Goal: Task Accomplishment & Management: Use online tool/utility

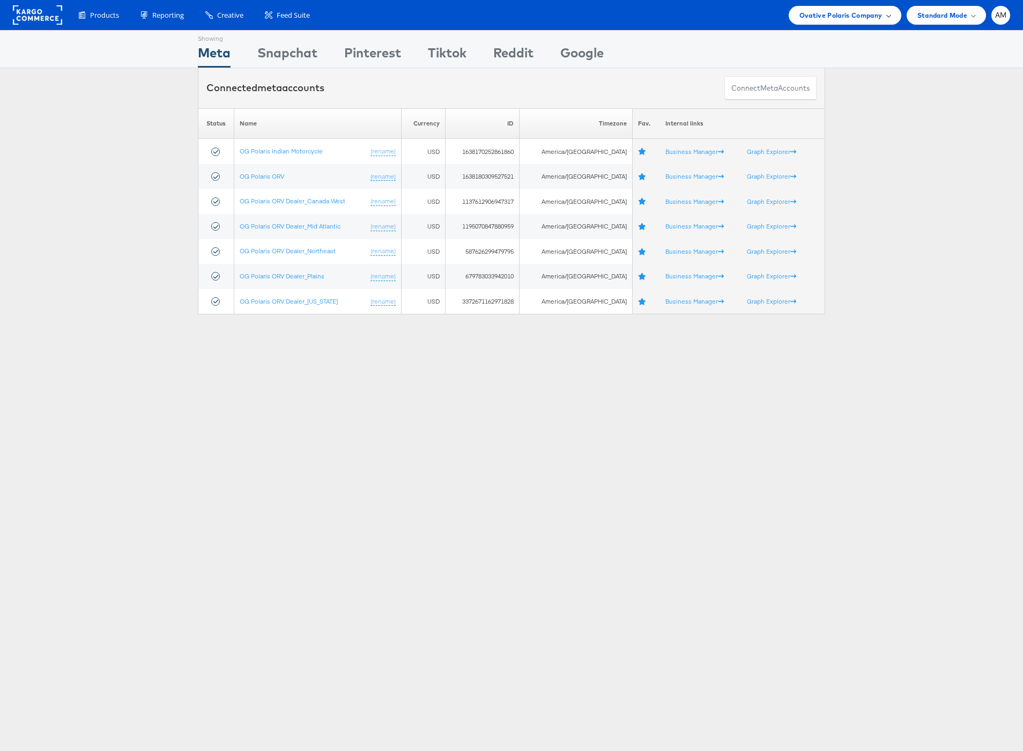
click at [828, 16] on span "Ovative Polaris Company" at bounding box center [840, 15] width 83 height 11
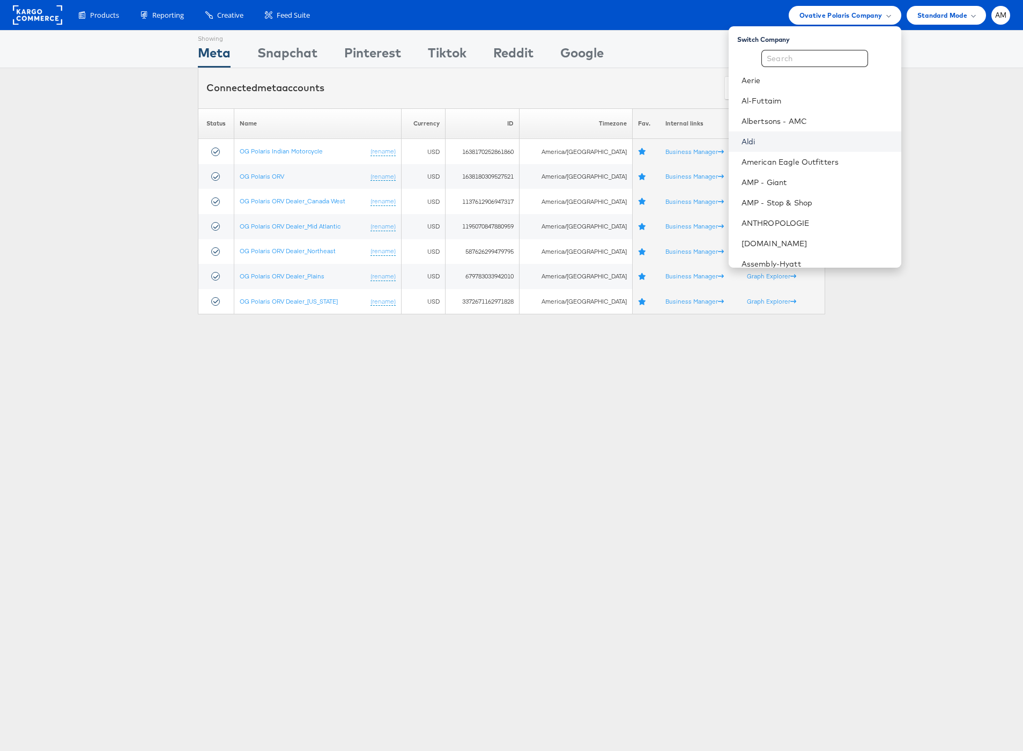
click at [780, 143] on link "Aldi" at bounding box center [816, 141] width 151 height 11
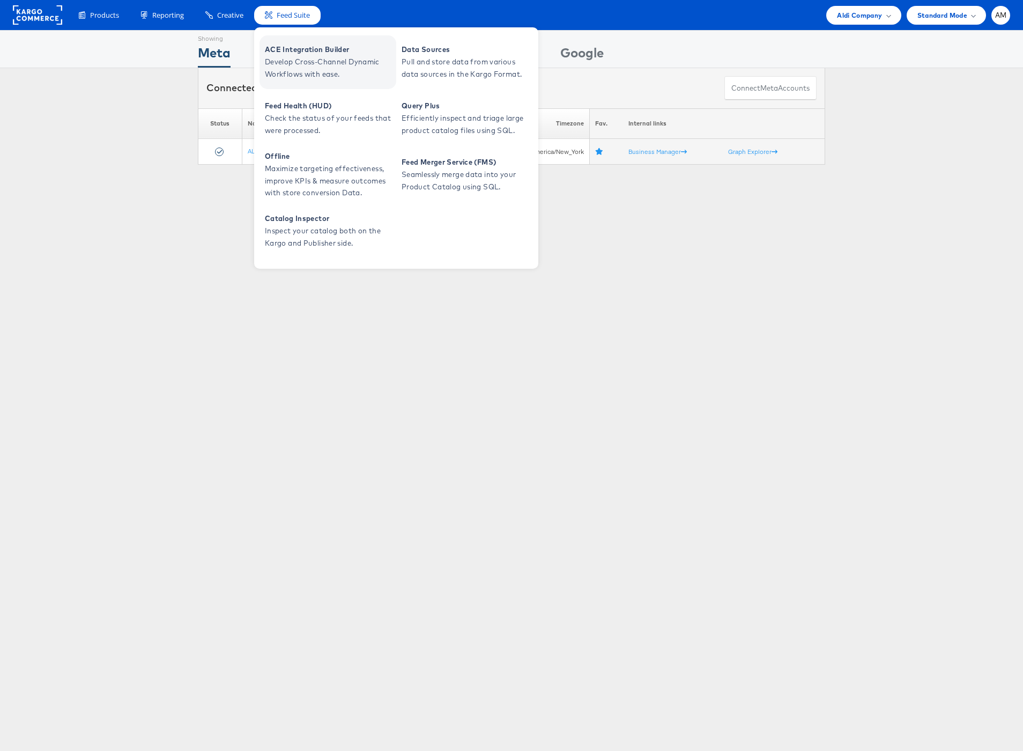
click at [295, 62] on span "Develop Cross-Channel Dynamic Workflows with ease." at bounding box center [329, 68] width 129 height 25
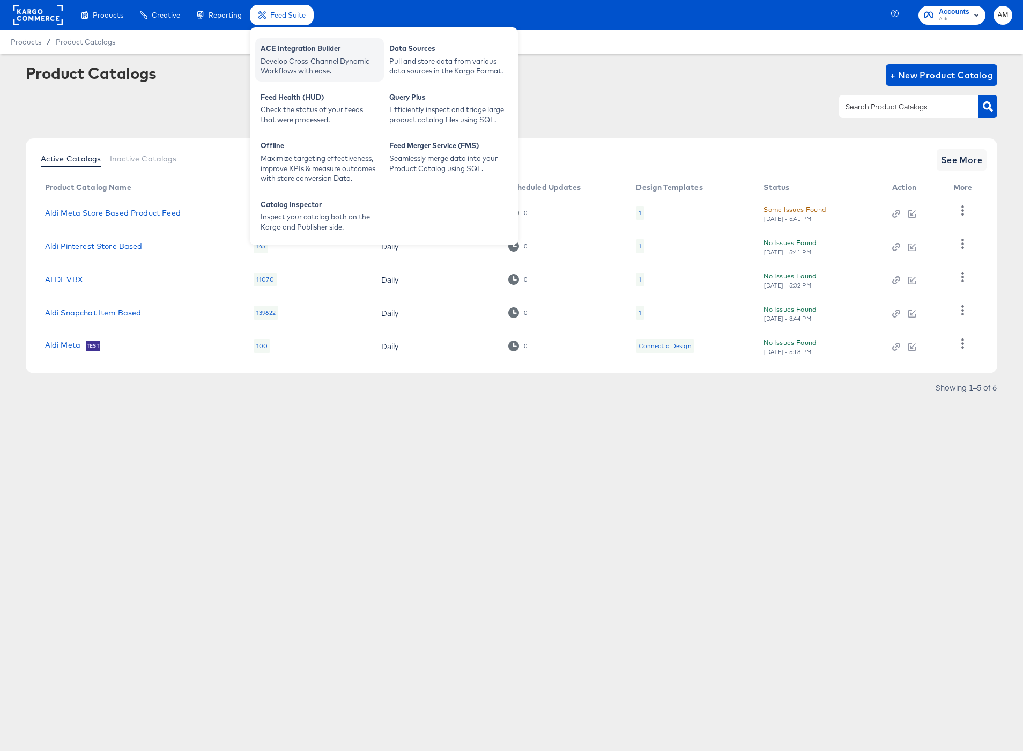
click at [300, 60] on div "Develop Cross-Channel Dynamic Workflows with ease." at bounding box center [320, 66] width 118 height 20
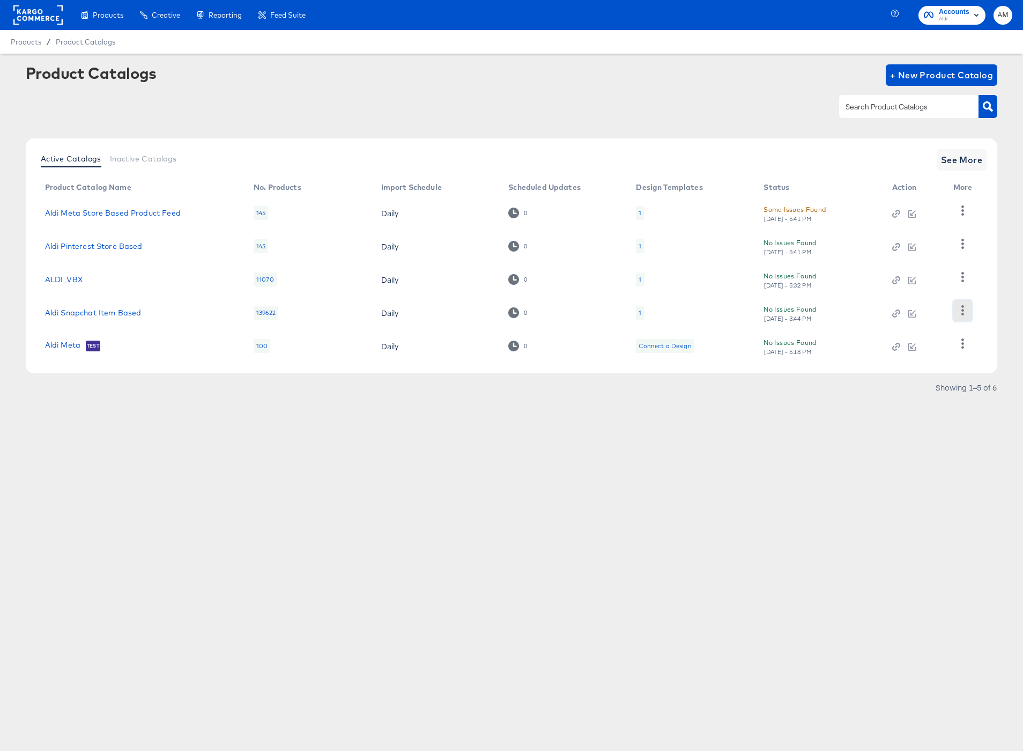
click at [962, 311] on icon "button" at bounding box center [962, 310] width 3 height 10
click at [911, 242] on div "HUD Checks (Internal)" at bounding box center [918, 239] width 107 height 17
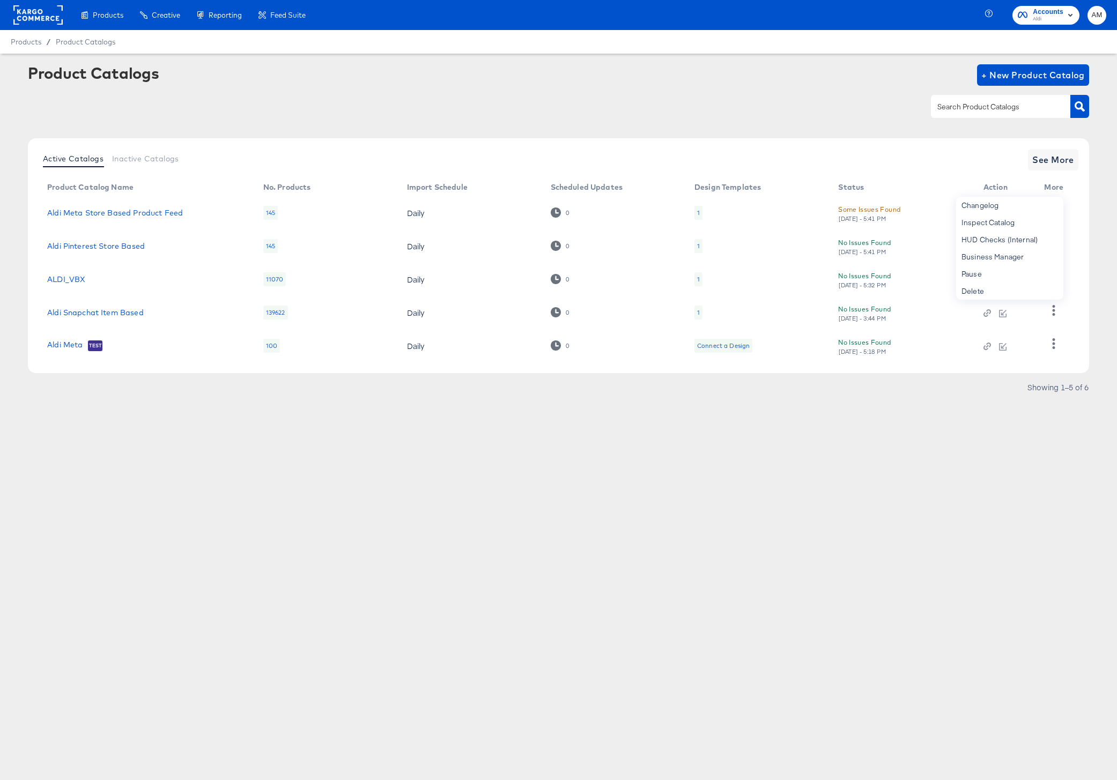
click at [890, 316] on div "No Issues Found Mon, Aug 18th - 3:44 PM" at bounding box center [899, 312] width 123 height 19
click at [869, 316] on div "[DATE] - 6:14 PM" at bounding box center [862, 319] width 48 height 8
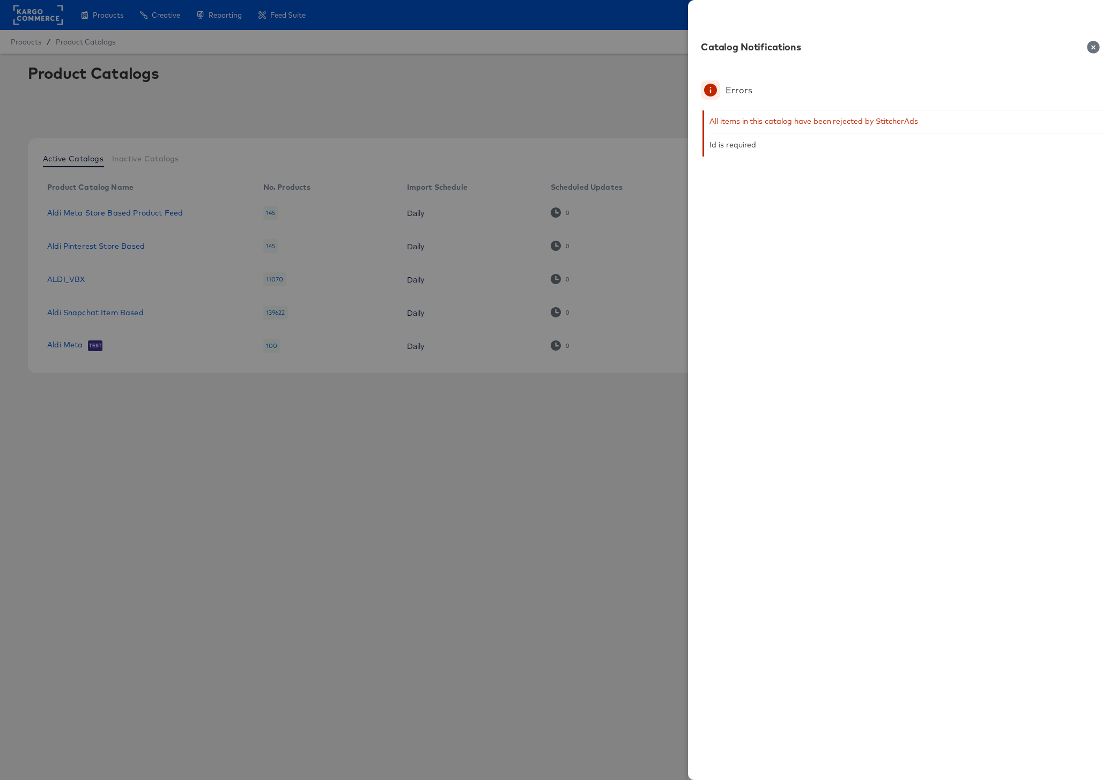
click at [1093, 46] on icon "button" at bounding box center [1093, 47] width 12 height 12
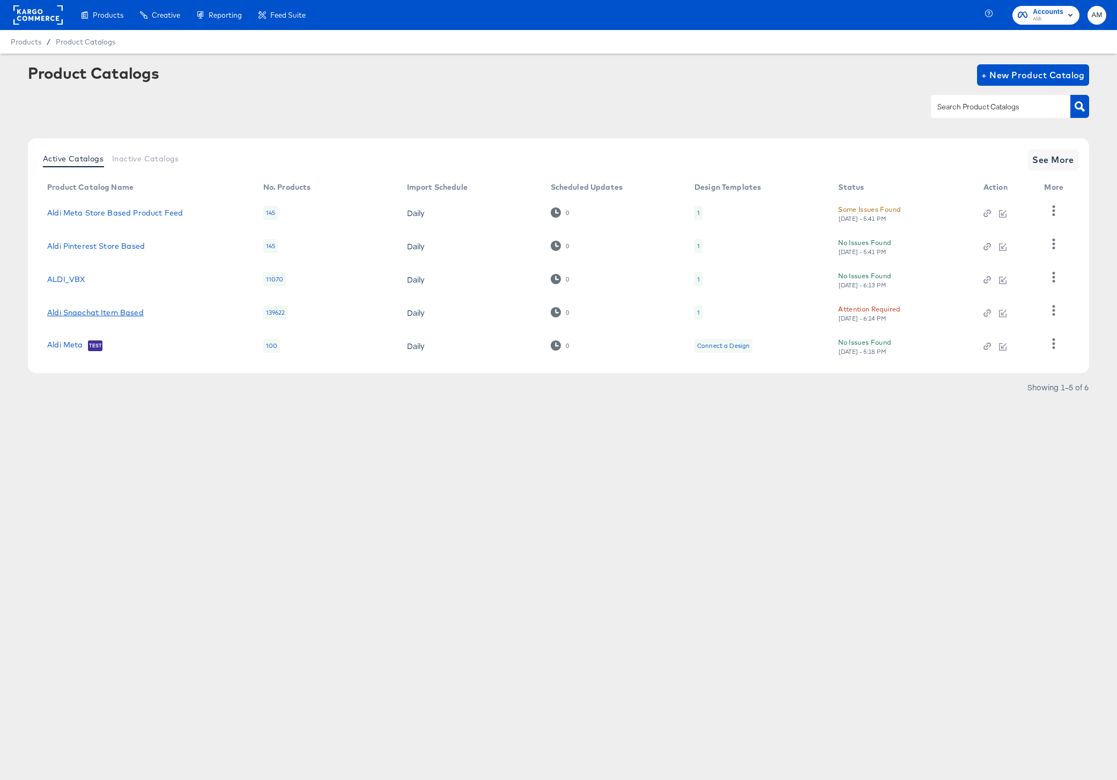
click at [132, 314] on link "Aldi Snapchat Item Based" at bounding box center [95, 312] width 97 height 9
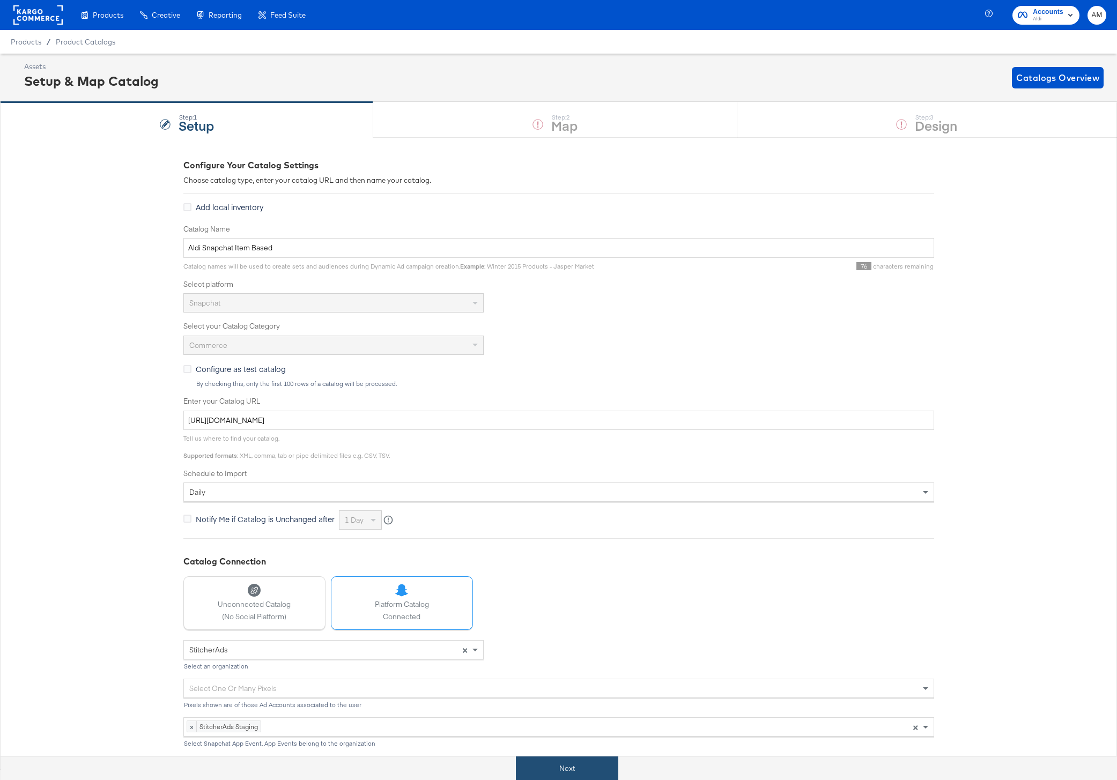
click at [536, 766] on button "Next" at bounding box center [567, 769] width 102 height 24
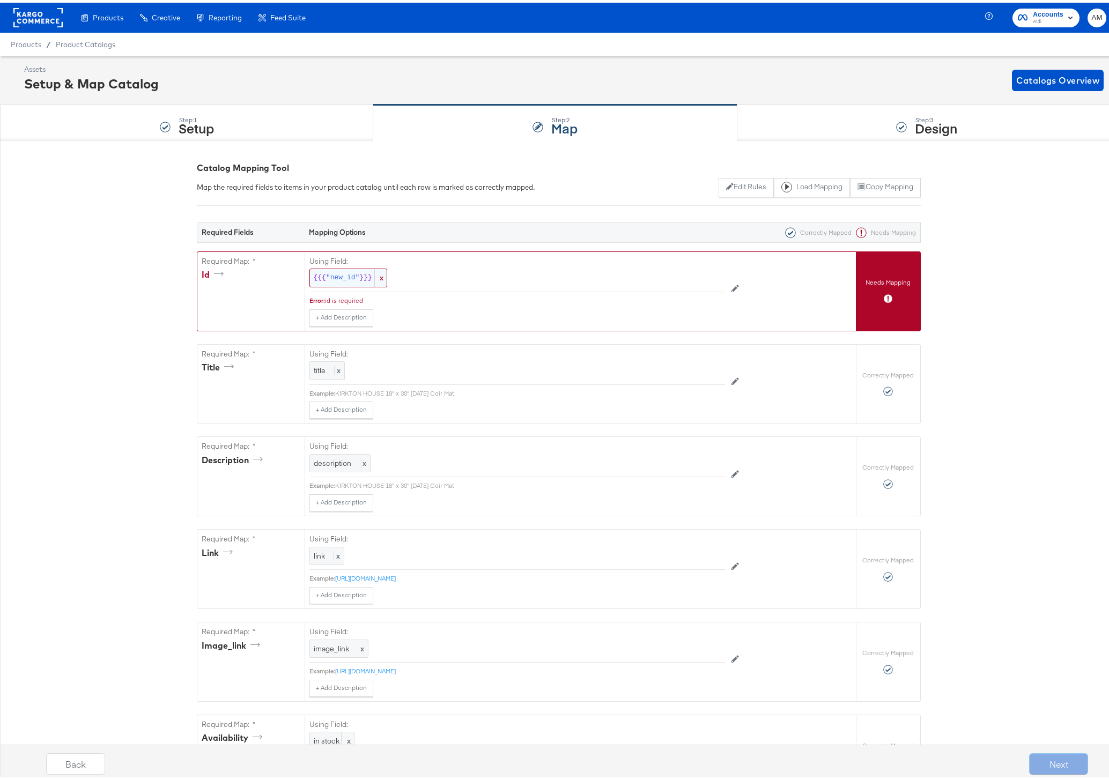
click at [343, 275] on span ""new_id"" at bounding box center [342, 275] width 33 height 10
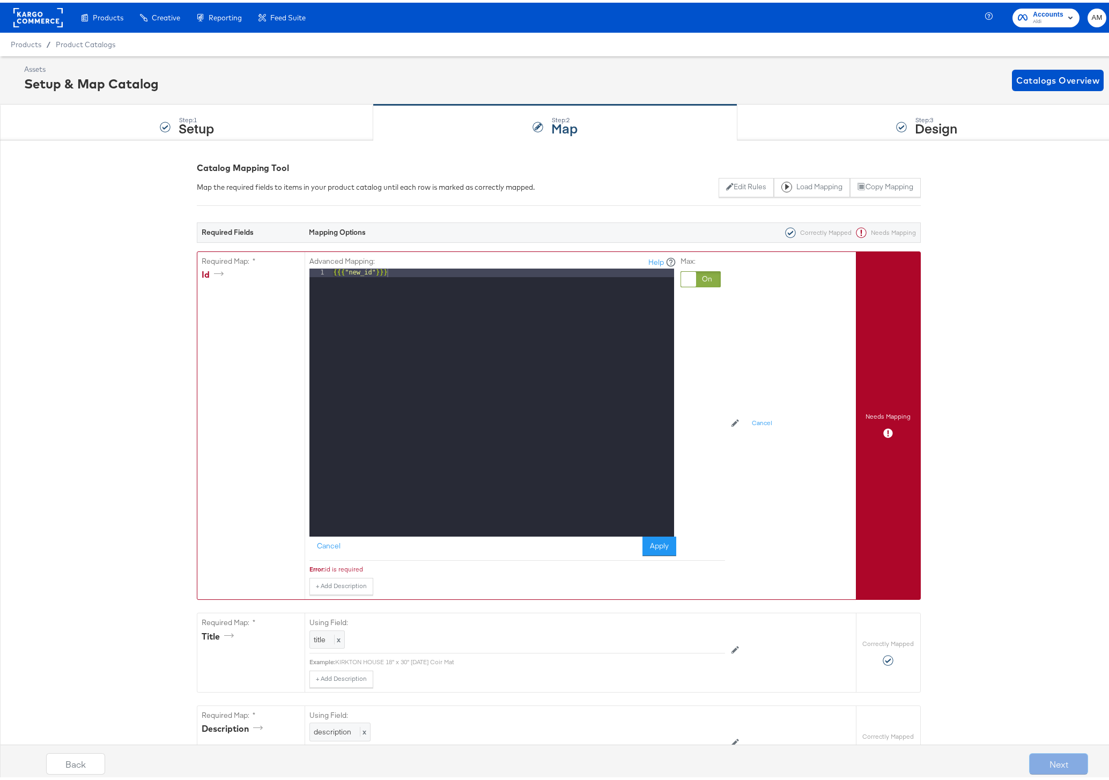
drag, startPoint x: 709, startPoint y: 277, endPoint x: 700, endPoint y: 279, distance: 9.4
click at [709, 277] on div at bounding box center [700, 277] width 40 height 16
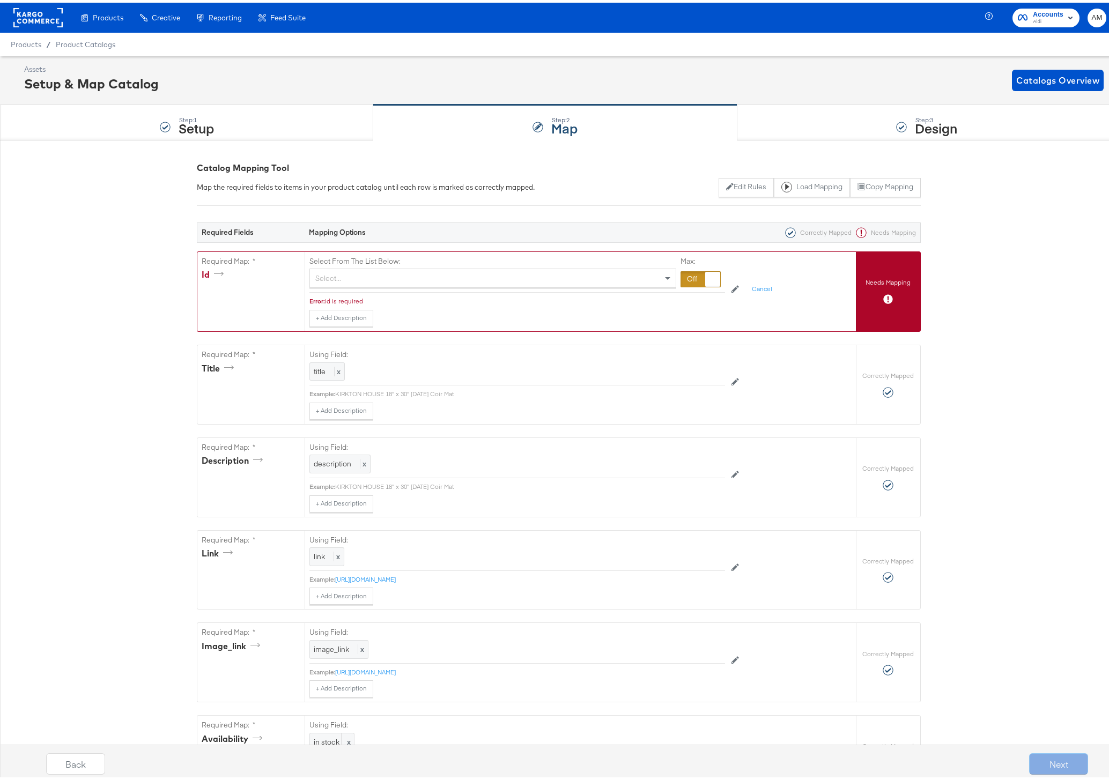
click at [361, 275] on div "Select..." at bounding box center [493, 275] width 366 height 18
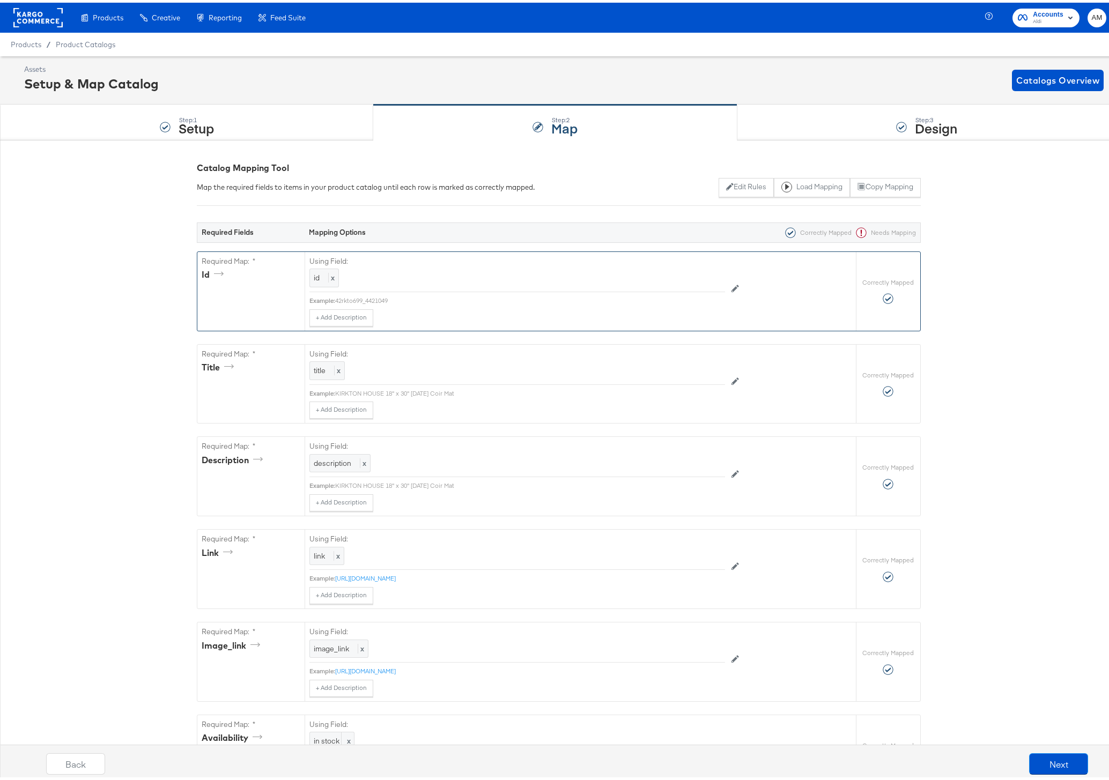
scroll to position [634, 0]
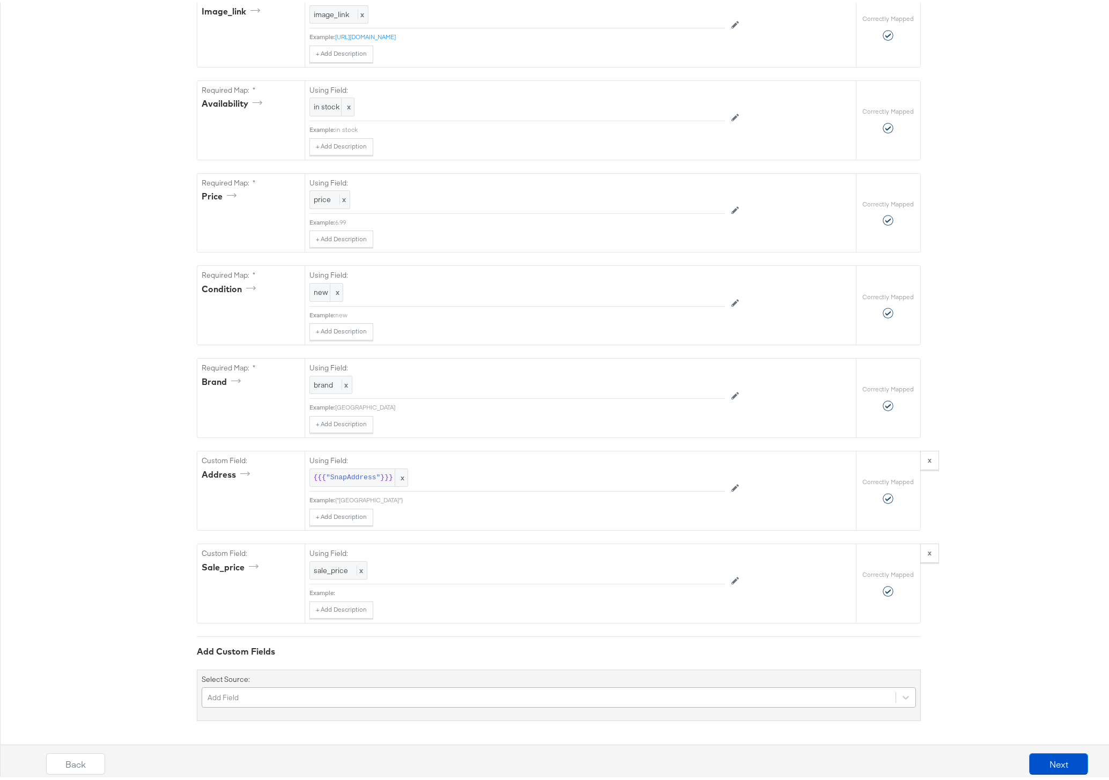
click at [277, 692] on div "Add Field" at bounding box center [559, 695] width 714 height 20
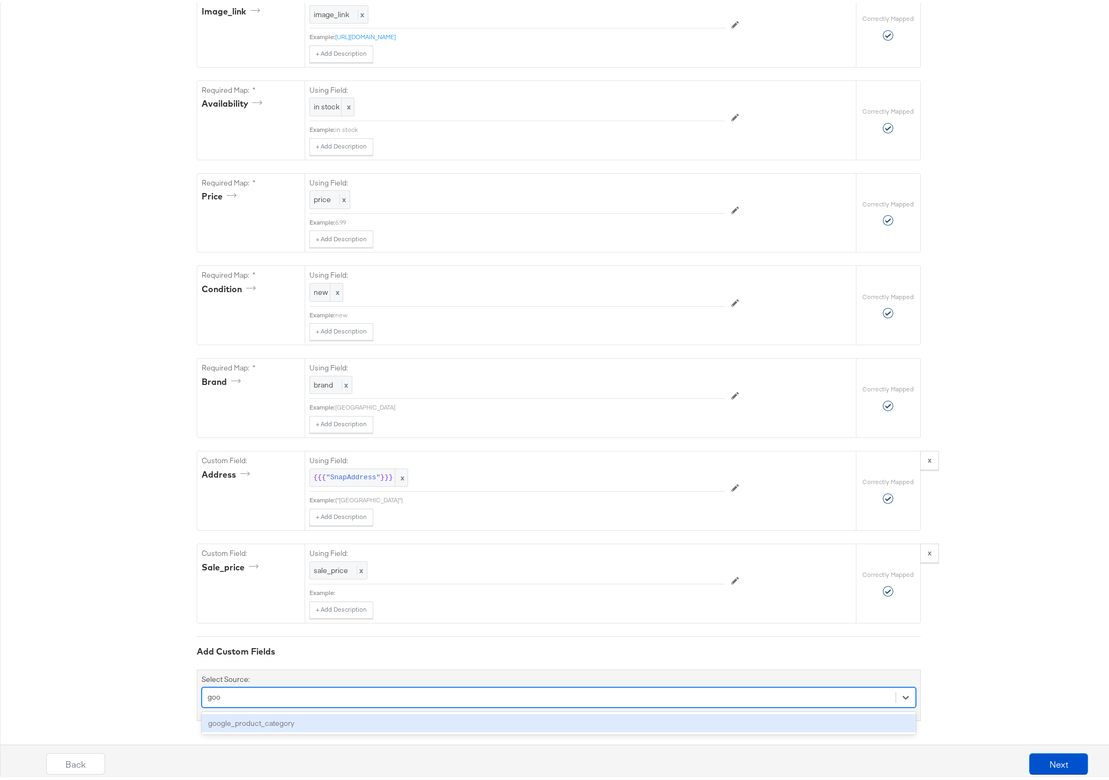
type input "goog"
click at [264, 720] on div "google_product_category" at bounding box center [559, 720] width 714 height 19
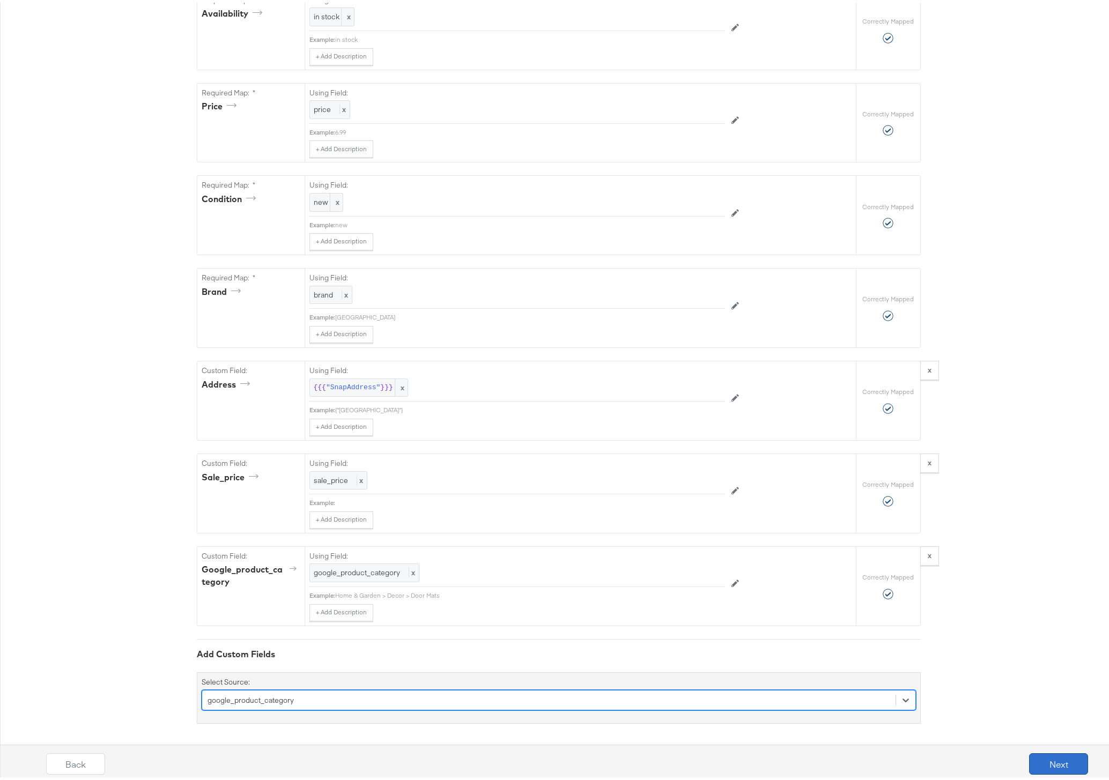
click at [1043, 762] on button "Next" at bounding box center [1058, 761] width 59 height 21
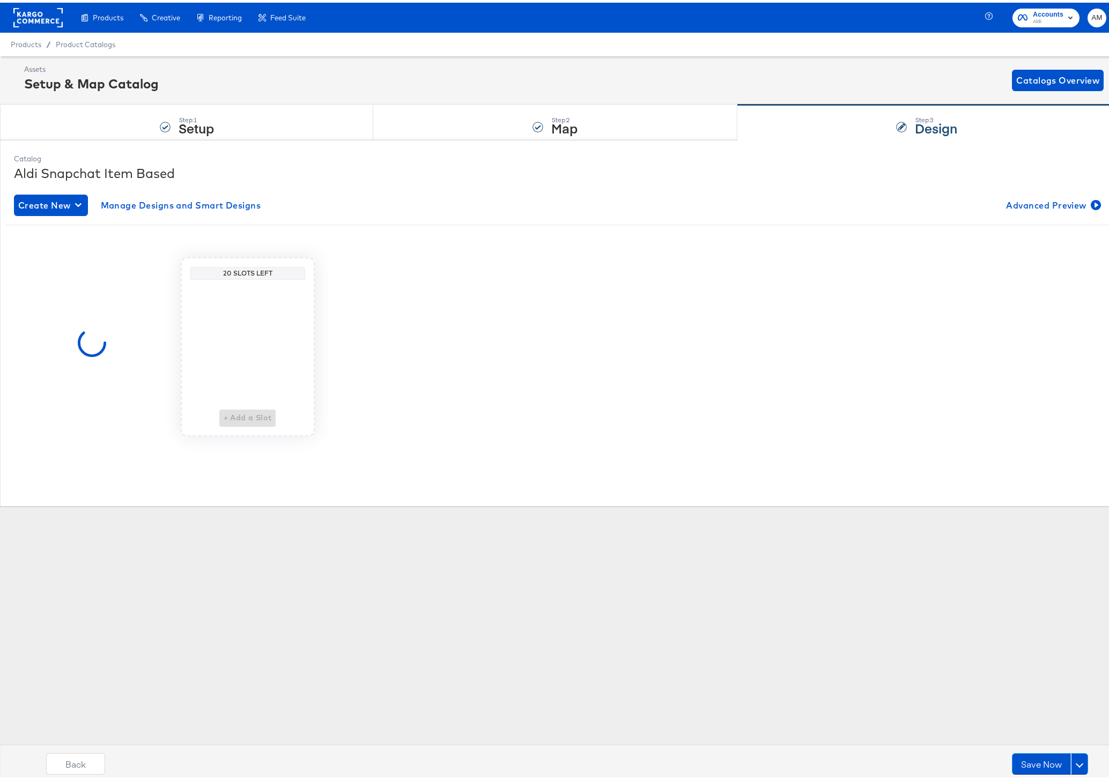
scroll to position [0, 0]
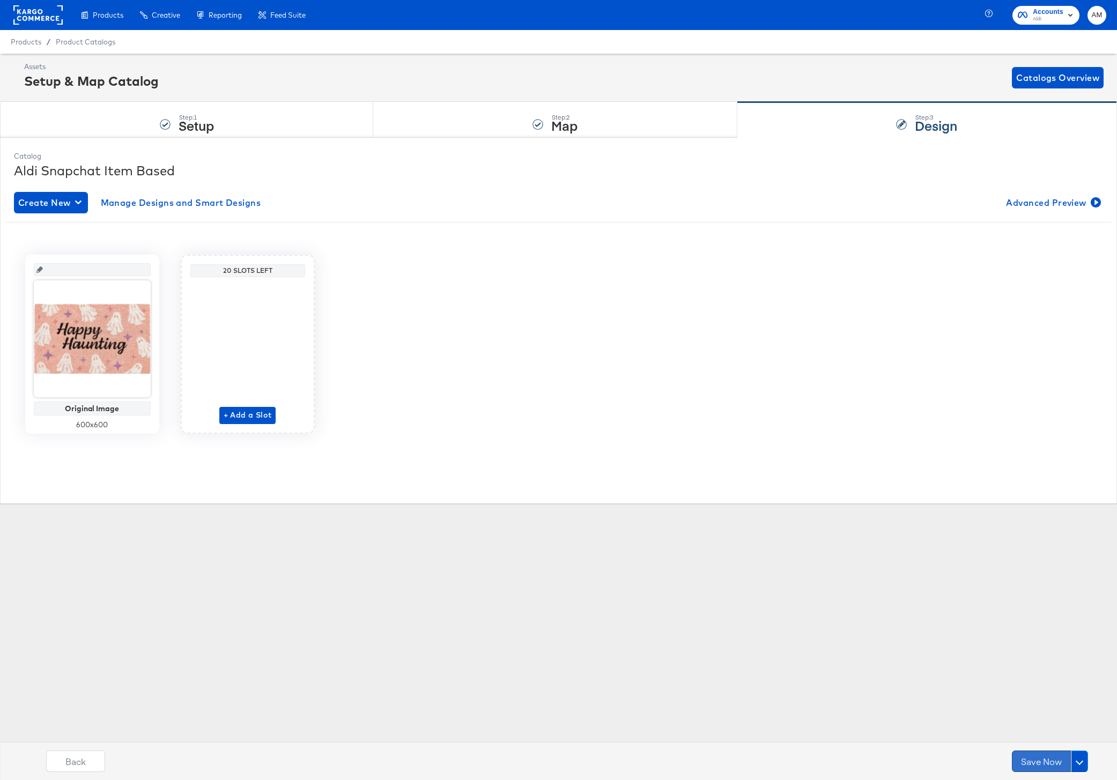
click at [1027, 759] on button "Save Now" at bounding box center [1041, 761] width 59 height 21
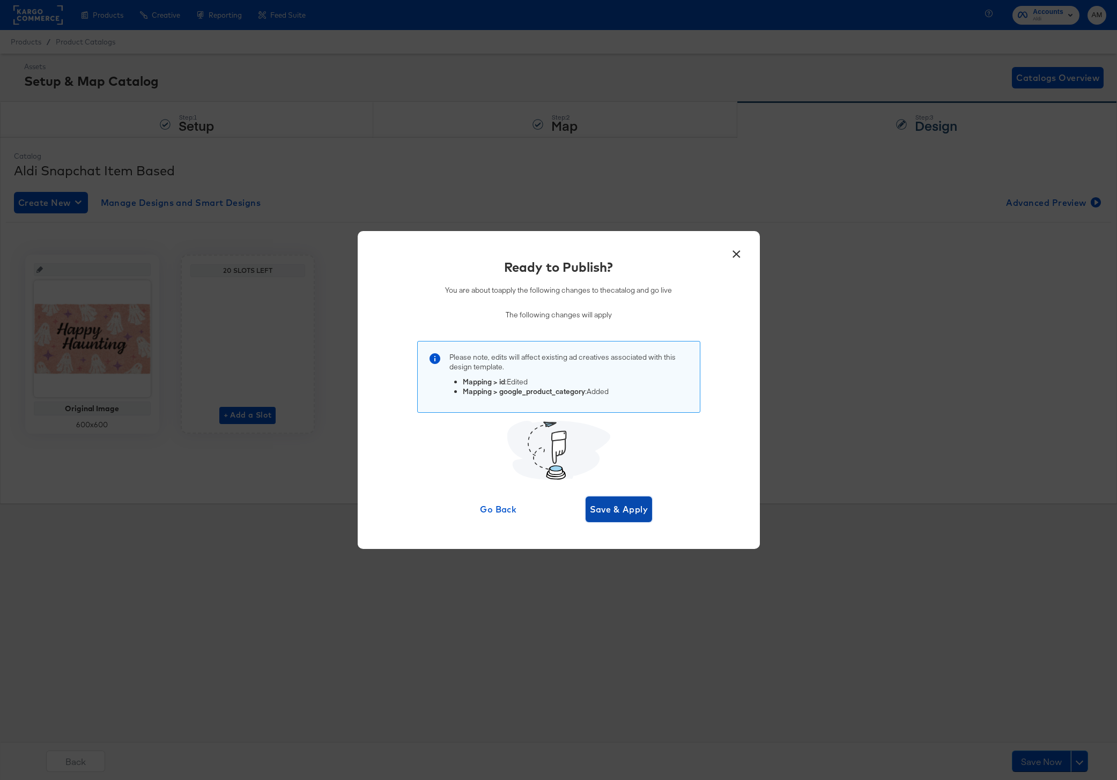
click at [625, 509] on span "Save & Apply" at bounding box center [619, 509] width 58 height 15
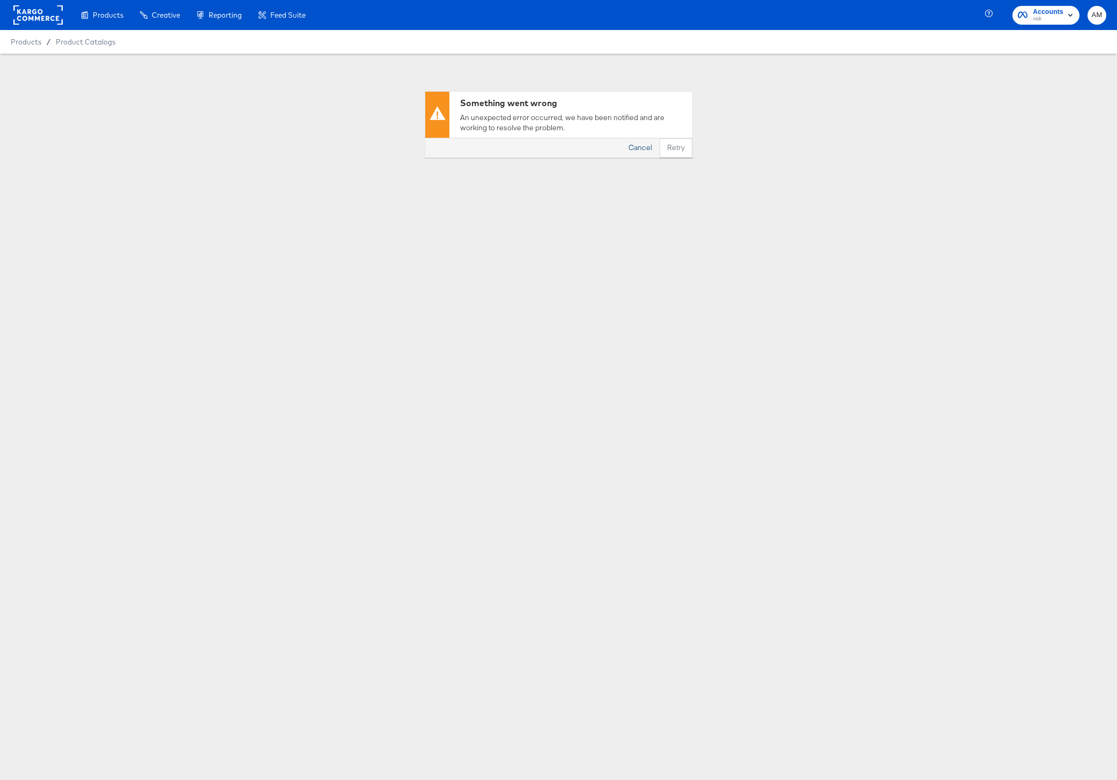
click at [643, 151] on button "Cancel" at bounding box center [640, 147] width 39 height 19
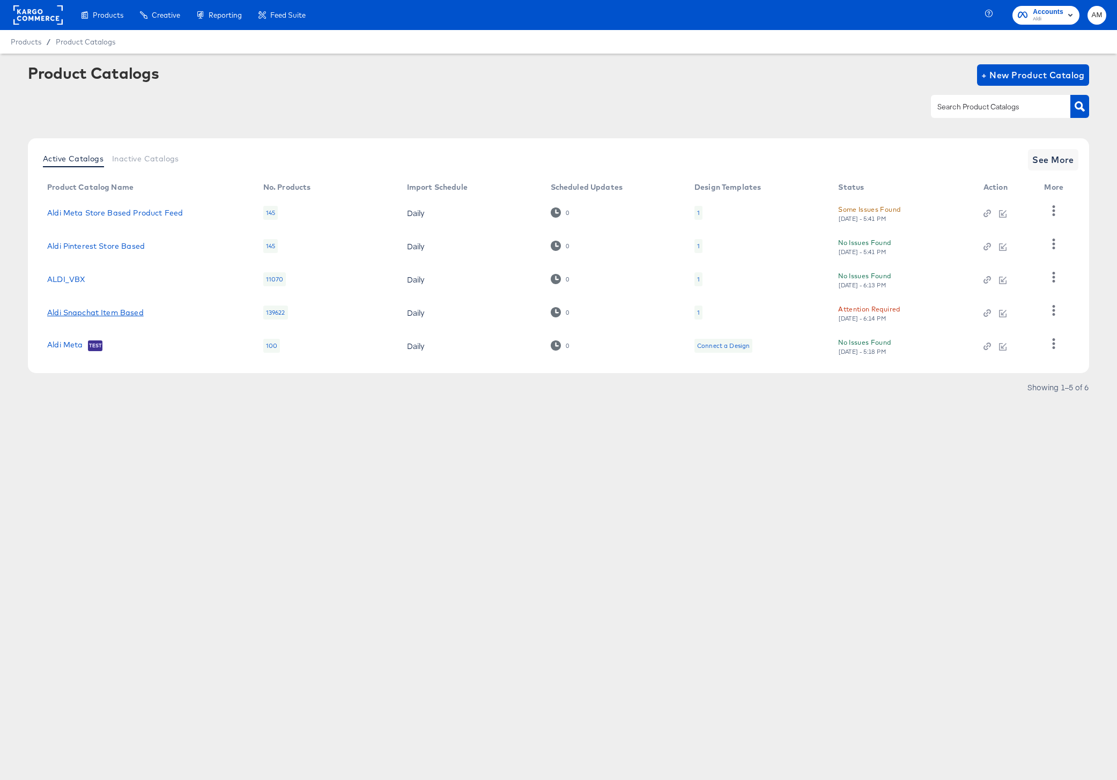
click at [85, 310] on link "Aldi Snapchat Item Based" at bounding box center [95, 312] width 97 height 9
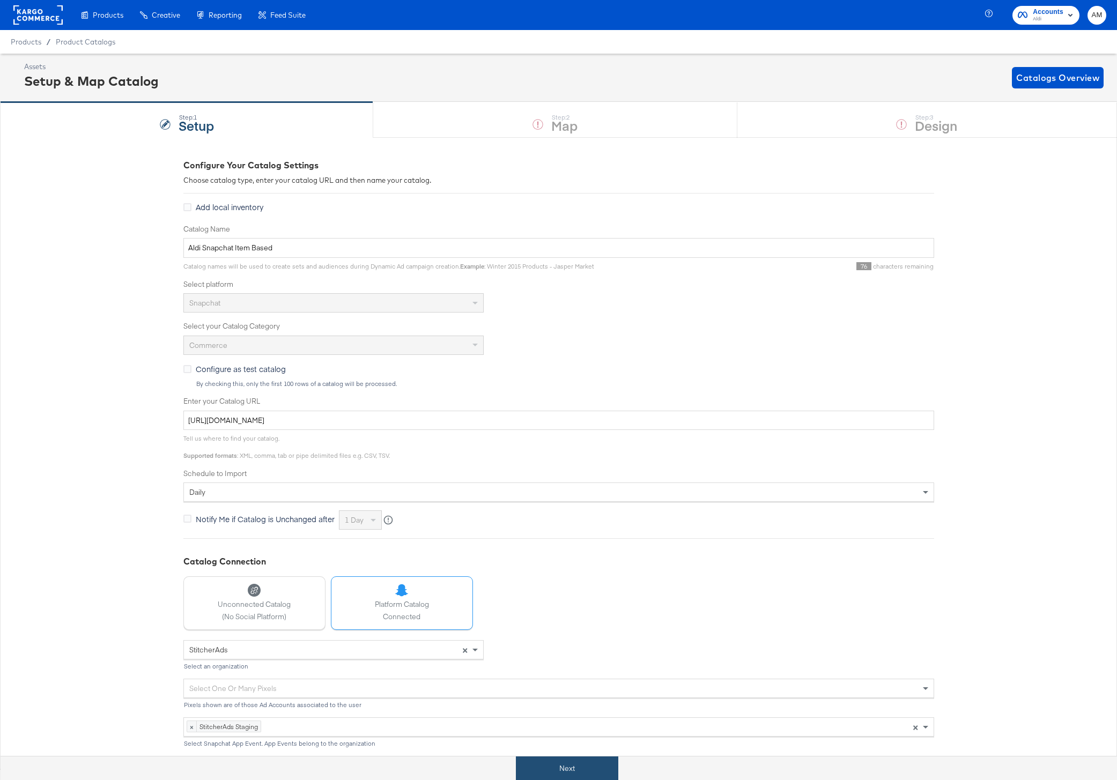
click at [539, 766] on button "Next" at bounding box center [567, 769] width 102 height 24
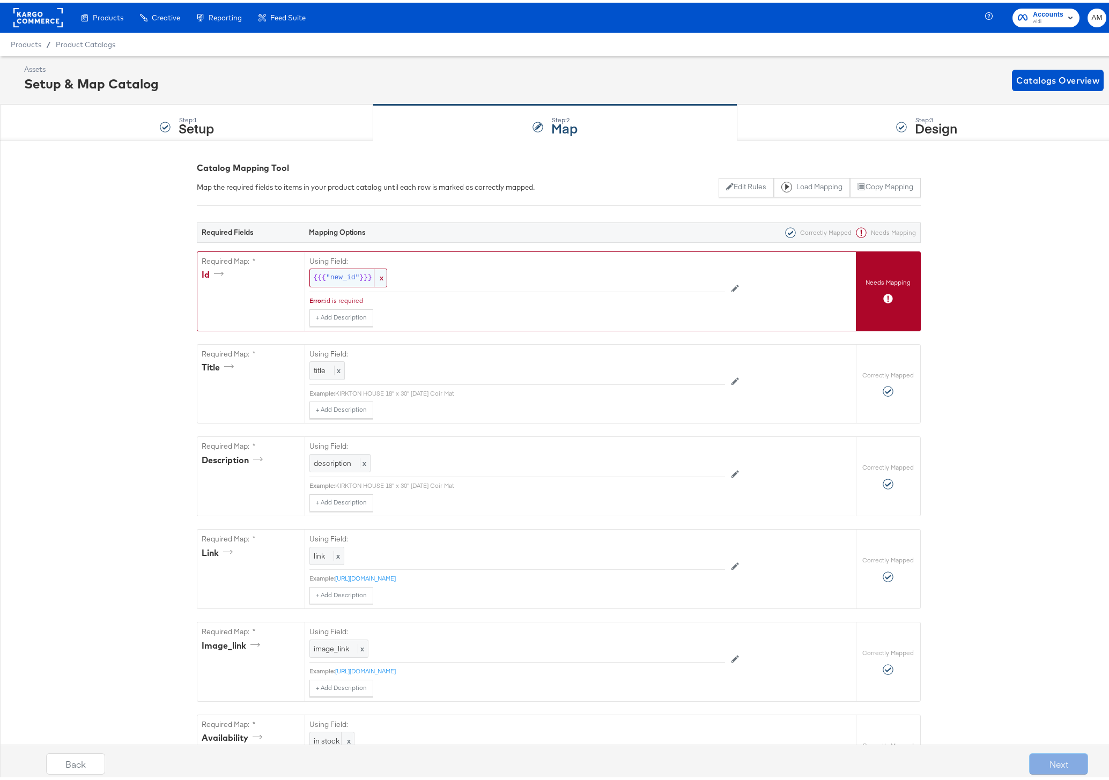
click at [329, 269] on div "{{{ "new_id" }}} x" at bounding box center [348, 275] width 78 height 19
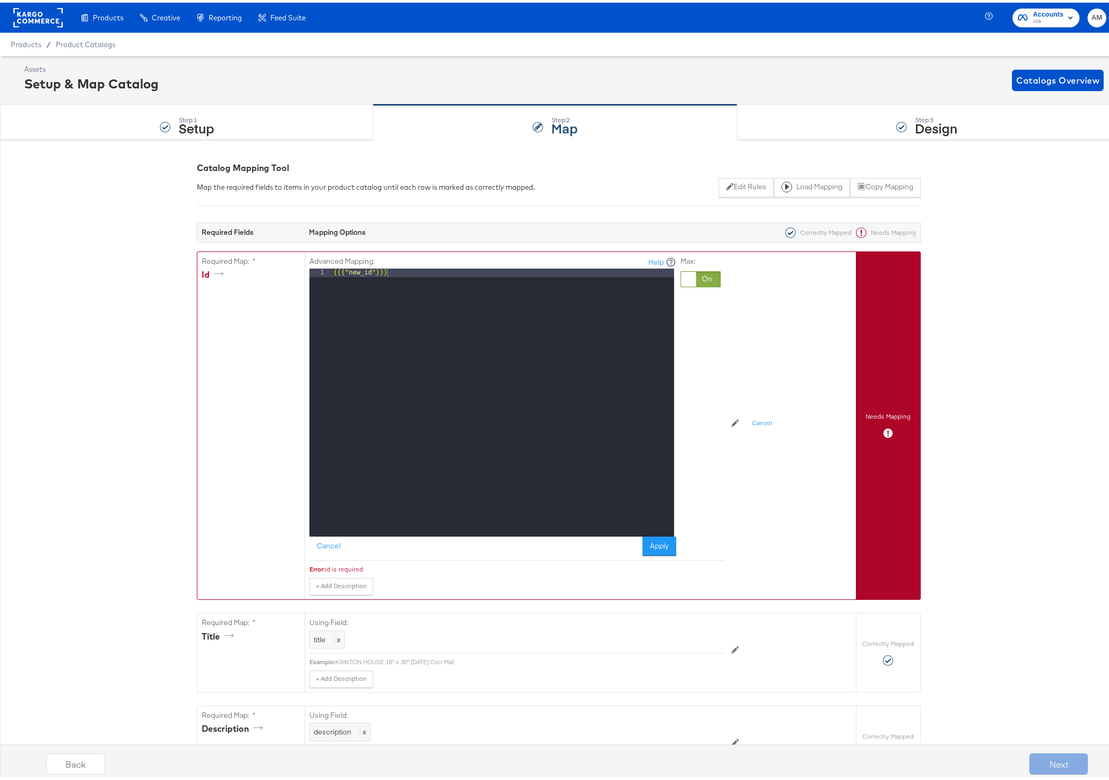
click at [705, 273] on div at bounding box center [700, 277] width 40 height 16
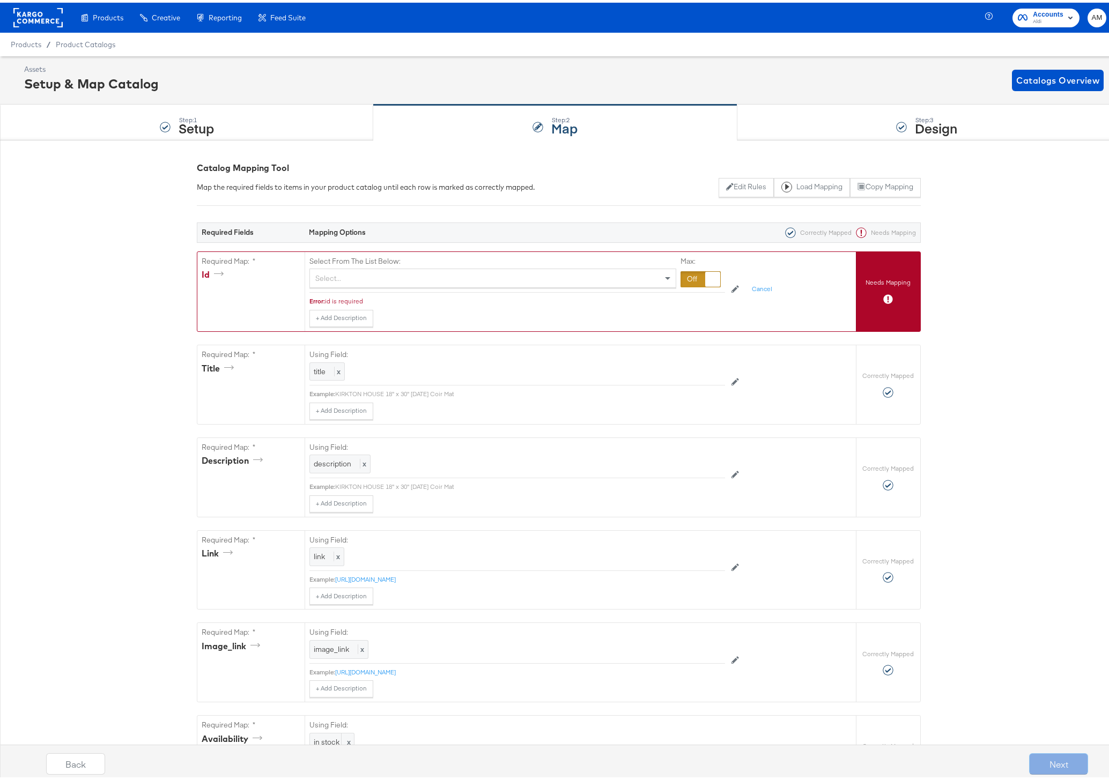
click at [365, 276] on div "Select..." at bounding box center [493, 275] width 366 height 18
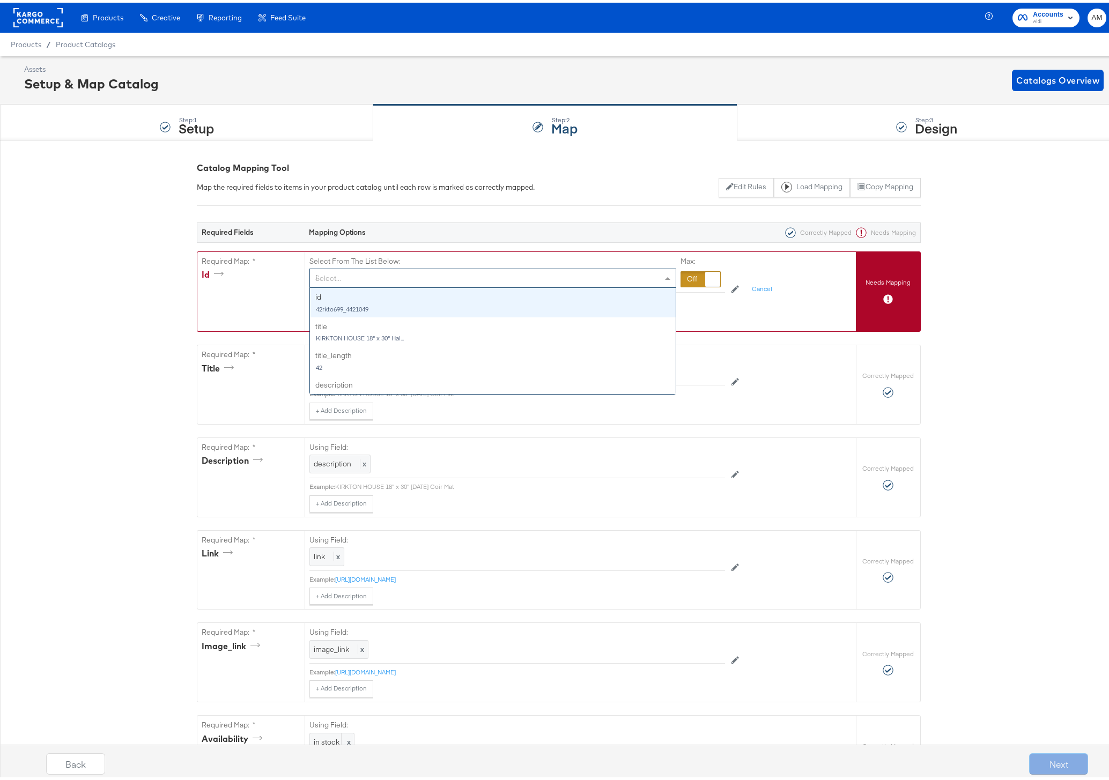
type input "id"
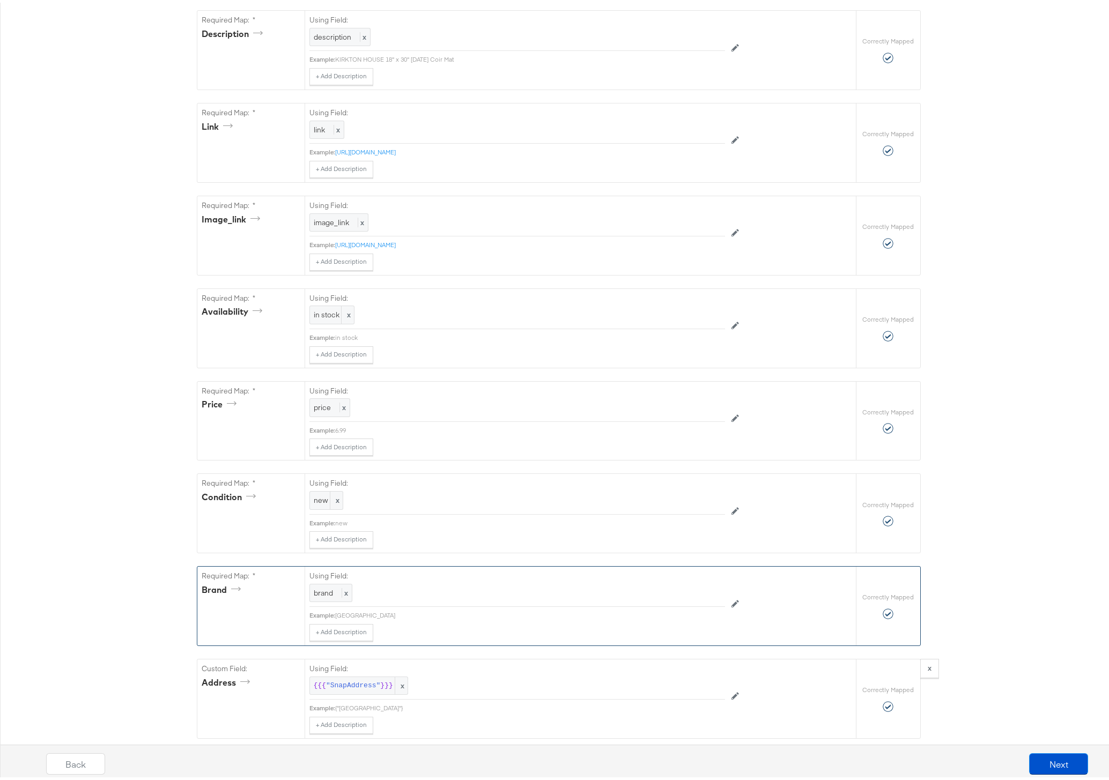
scroll to position [634, 0]
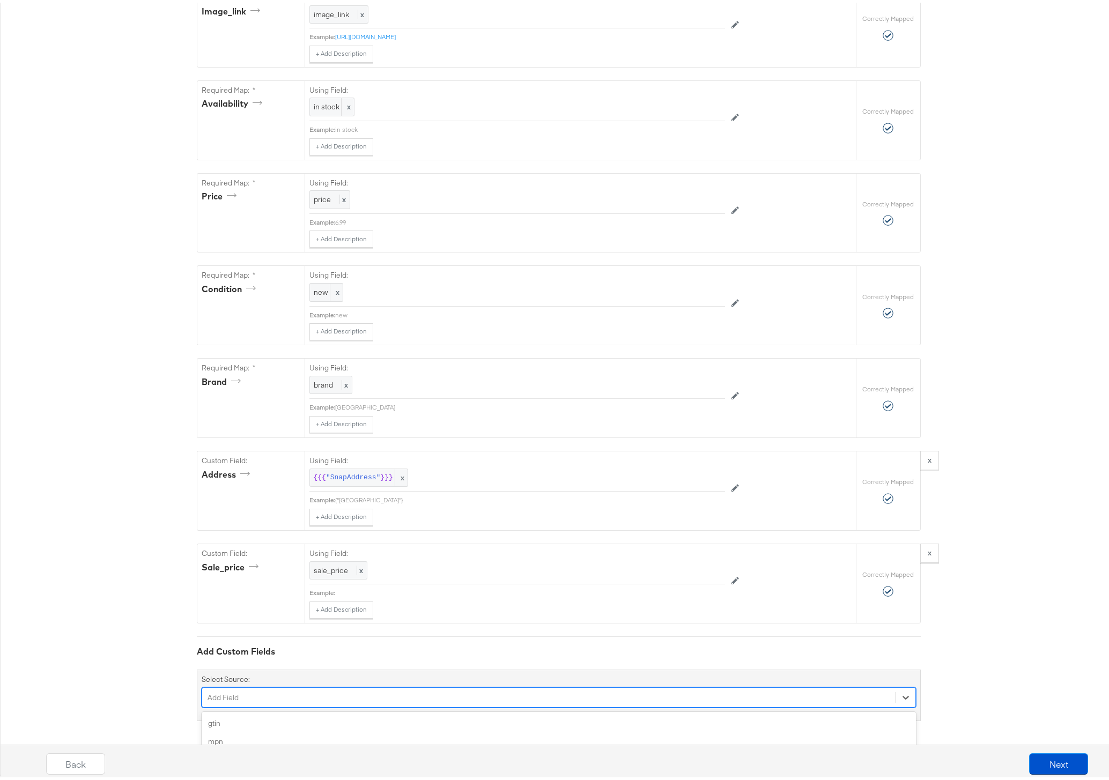
click at [263, 693] on div "option color focused, 4 of 107. 107 results available. Use Up and Down to choos…" at bounding box center [559, 695] width 714 height 20
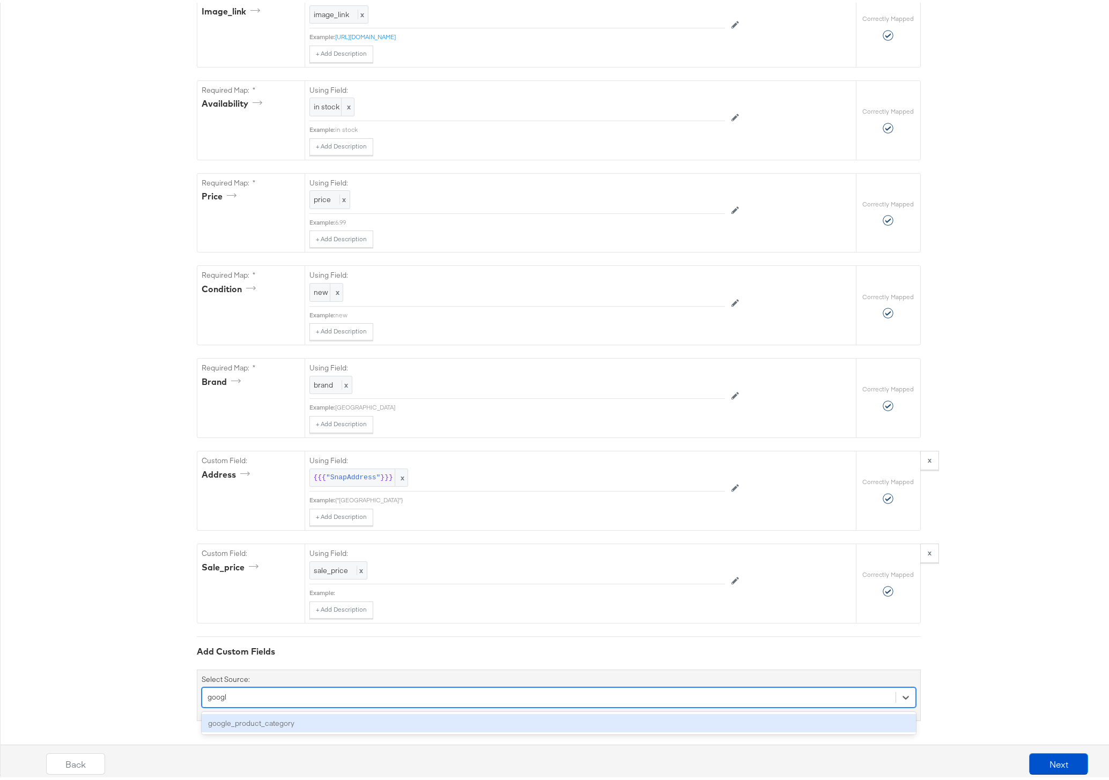
type input "google"
click at [266, 718] on div "google_product_category" at bounding box center [559, 720] width 714 height 19
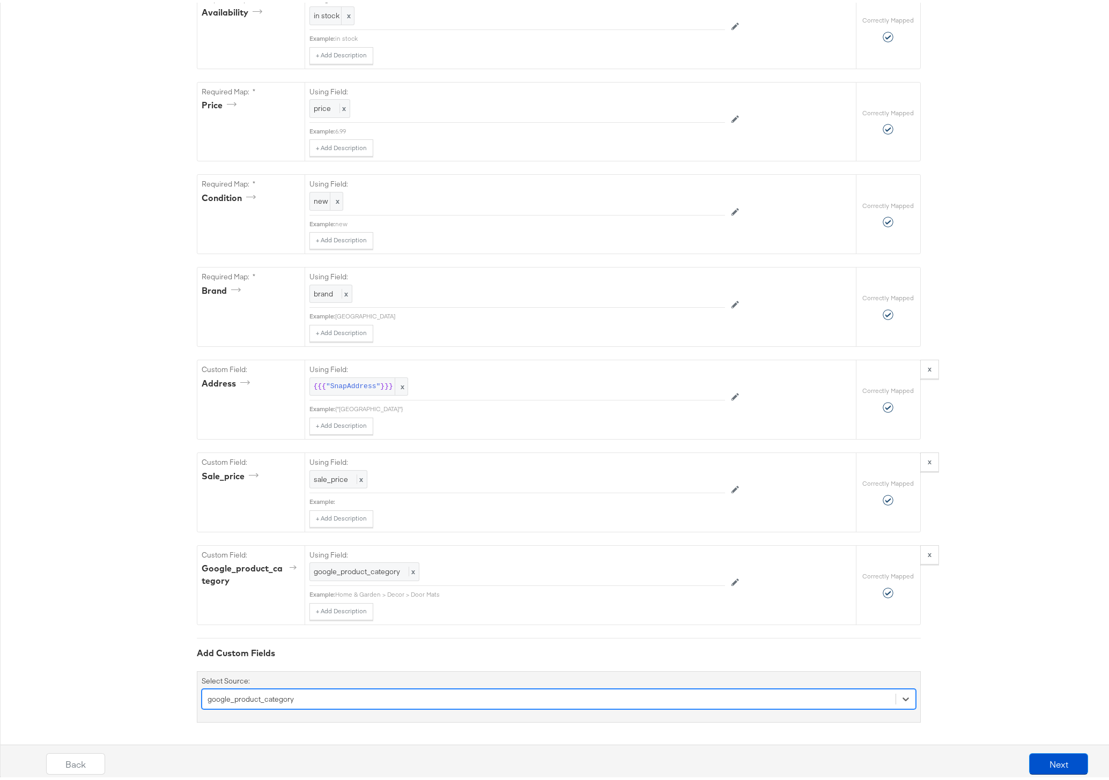
scroll to position [727, 0]
click at [1040, 760] on button "Next" at bounding box center [1058, 761] width 59 height 21
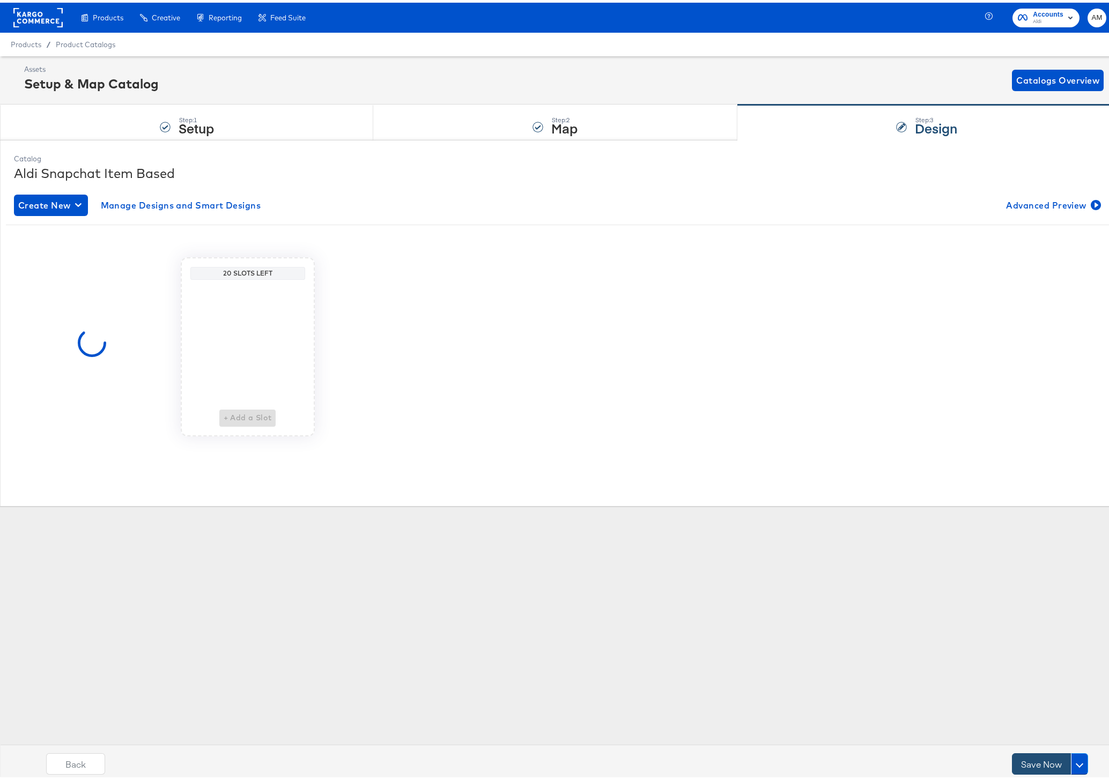
scroll to position [0, 0]
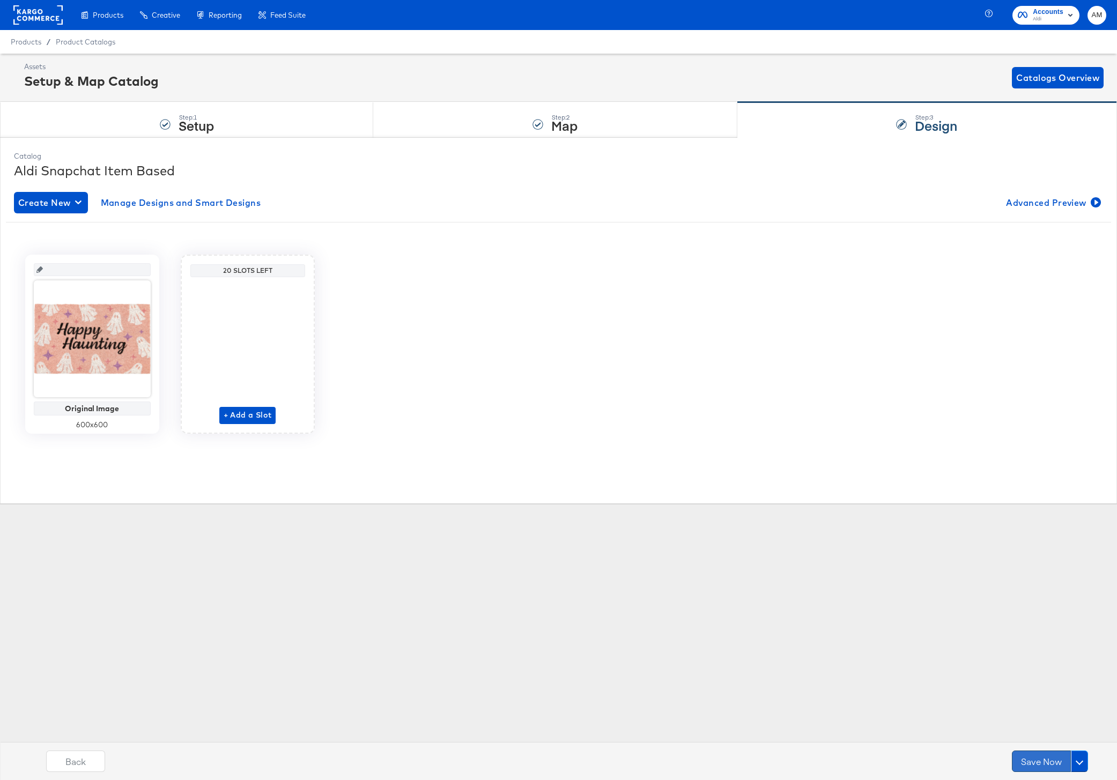
click at [1034, 760] on button "Save Now" at bounding box center [1041, 761] width 59 height 21
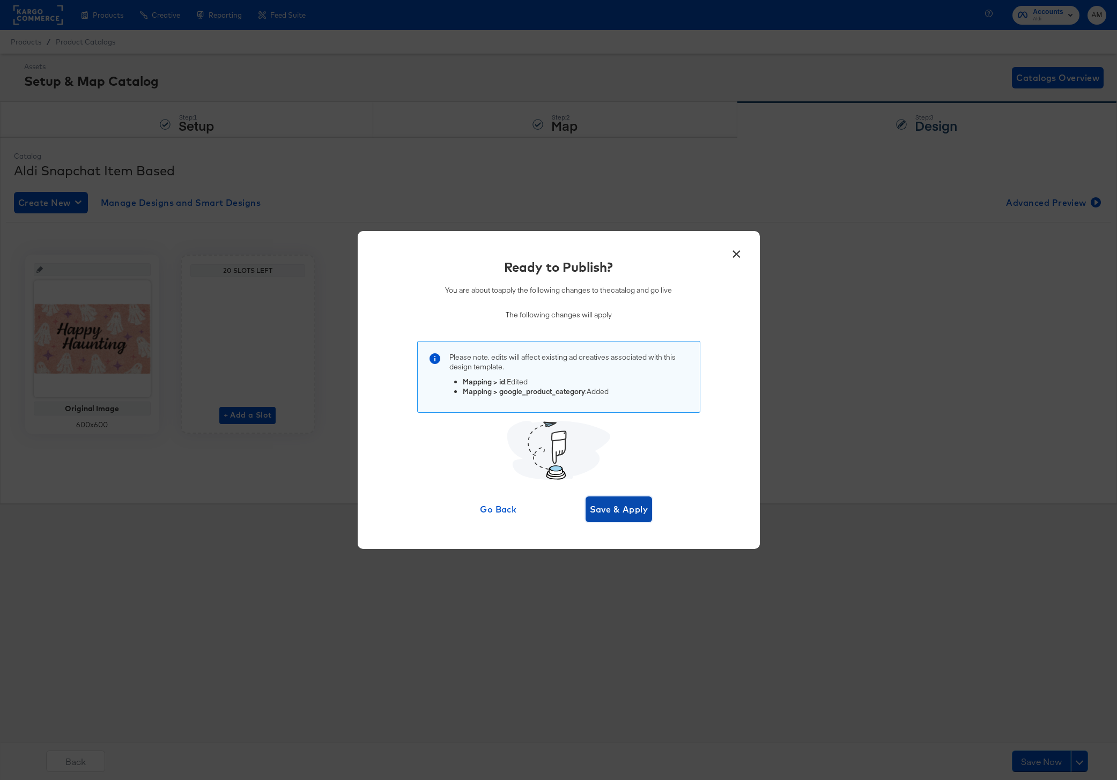
click at [615, 510] on span "Save & Apply" at bounding box center [619, 509] width 58 height 15
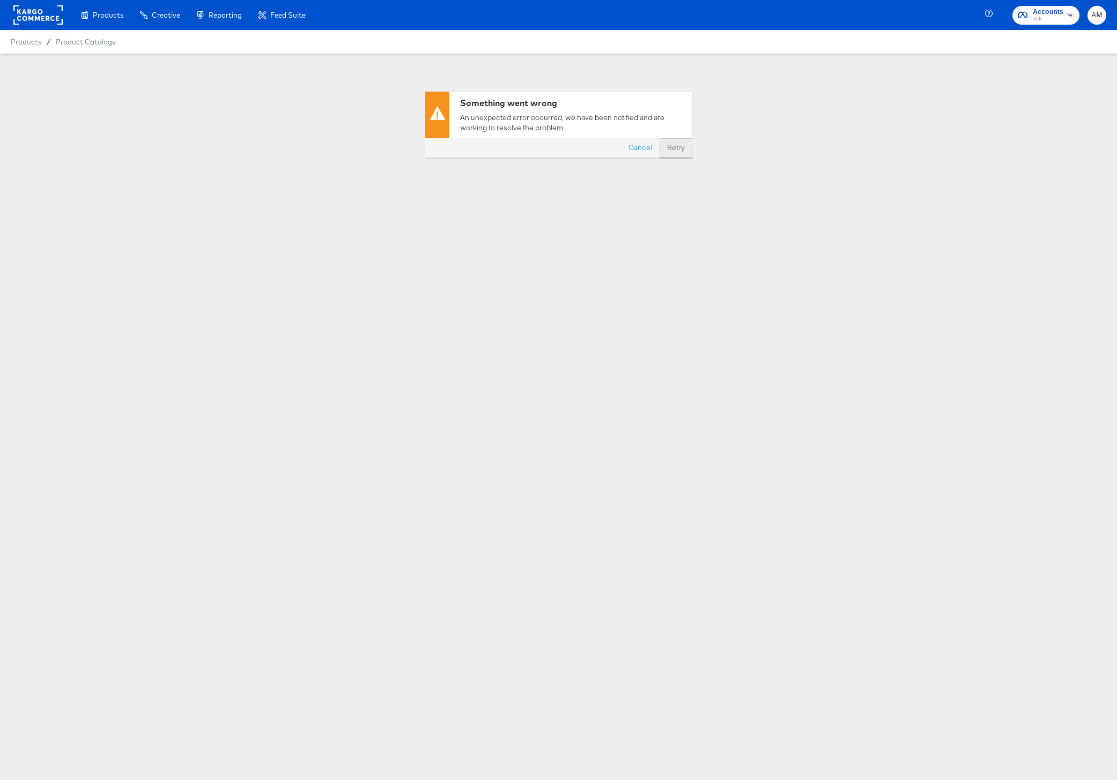
click at [671, 149] on button "Retry" at bounding box center [675, 147] width 33 height 19
click at [678, 148] on button "Retry" at bounding box center [675, 147] width 33 height 19
click at [639, 146] on button "Cancel" at bounding box center [640, 147] width 39 height 19
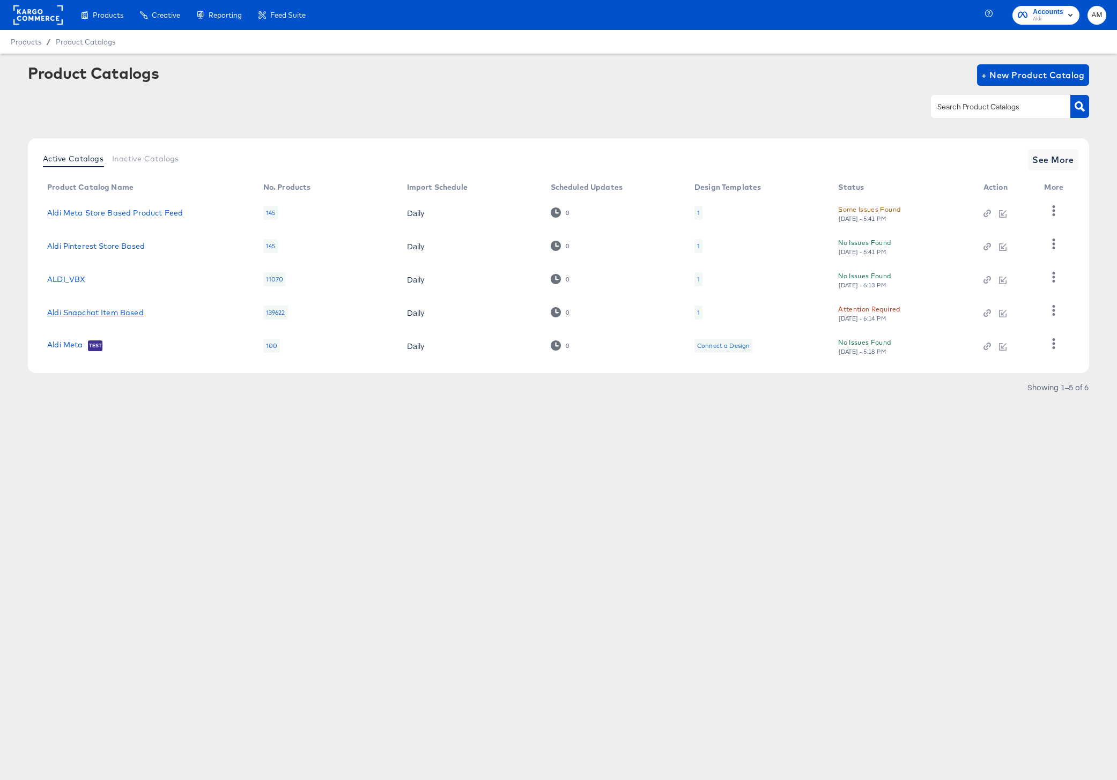
click at [125, 313] on link "Aldi Snapchat Item Based" at bounding box center [95, 312] width 97 height 9
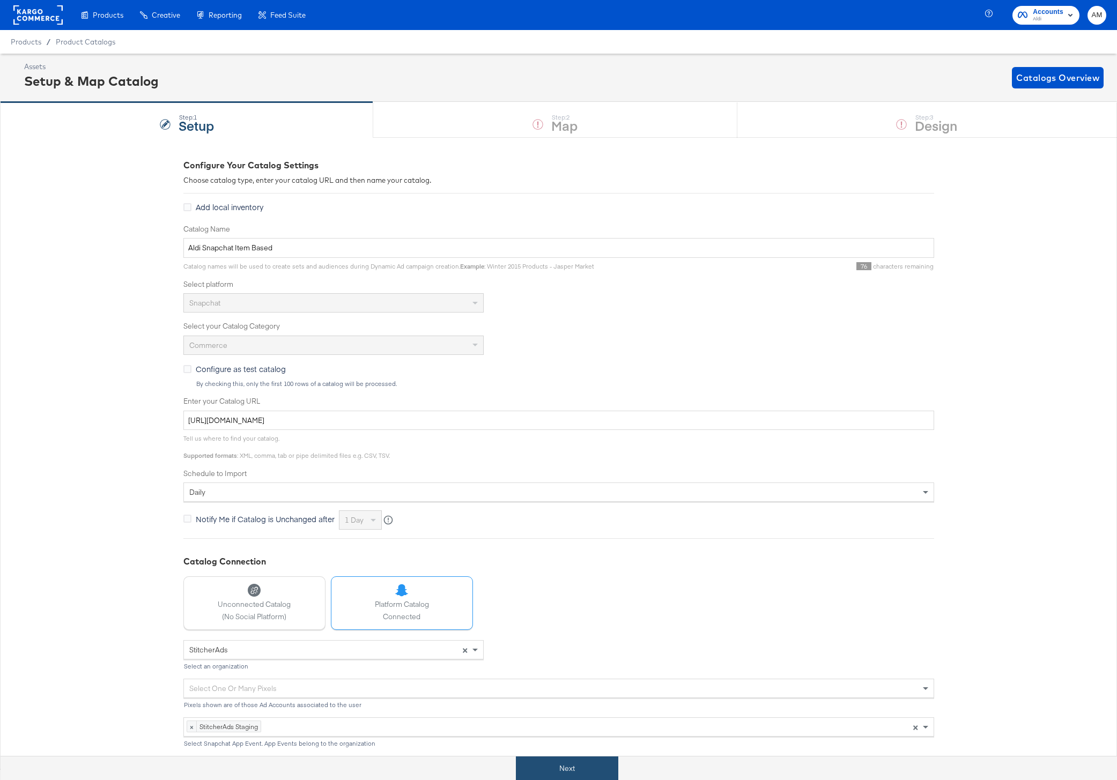
click at [532, 766] on button "Next" at bounding box center [567, 769] width 102 height 24
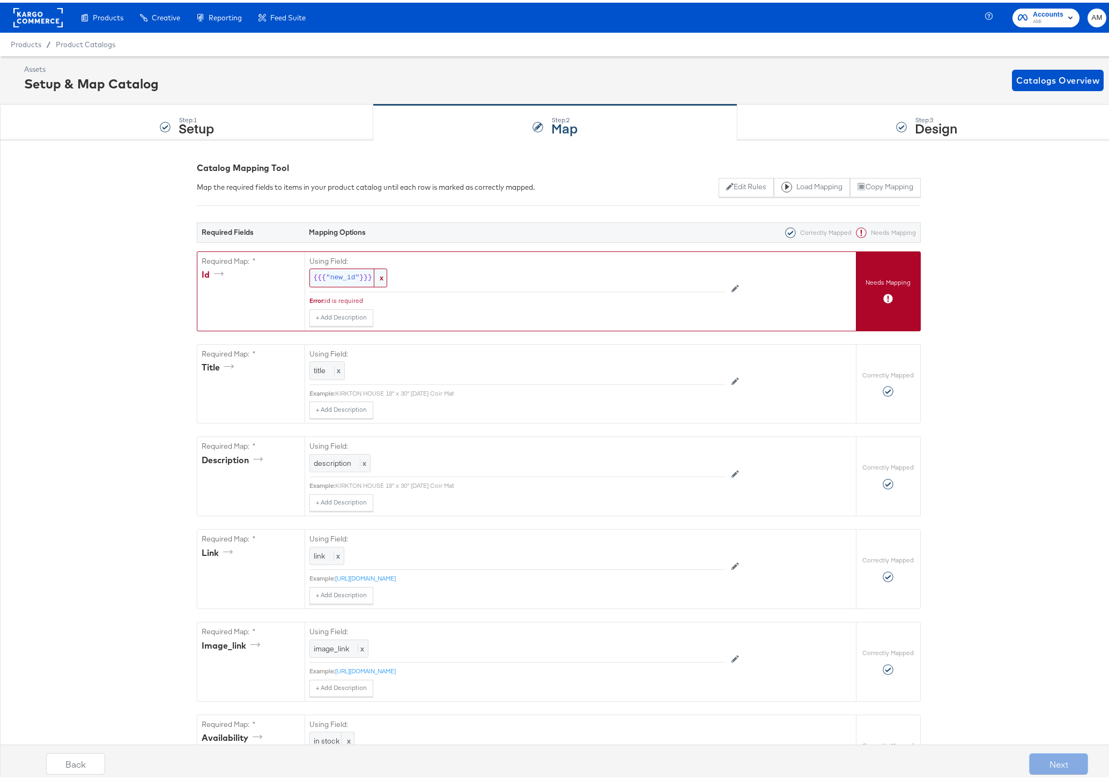
click at [336, 280] on div "{{{ "new_id" }}} x" at bounding box center [348, 275] width 78 height 19
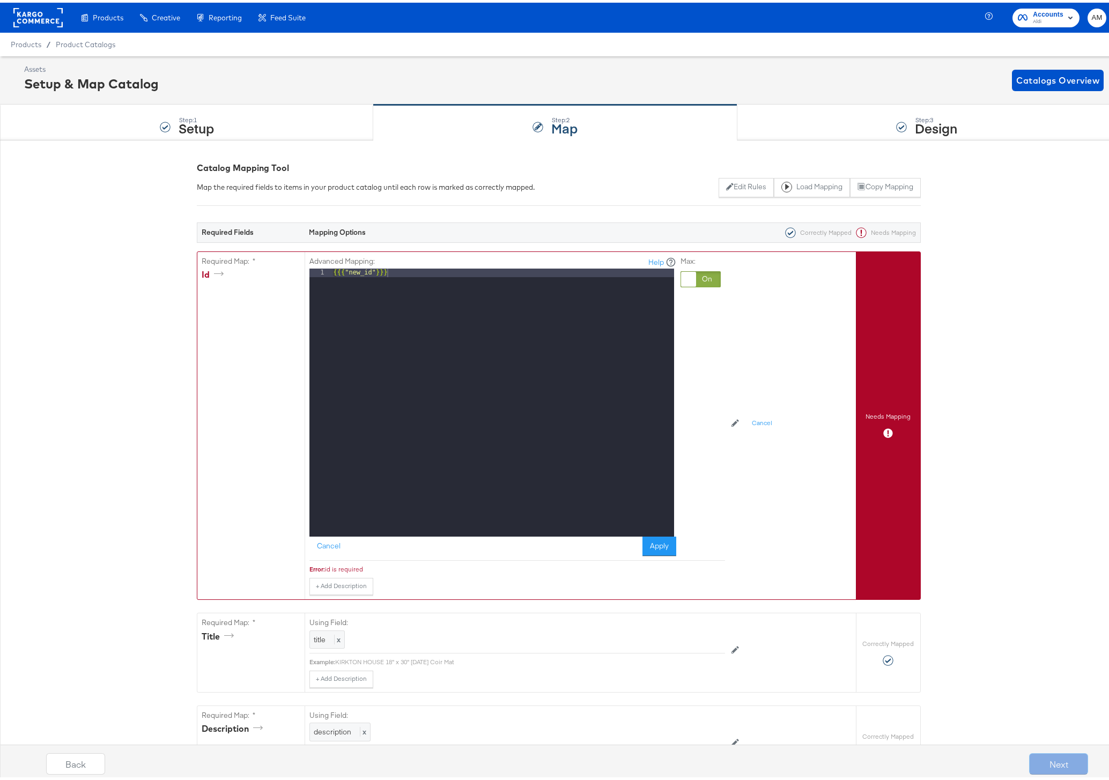
drag, startPoint x: 714, startPoint y: 276, endPoint x: 708, endPoint y: 277, distance: 6.6
click at [709, 277] on div at bounding box center [700, 277] width 40 height 16
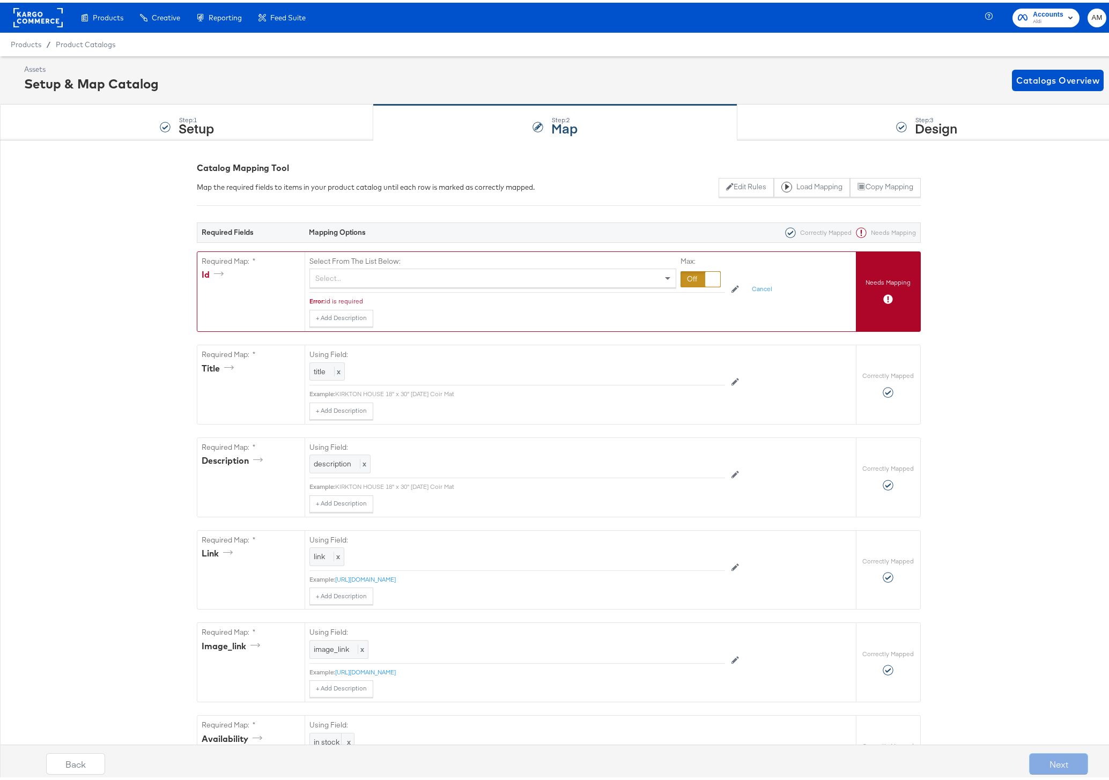
click at [376, 276] on div "Select..." at bounding box center [493, 275] width 366 height 18
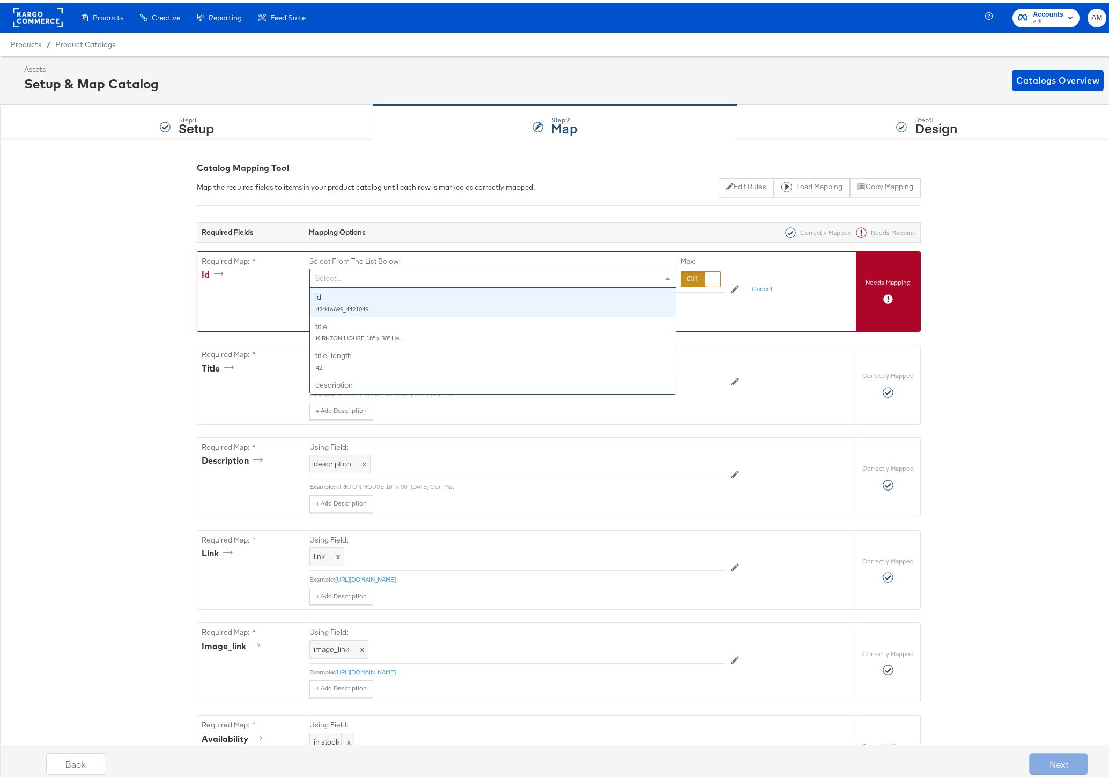
type input "id"
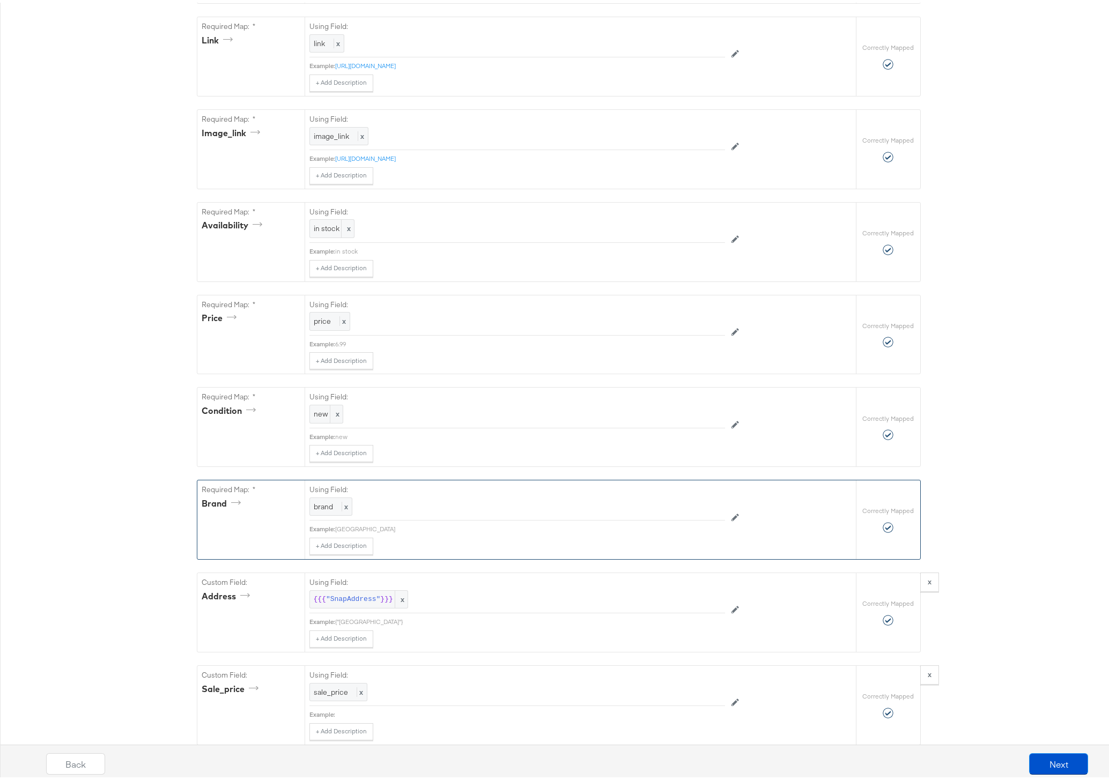
scroll to position [634, 0]
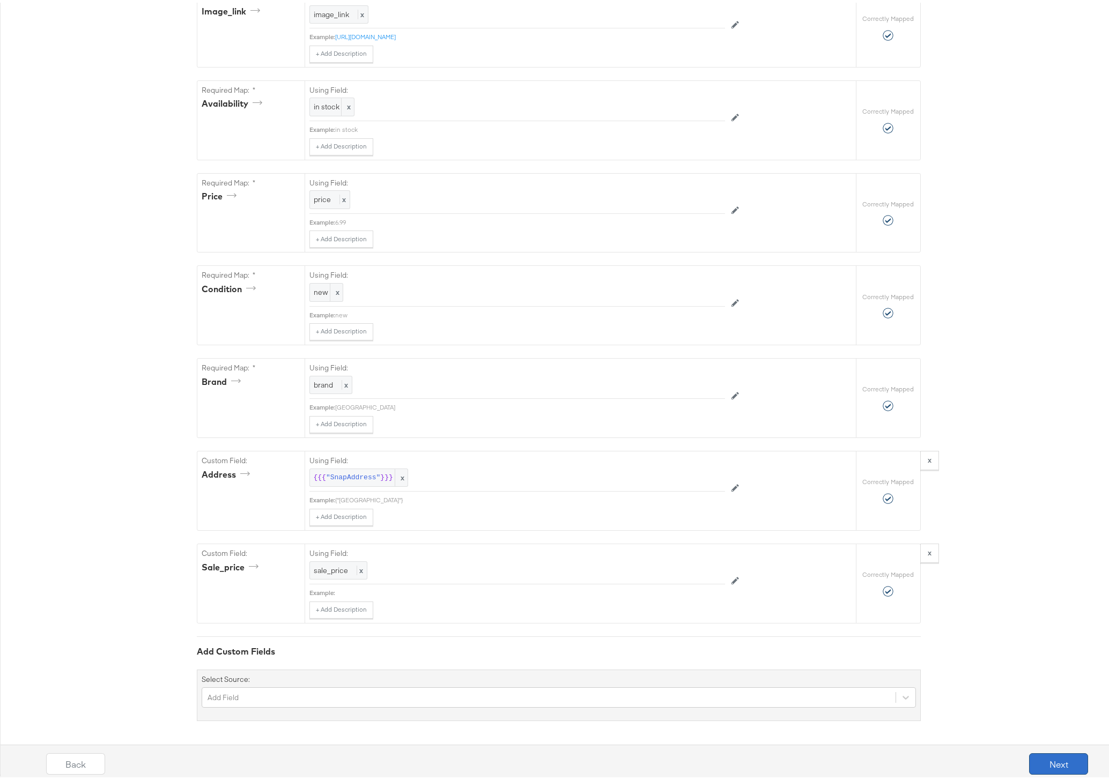
click at [1042, 757] on button "Next" at bounding box center [1058, 761] width 59 height 21
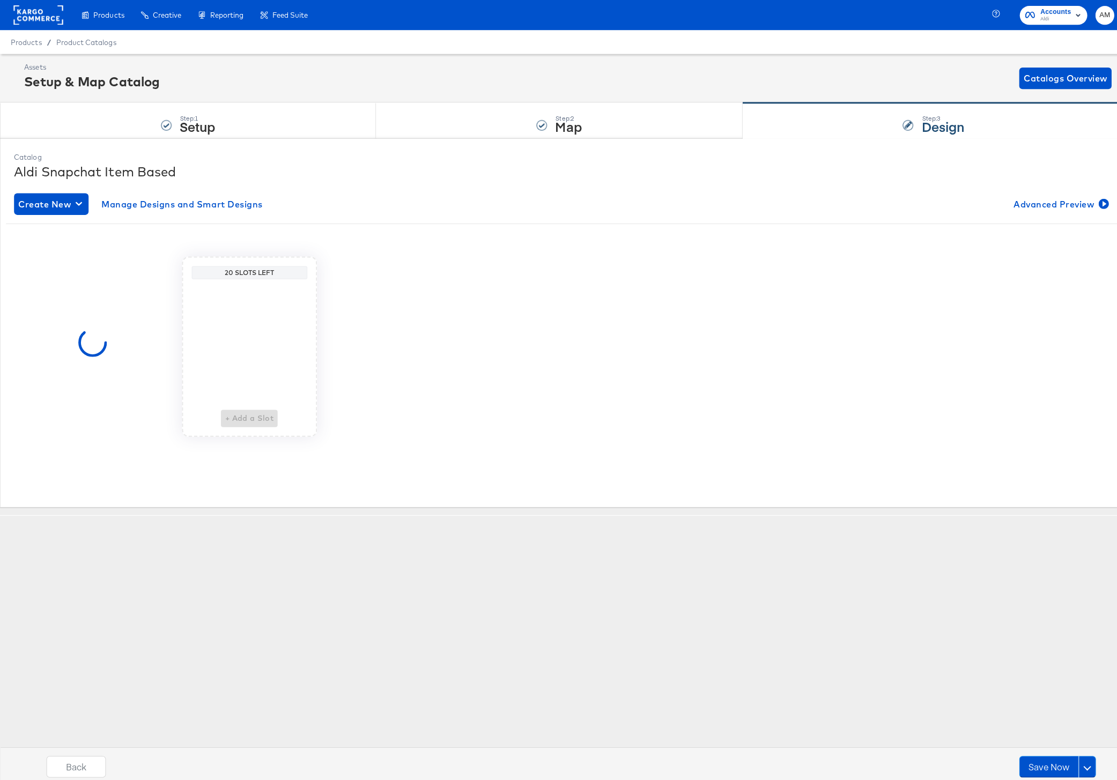
scroll to position [0, 0]
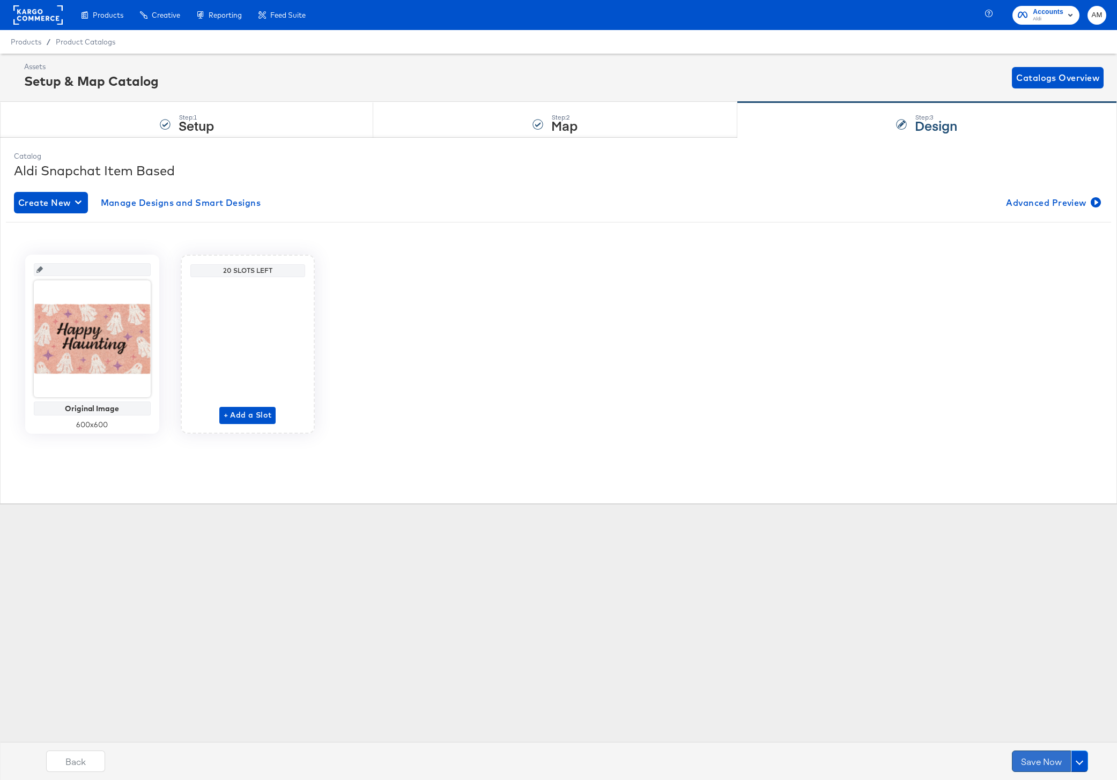
click at [1039, 762] on button "Save Now" at bounding box center [1041, 761] width 59 height 21
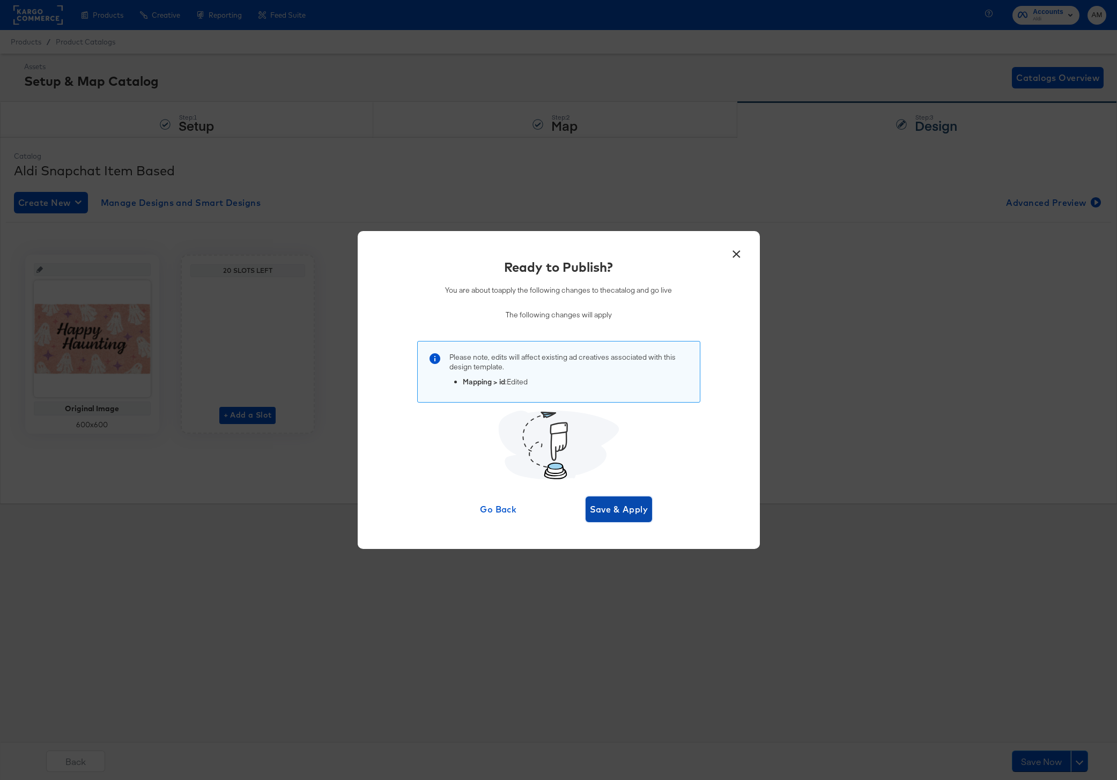
click at [621, 511] on span "Save & Apply" at bounding box center [619, 509] width 58 height 15
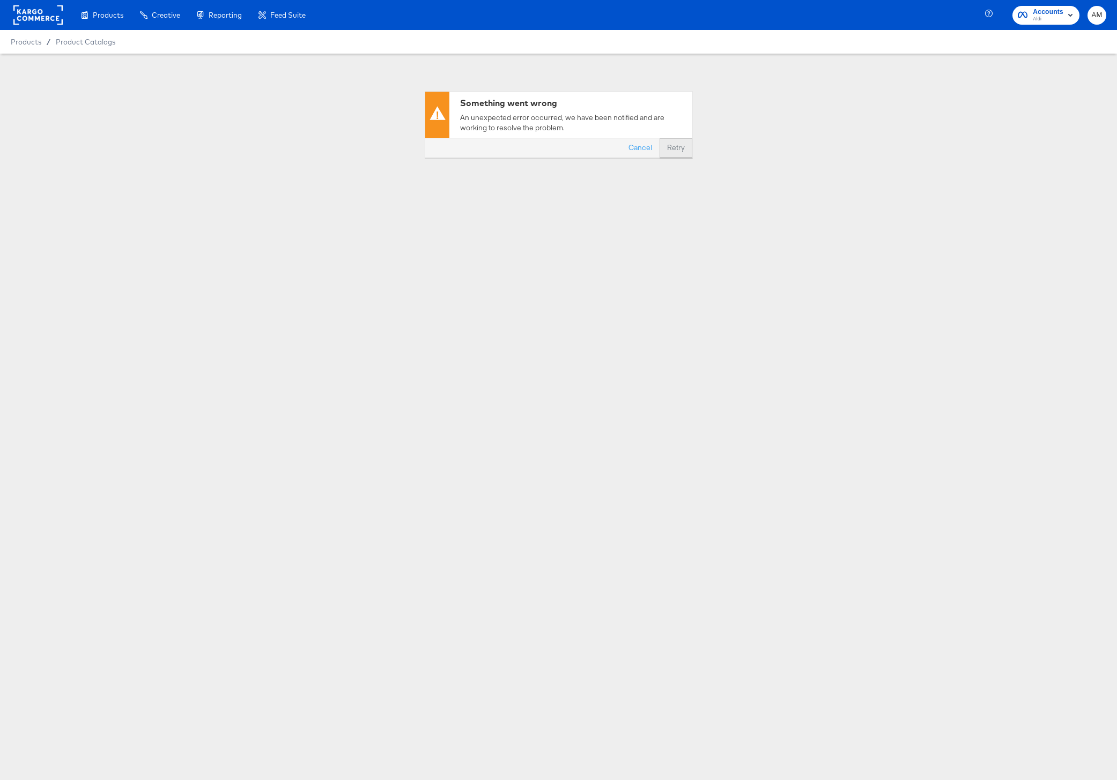
click at [676, 149] on button "Retry" at bounding box center [675, 147] width 33 height 19
click at [88, 23] on div "Products" at bounding box center [101, 15] width 59 height 21
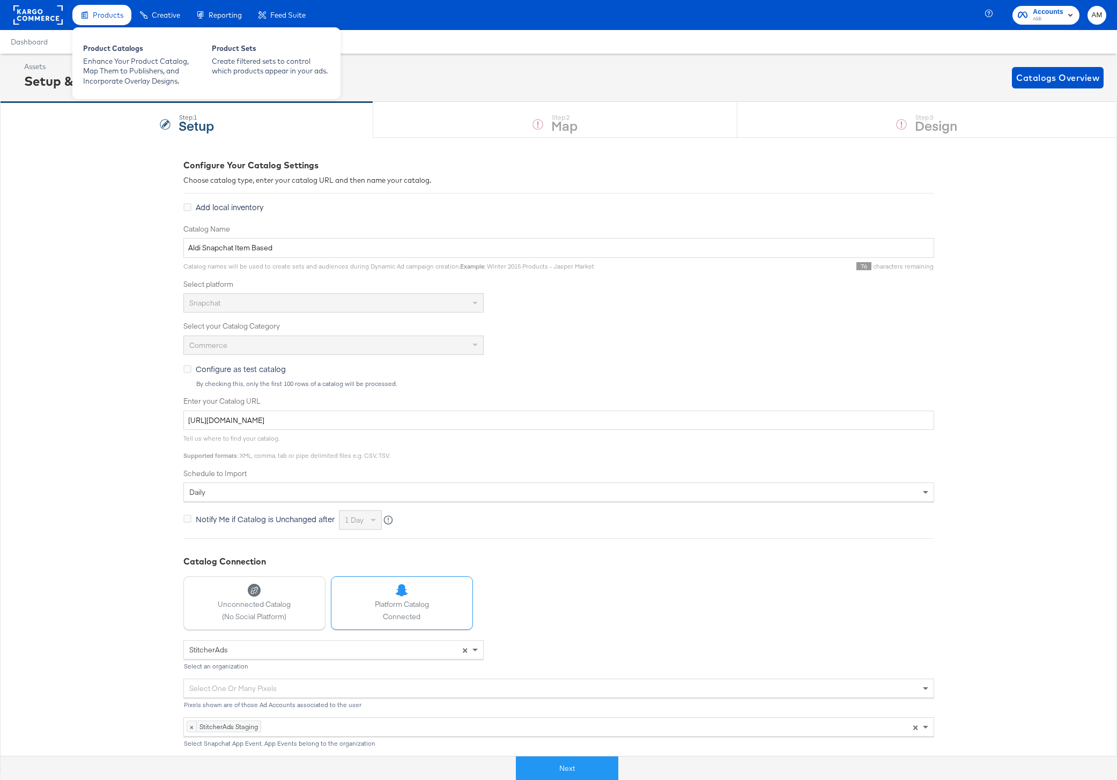
click at [105, 16] on span "Products" at bounding box center [108, 15] width 31 height 9
click at [110, 46] on div "Product Catalogs" at bounding box center [142, 49] width 118 height 13
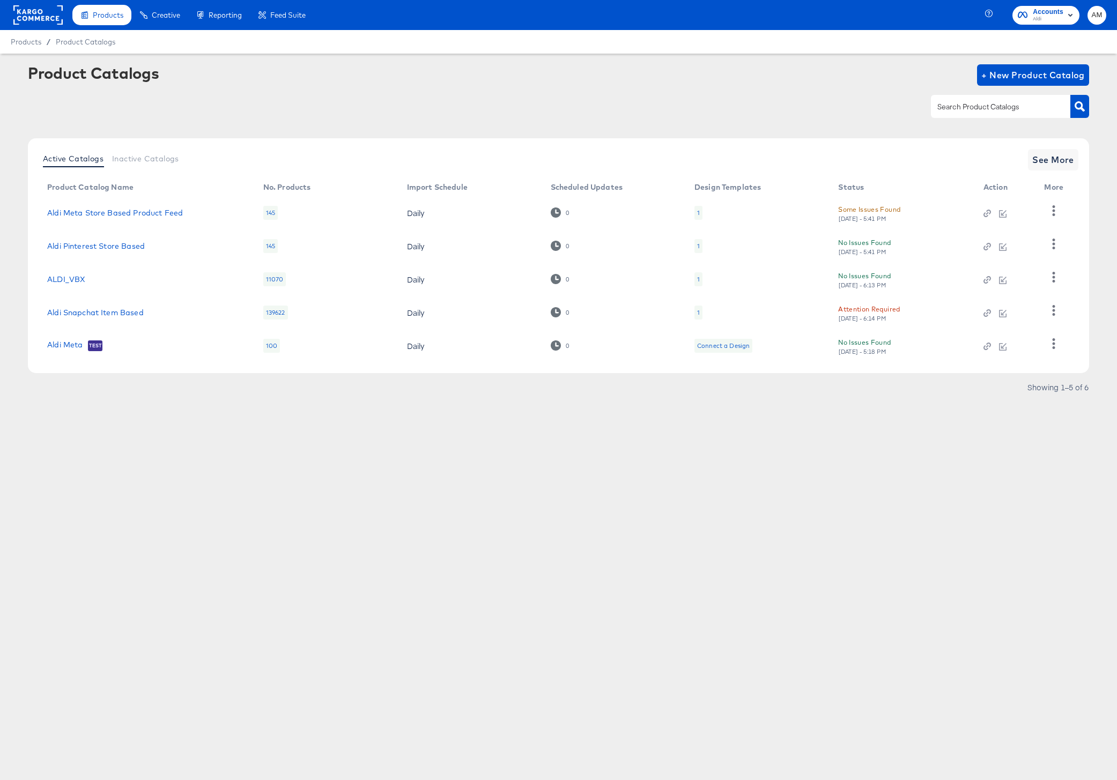
click at [24, 14] on rect at bounding box center [37, 14] width 49 height 19
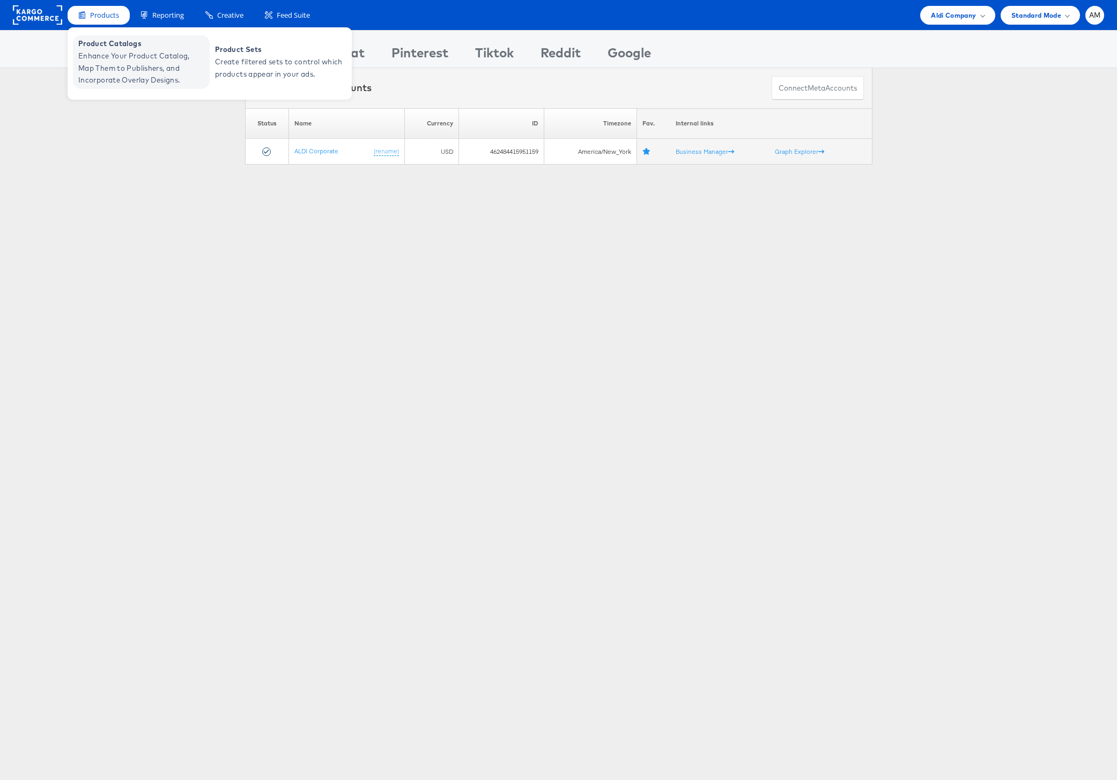
click at [119, 54] on span "Enhance Your Product Catalog, Map Them to Publishers, and Incorporate Overlay D…" at bounding box center [142, 68] width 129 height 36
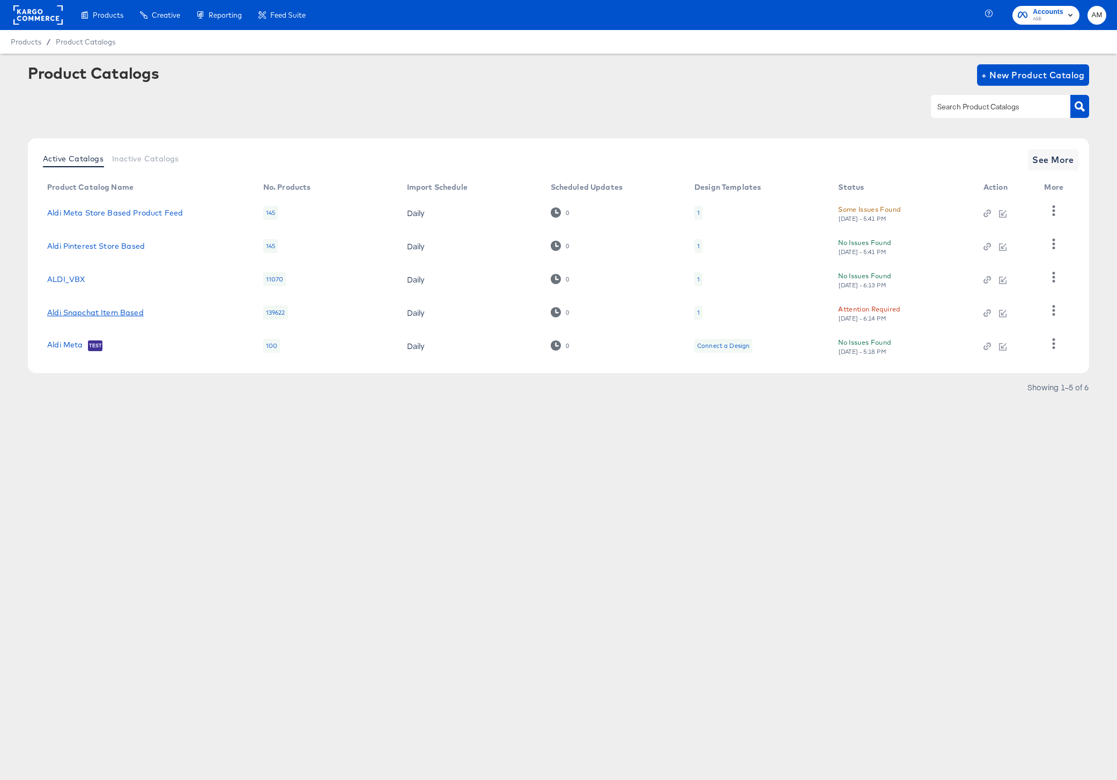
click at [97, 312] on link "Aldi Snapchat Item Based" at bounding box center [95, 312] width 97 height 9
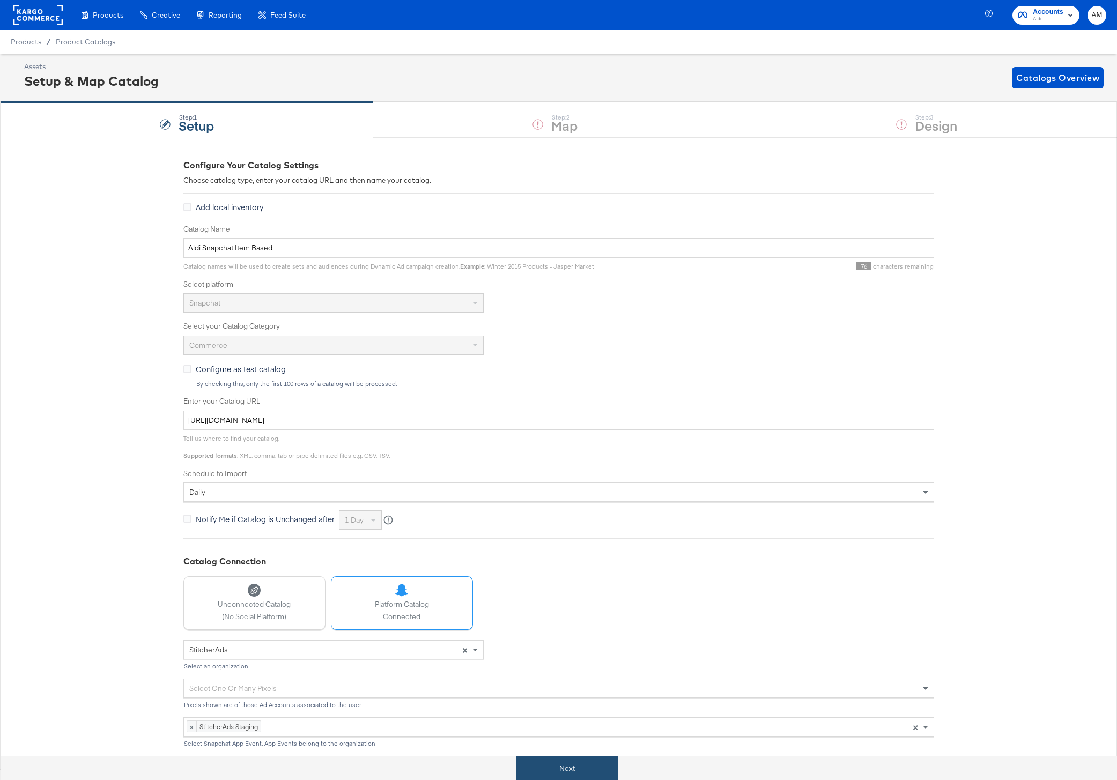
click at [574, 763] on button "Next" at bounding box center [567, 769] width 102 height 24
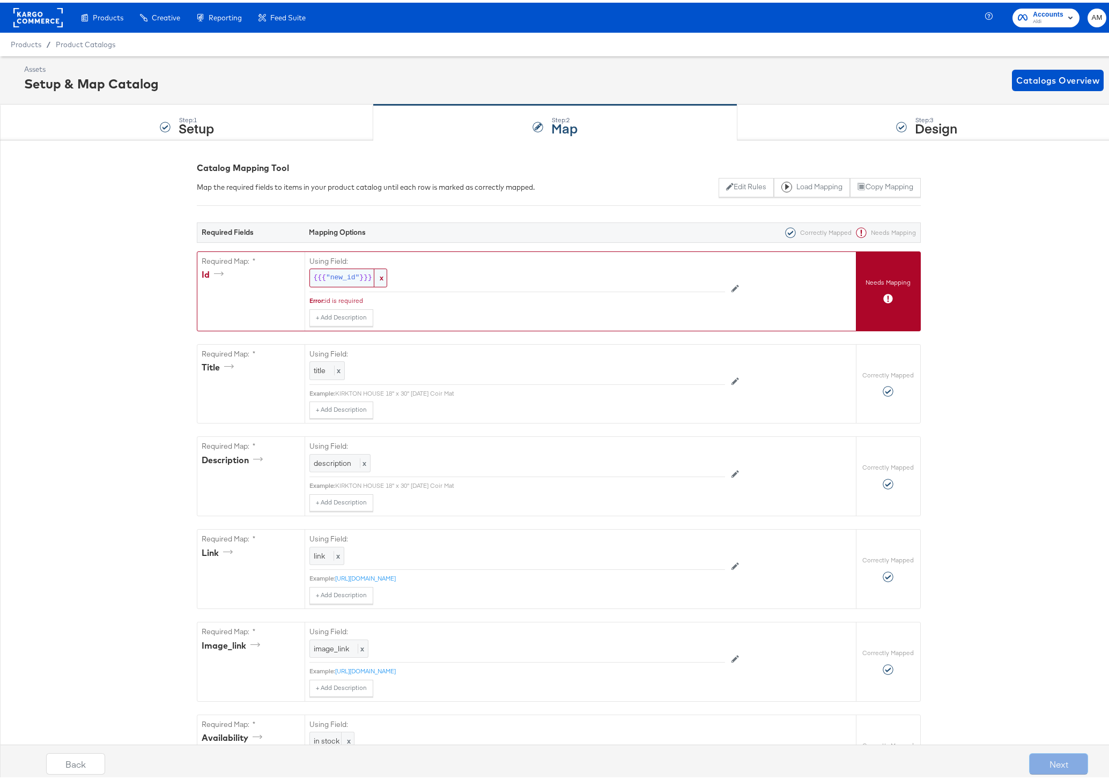
click at [338, 273] on span ""new_id"" at bounding box center [342, 275] width 33 height 10
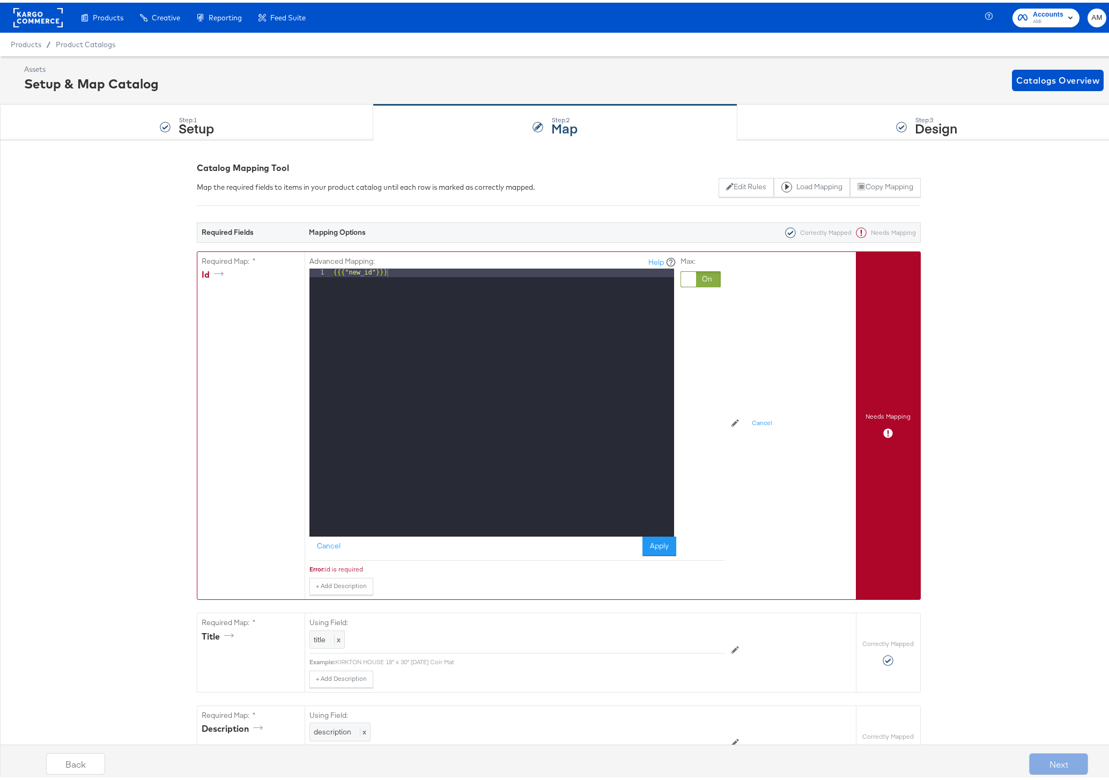
click at [704, 272] on div at bounding box center [700, 277] width 40 height 16
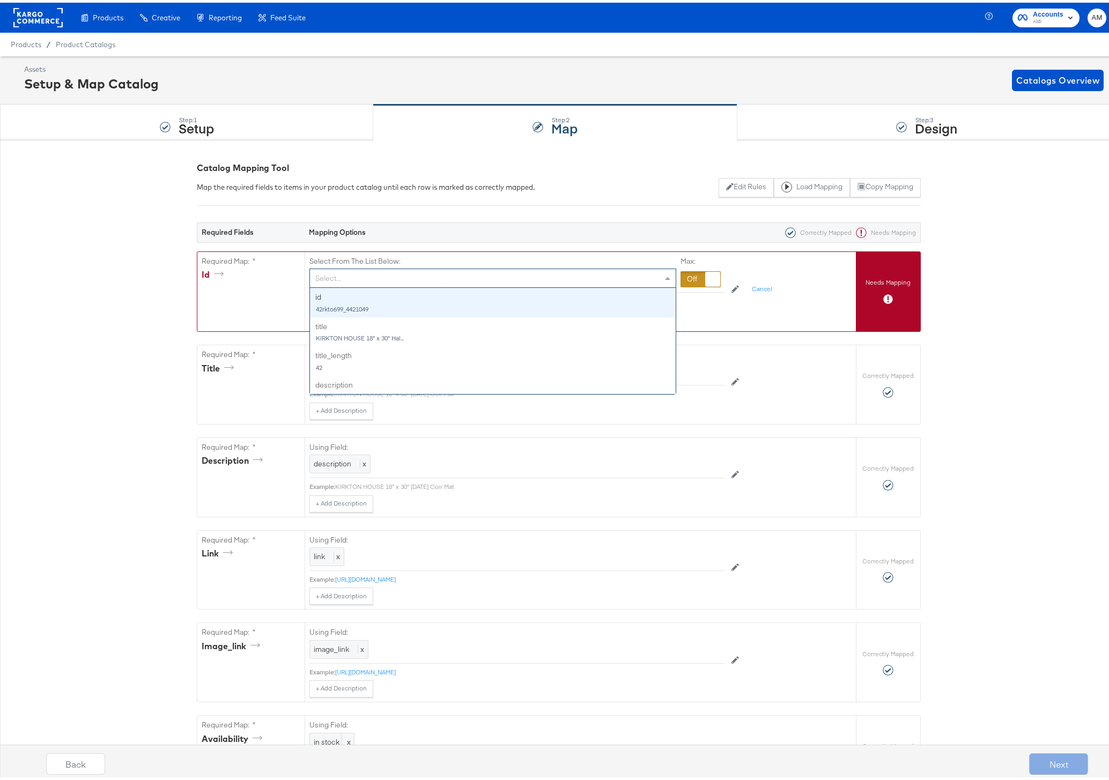
click at [444, 275] on div "Select..." at bounding box center [493, 275] width 366 height 18
type input "id"
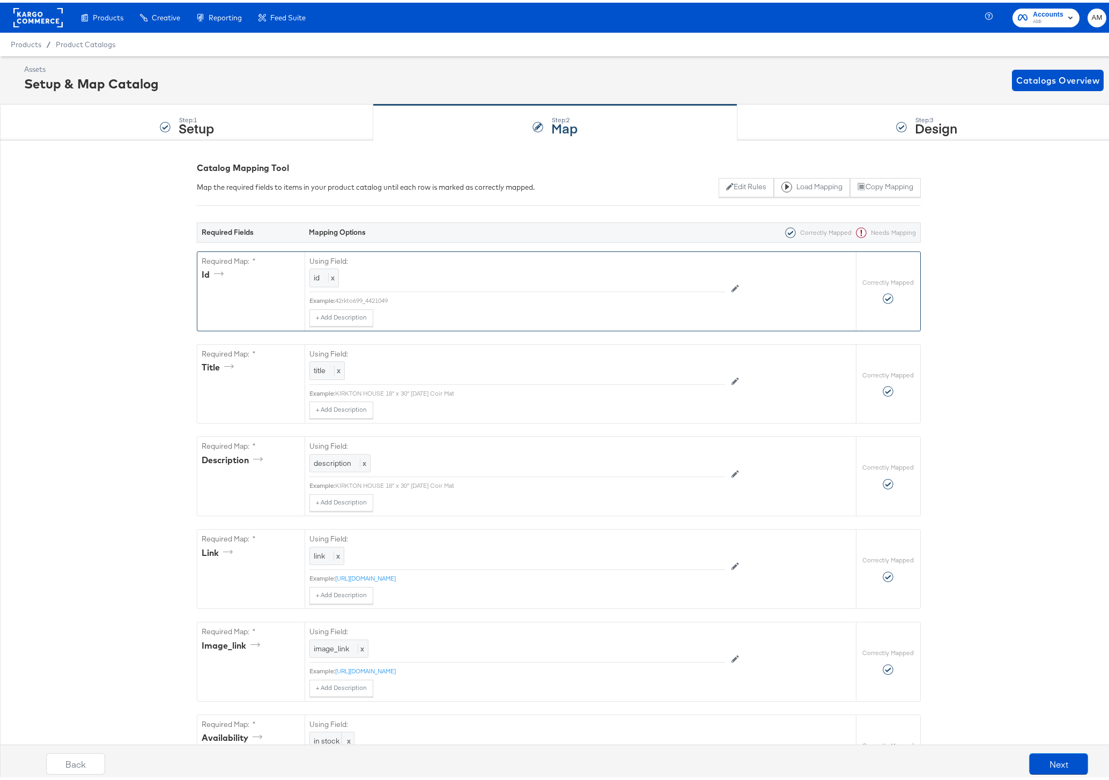
scroll to position [634, 0]
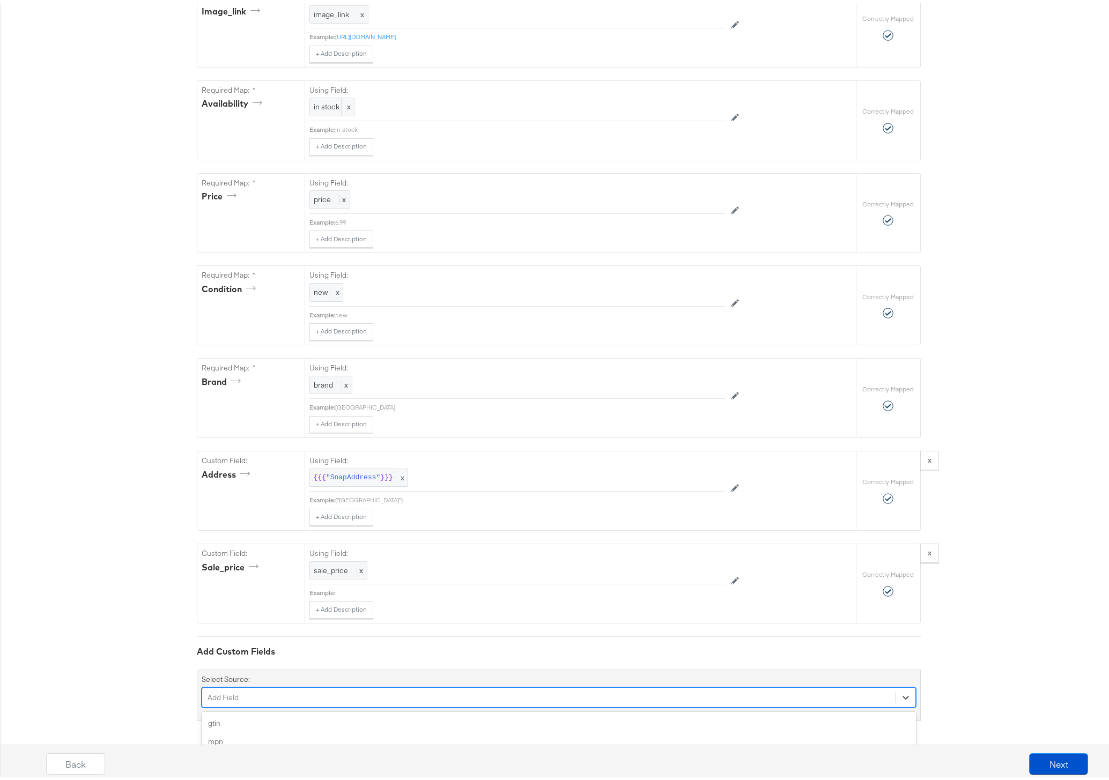
click at [286, 698] on div "option gender focused, 5 of 107. 107 results available. Use Up and Down to choo…" at bounding box center [559, 695] width 714 height 20
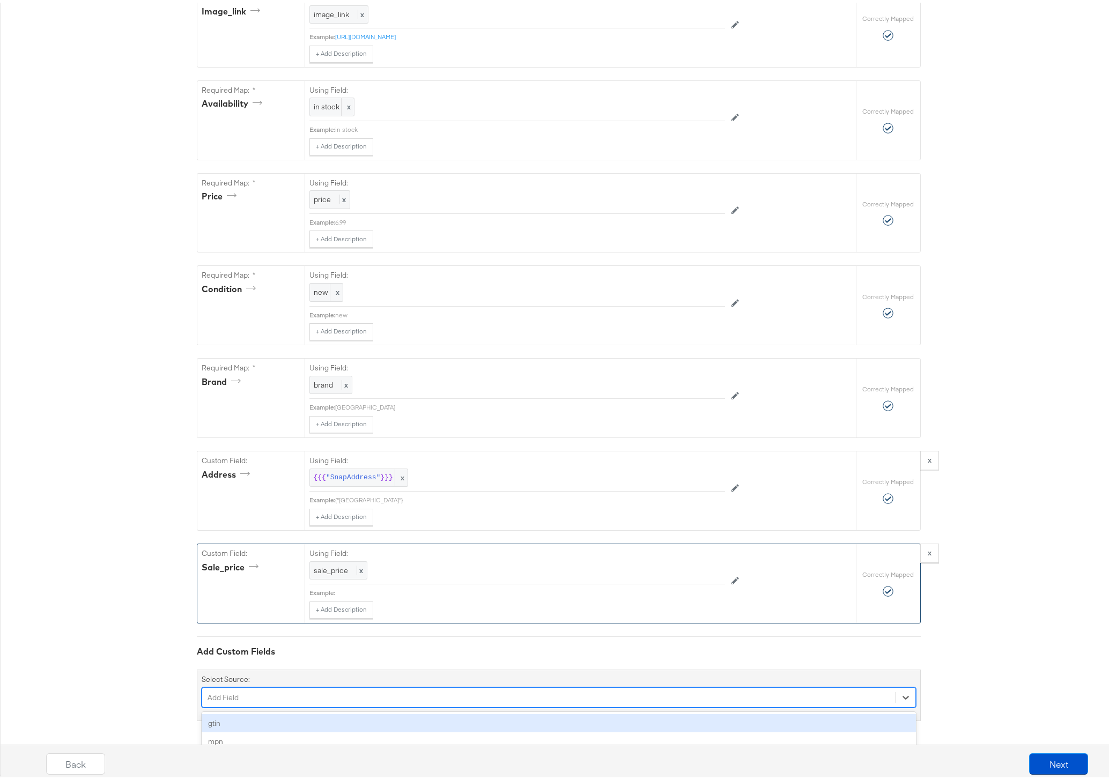
click at [279, 606] on div "Required Fields Mapping Options Correctly Mapped Needs Mapping Required Map: * …" at bounding box center [559, 143] width 724 height 1150
type input "google"
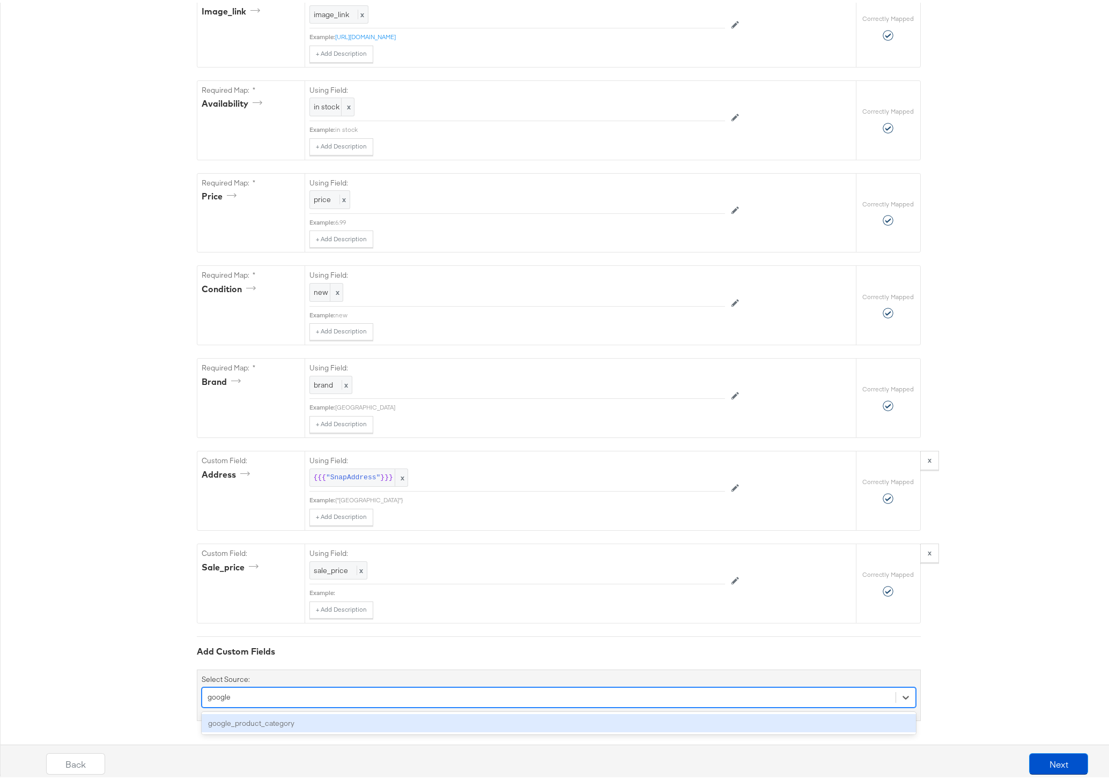
click at [265, 721] on div "google_product_category" at bounding box center [559, 720] width 714 height 19
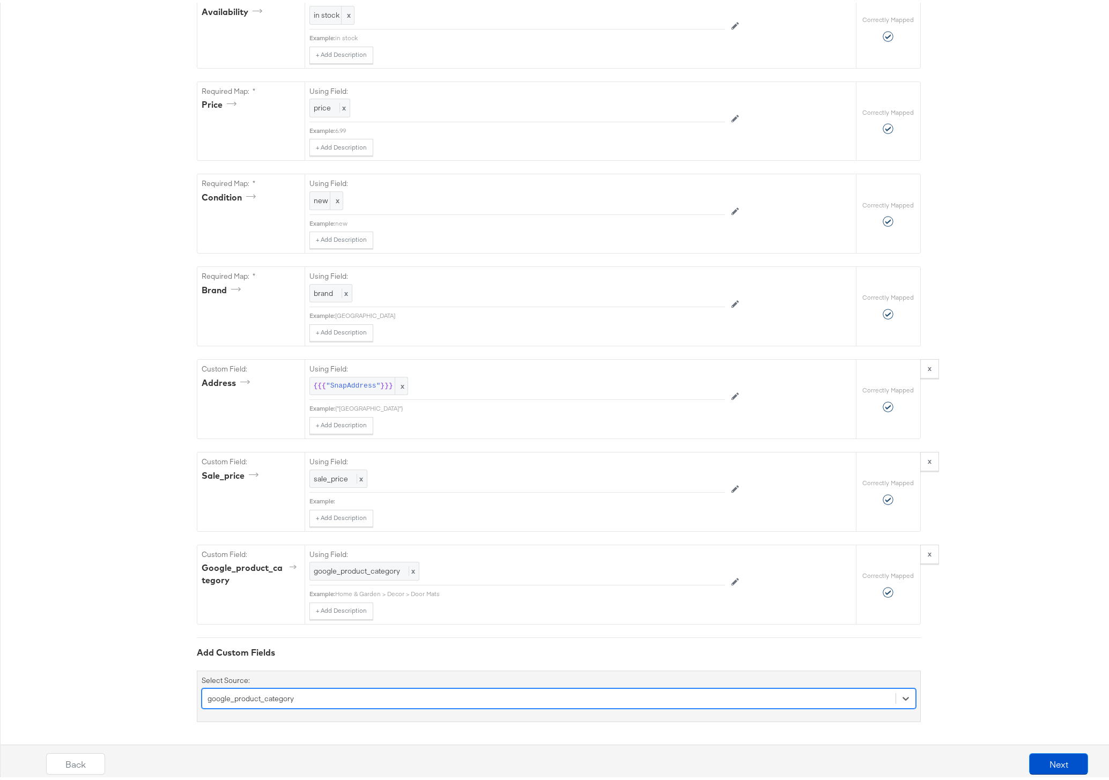
scroll to position [727, 0]
click at [1058, 758] on button "Next" at bounding box center [1058, 761] width 59 height 21
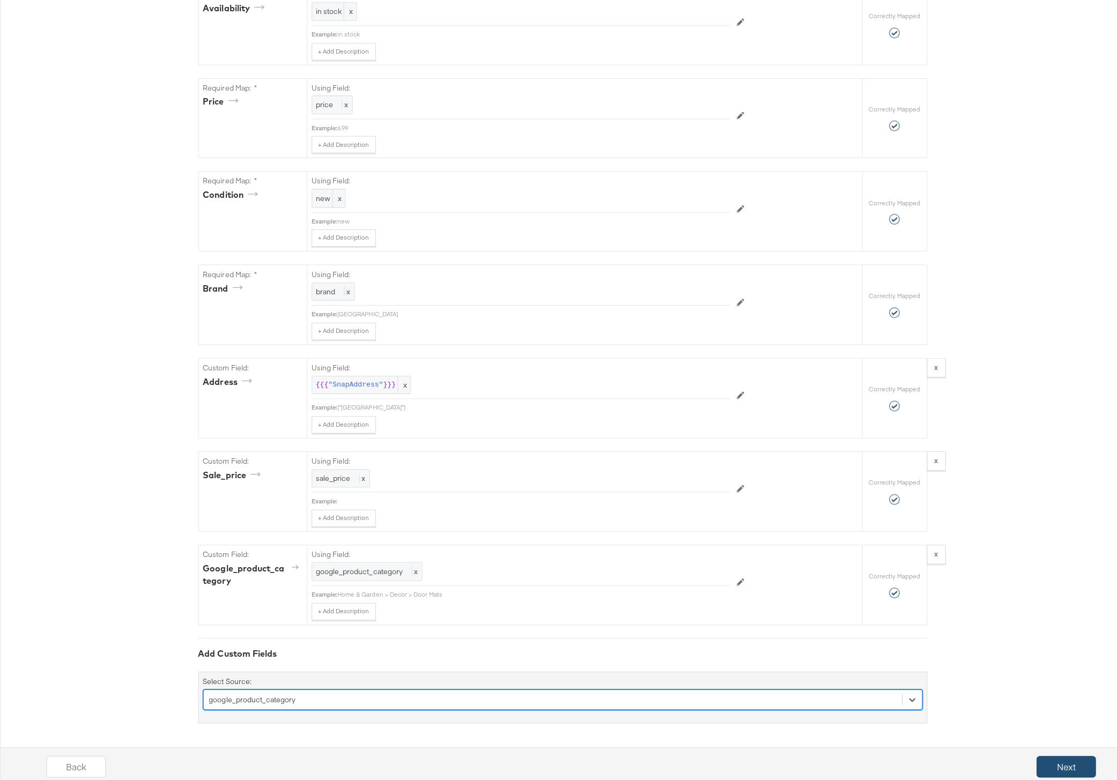
scroll to position [0, 0]
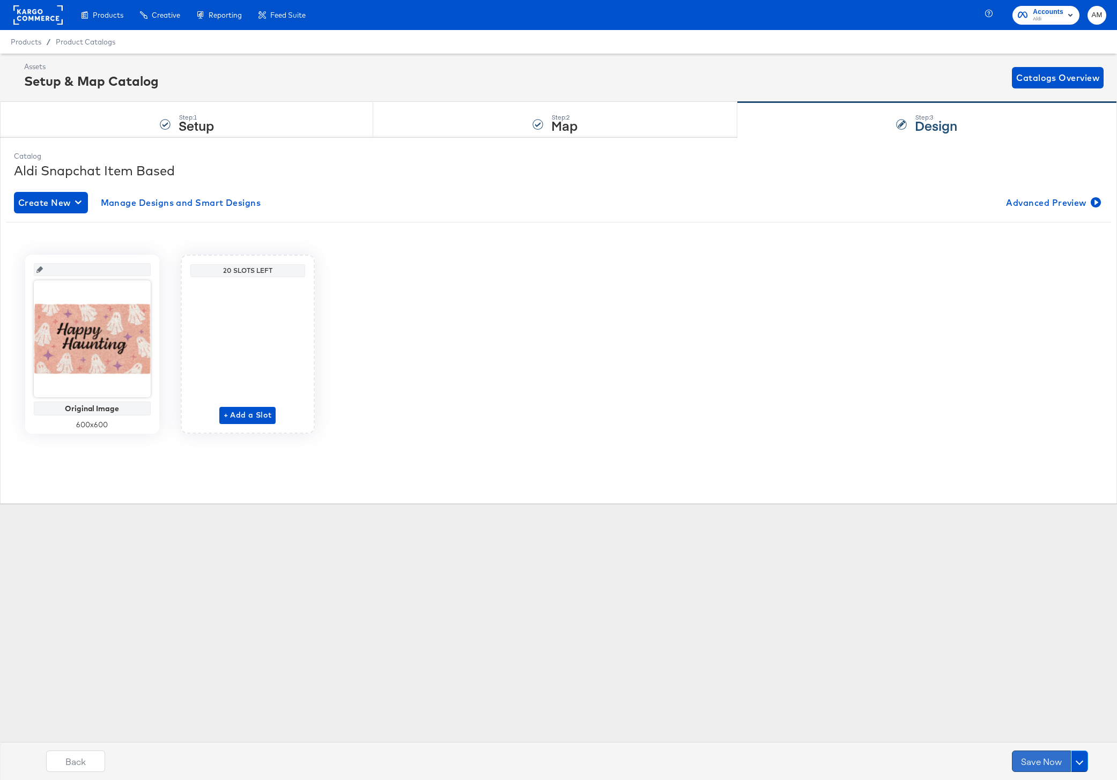
click at [1032, 761] on button "Save Now" at bounding box center [1041, 761] width 59 height 21
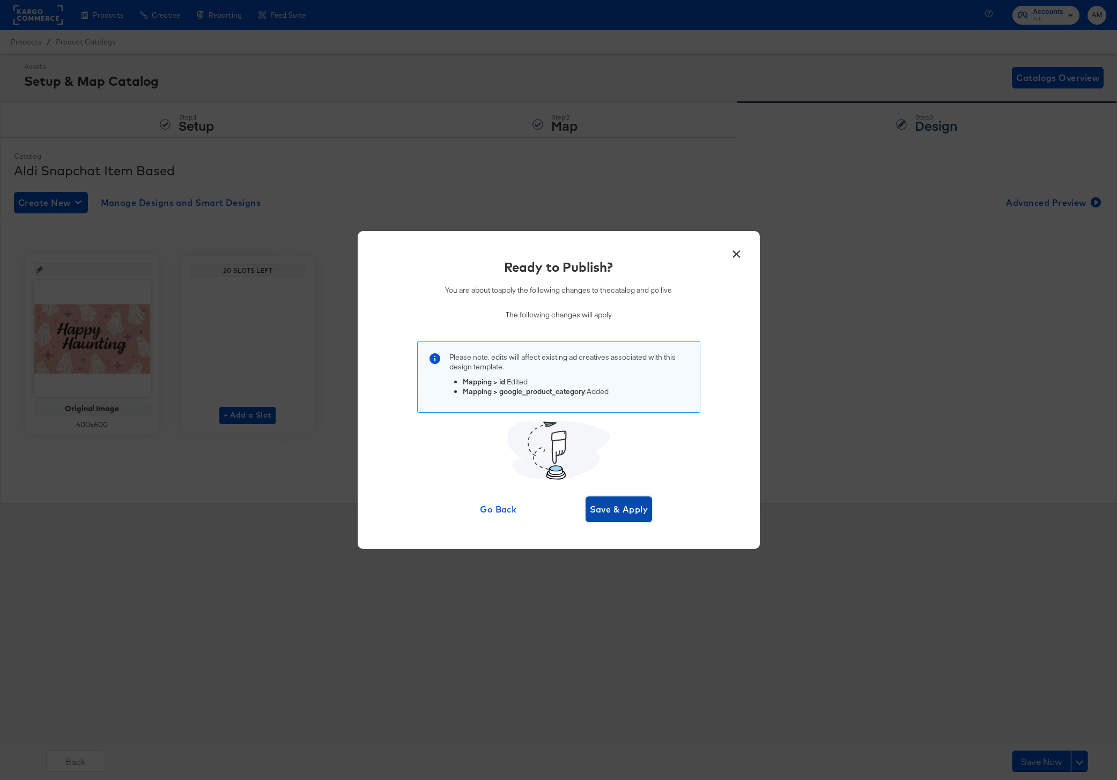
click at [623, 510] on span "Save & Apply" at bounding box center [619, 509] width 58 height 15
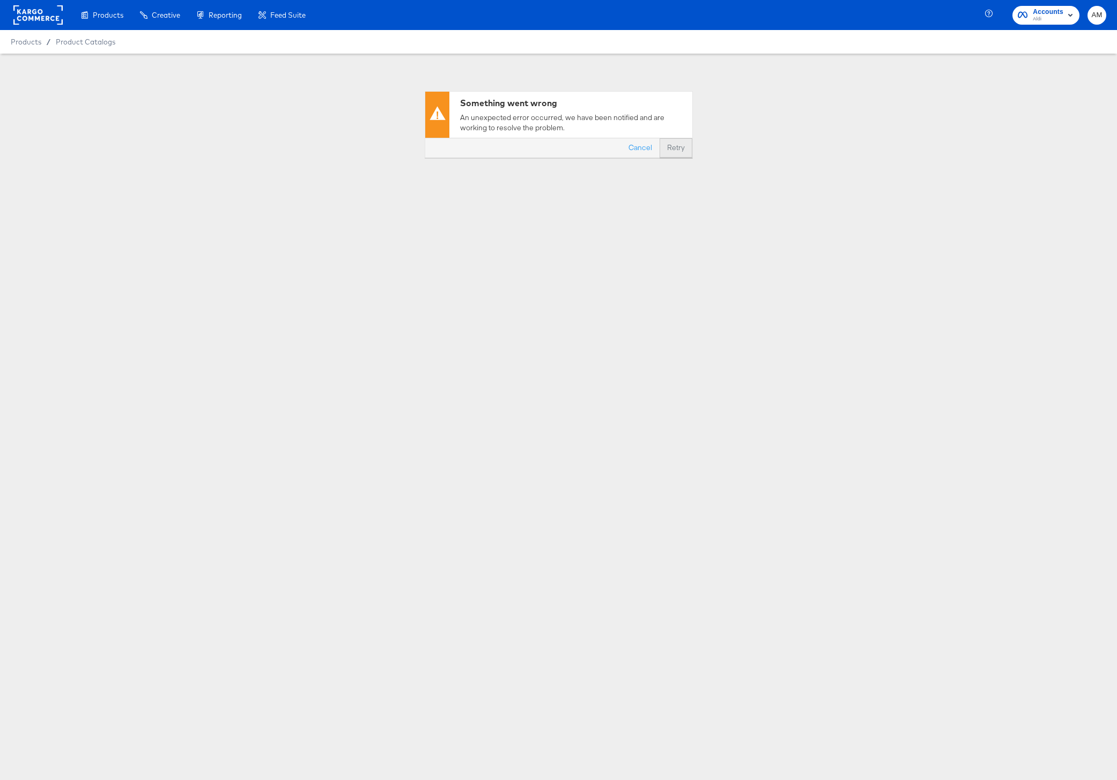
click at [678, 147] on button "Retry" at bounding box center [675, 147] width 33 height 19
click at [640, 149] on button "Cancel" at bounding box center [640, 147] width 39 height 19
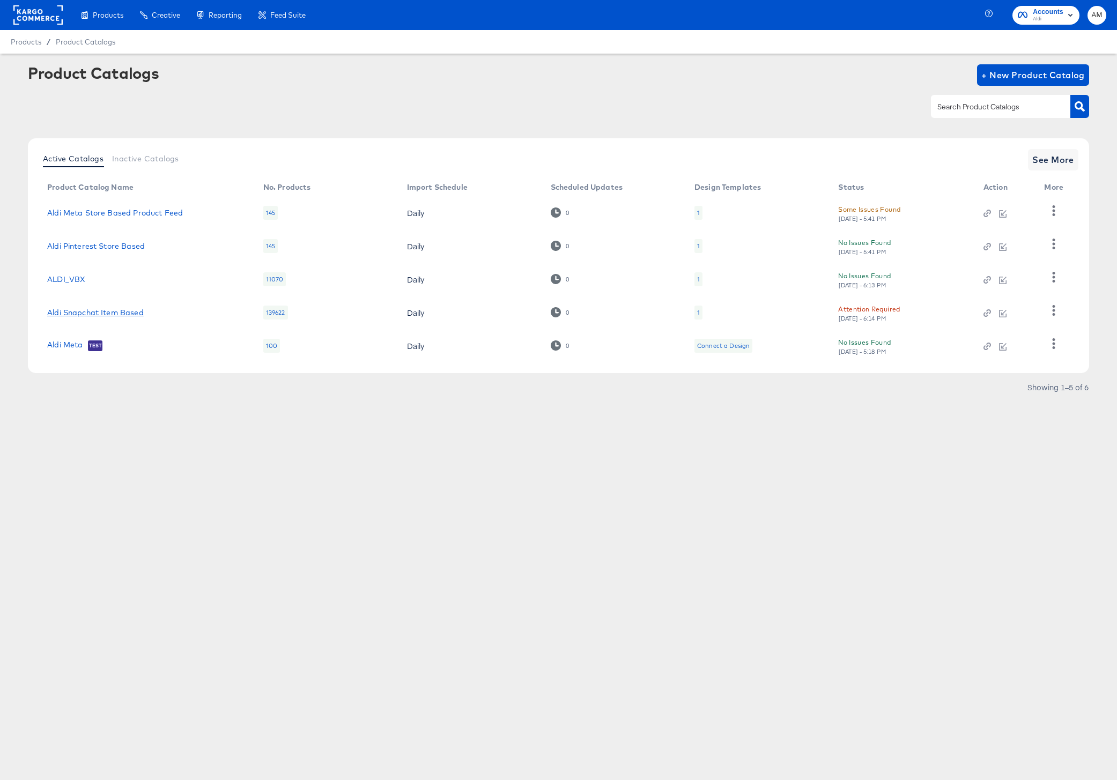
click at [105, 312] on link "Aldi Snapchat Item Based" at bounding box center [95, 312] width 97 height 9
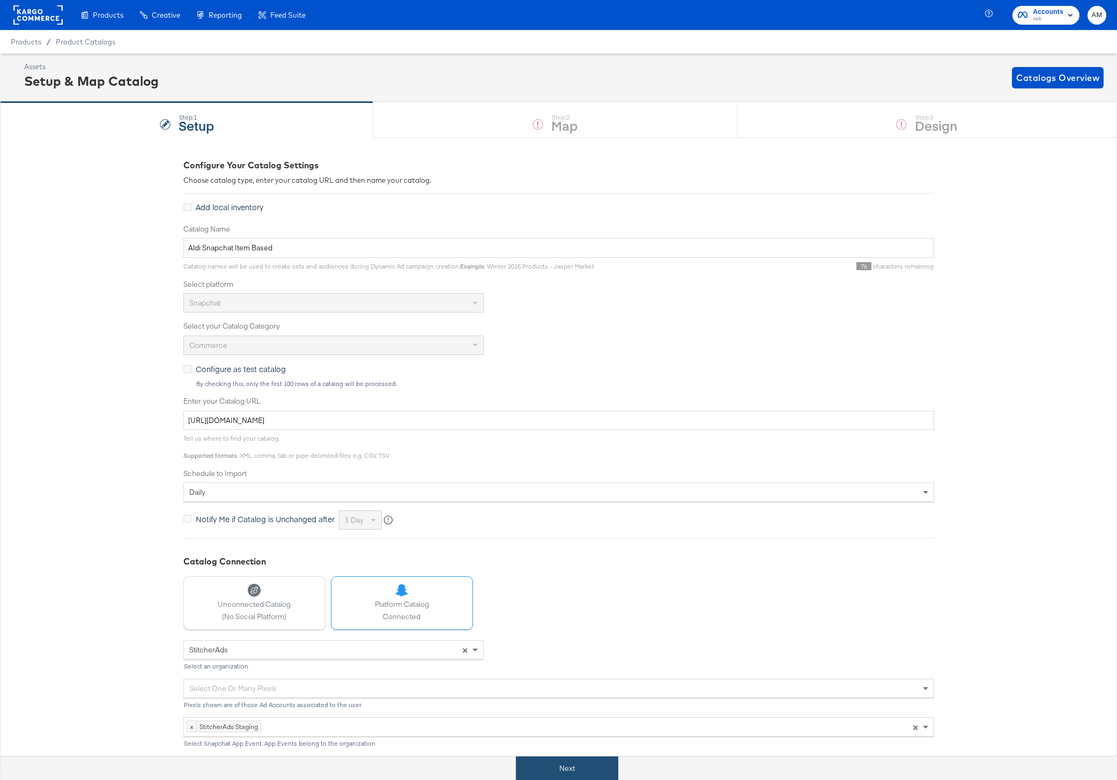
click at [553, 766] on button "Next" at bounding box center [567, 769] width 102 height 24
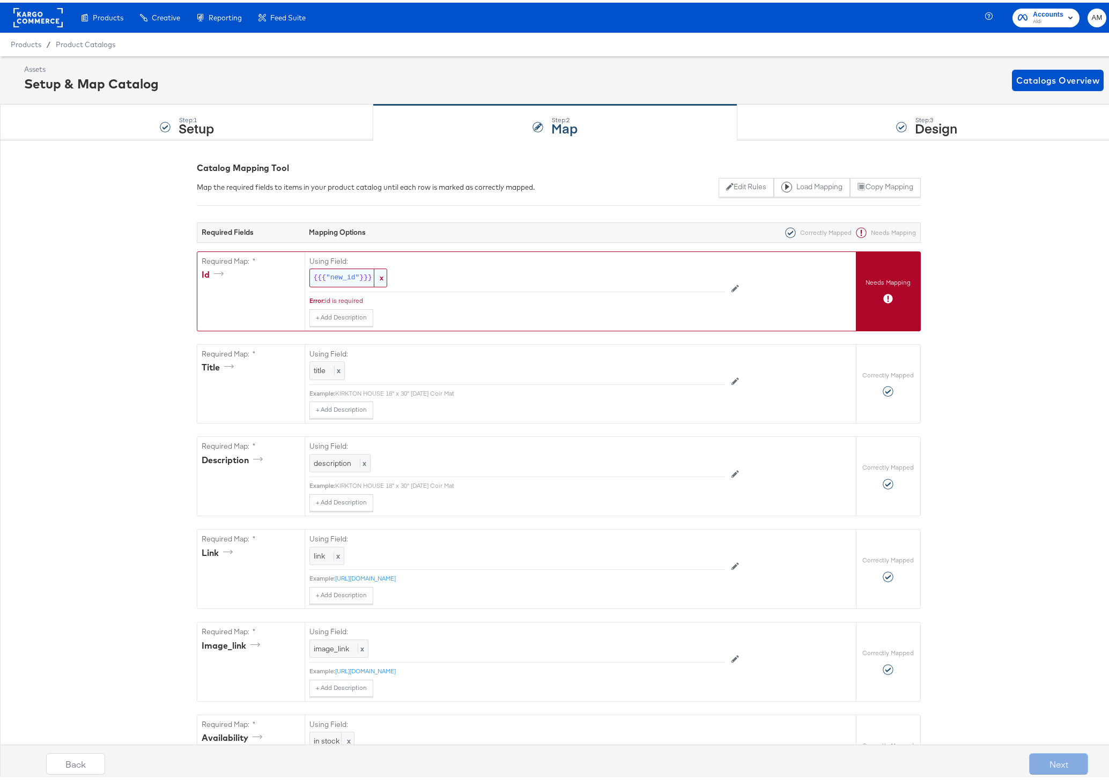
click at [339, 274] on span ""new_id"" at bounding box center [342, 275] width 33 height 10
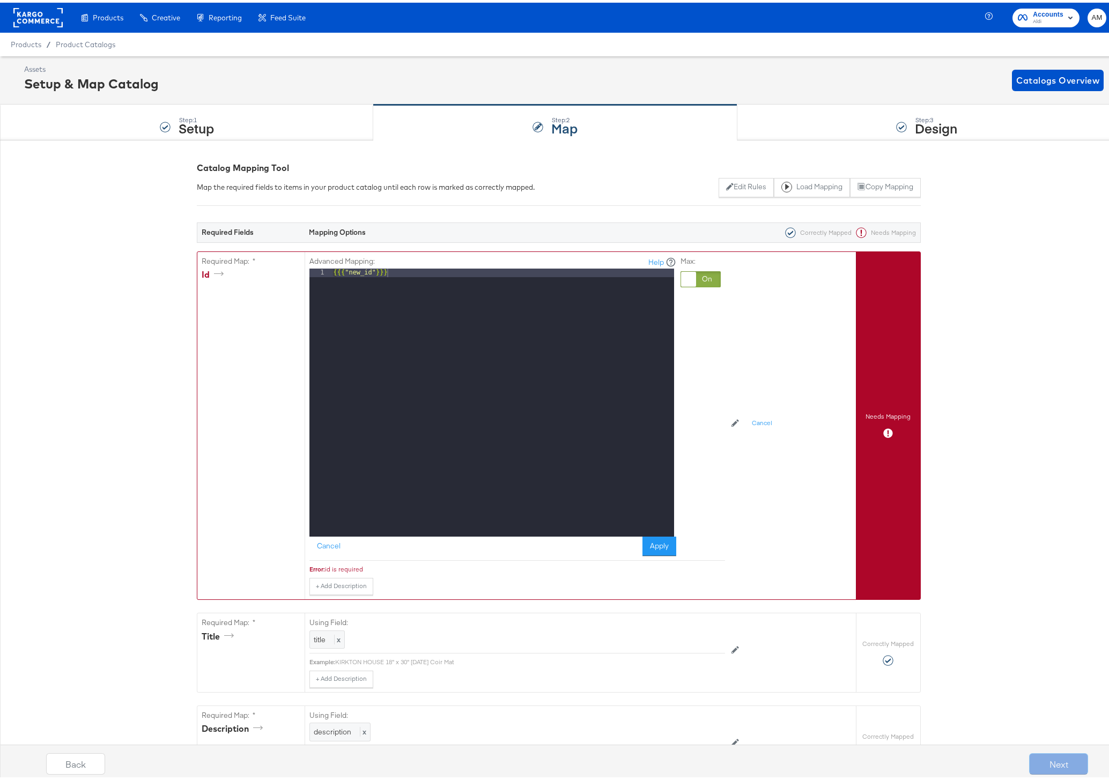
click at [704, 280] on div at bounding box center [700, 277] width 40 height 16
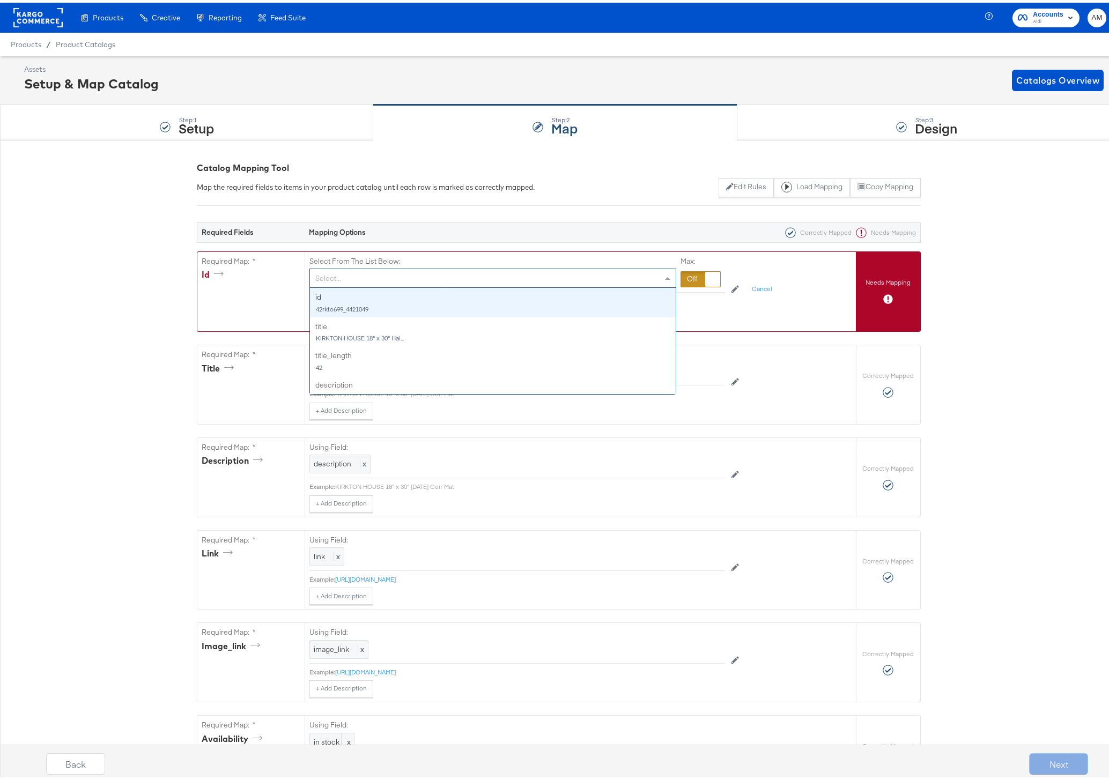
click at [401, 275] on div "Select..." at bounding box center [493, 275] width 366 height 18
type input "id"
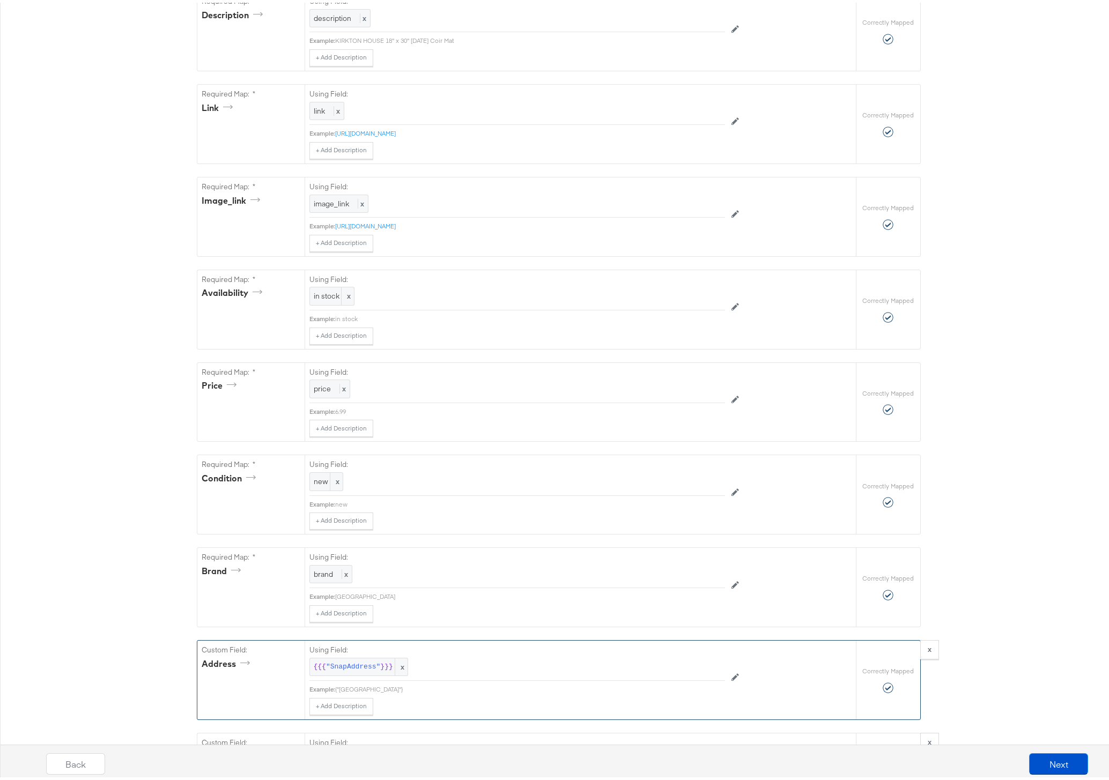
scroll to position [634, 0]
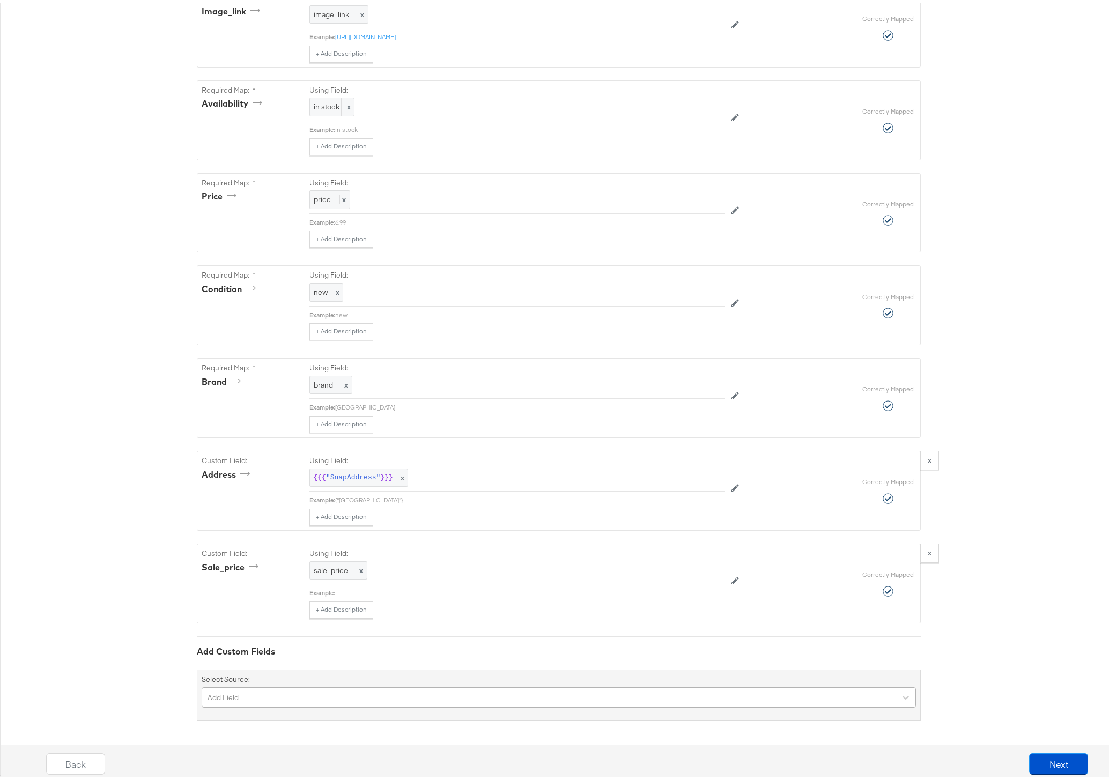
click at [325, 694] on div "Add Field" at bounding box center [559, 695] width 714 height 20
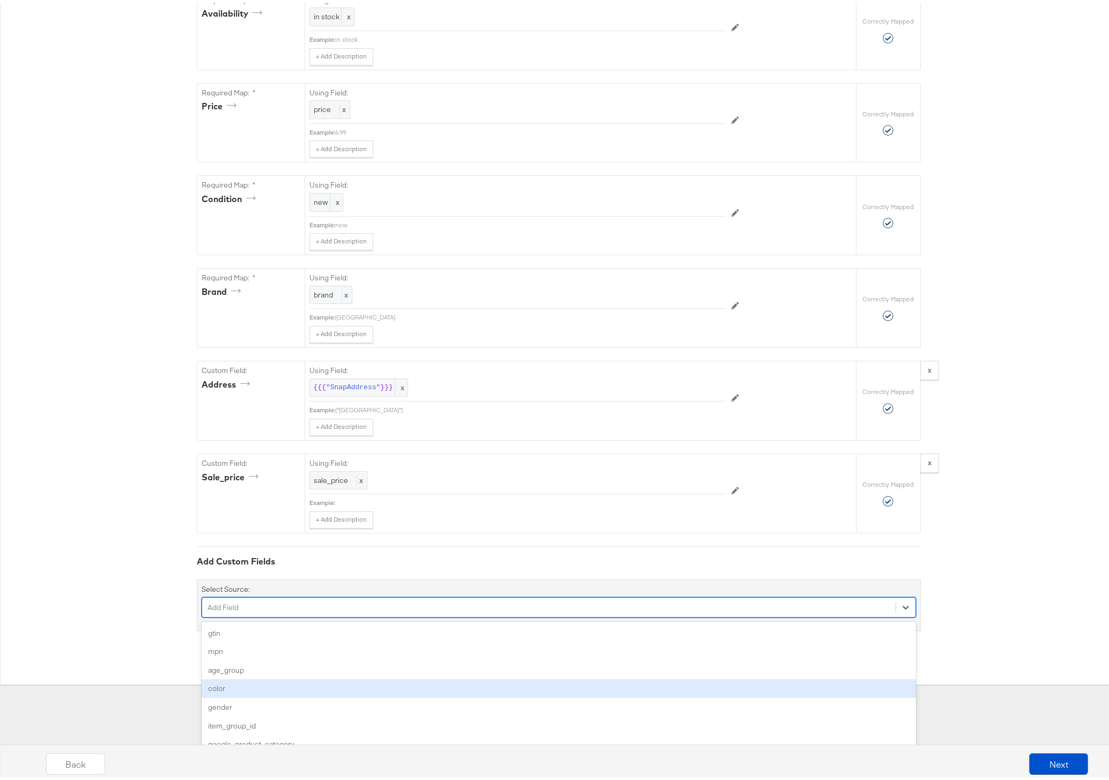
scroll to position [1827, 0]
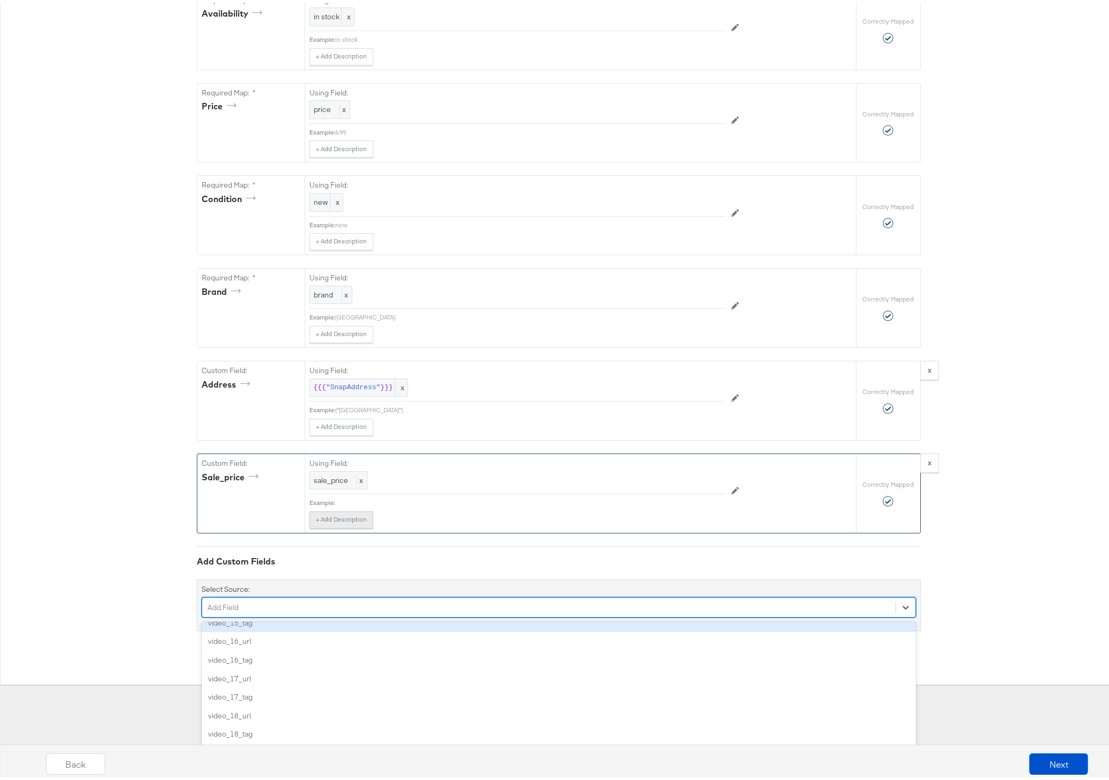
click at [307, 603] on div "Required Fields Mapping Options Correctly Mapped Needs Mapping Required Map: * …" at bounding box center [559, 53] width 724 height 1150
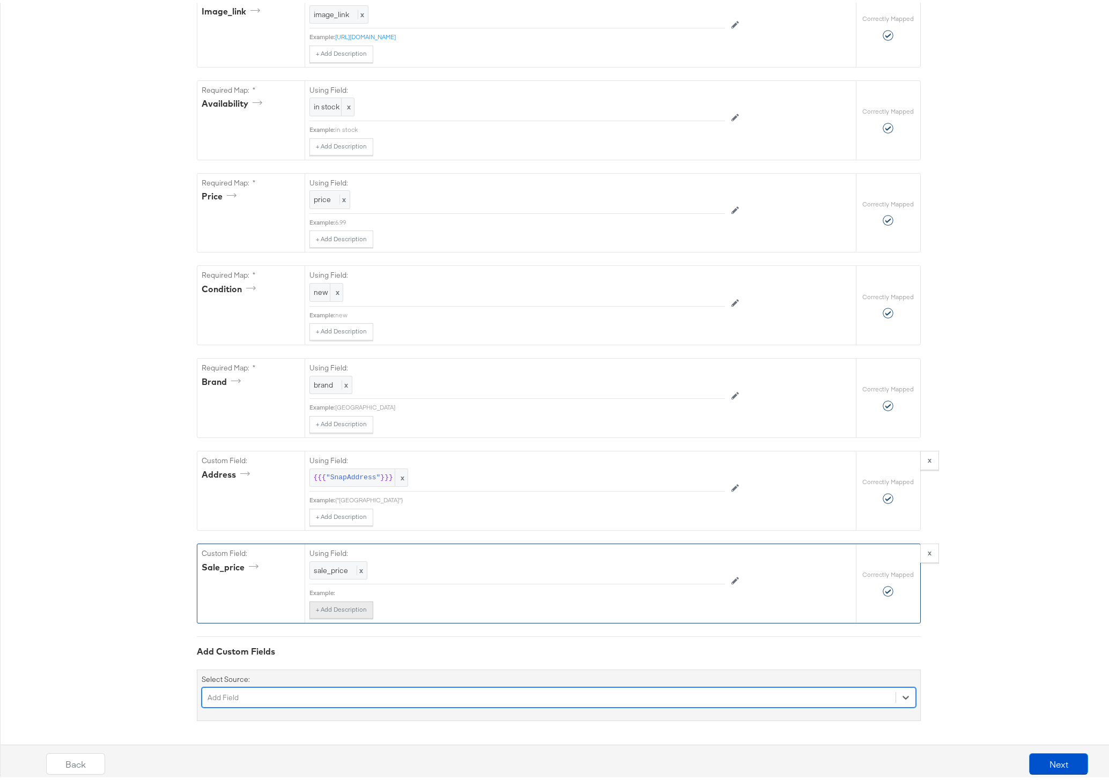
scroll to position [634, 0]
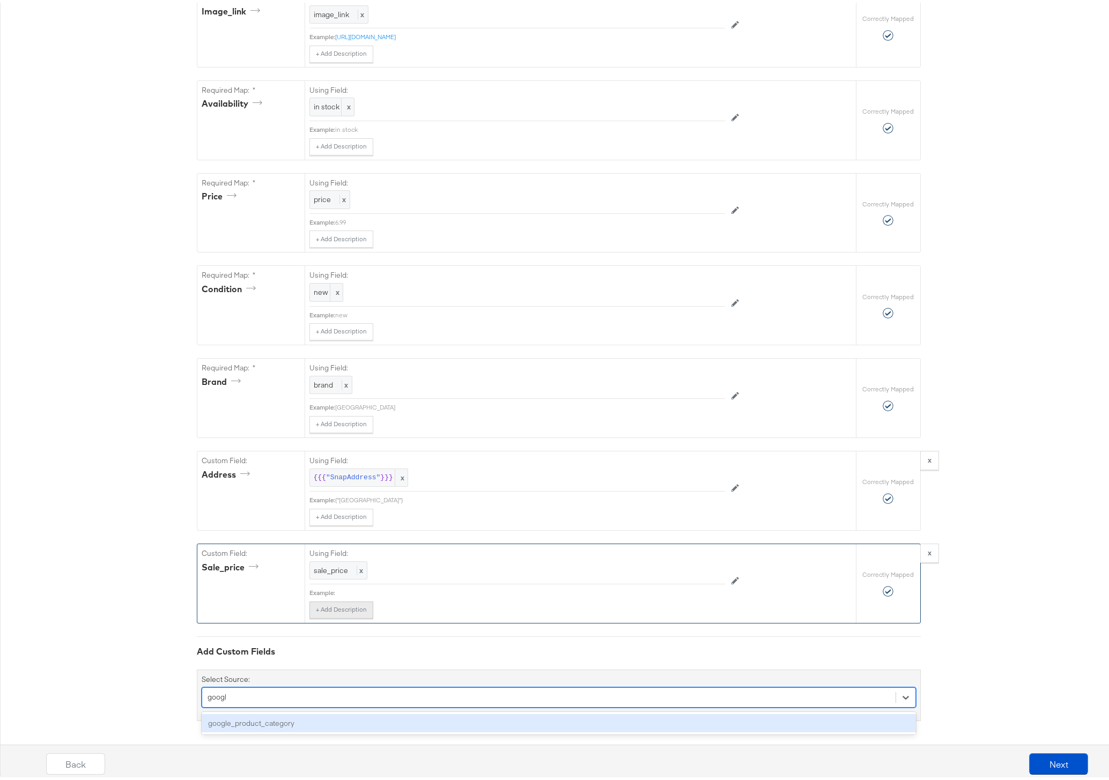
type input "google"
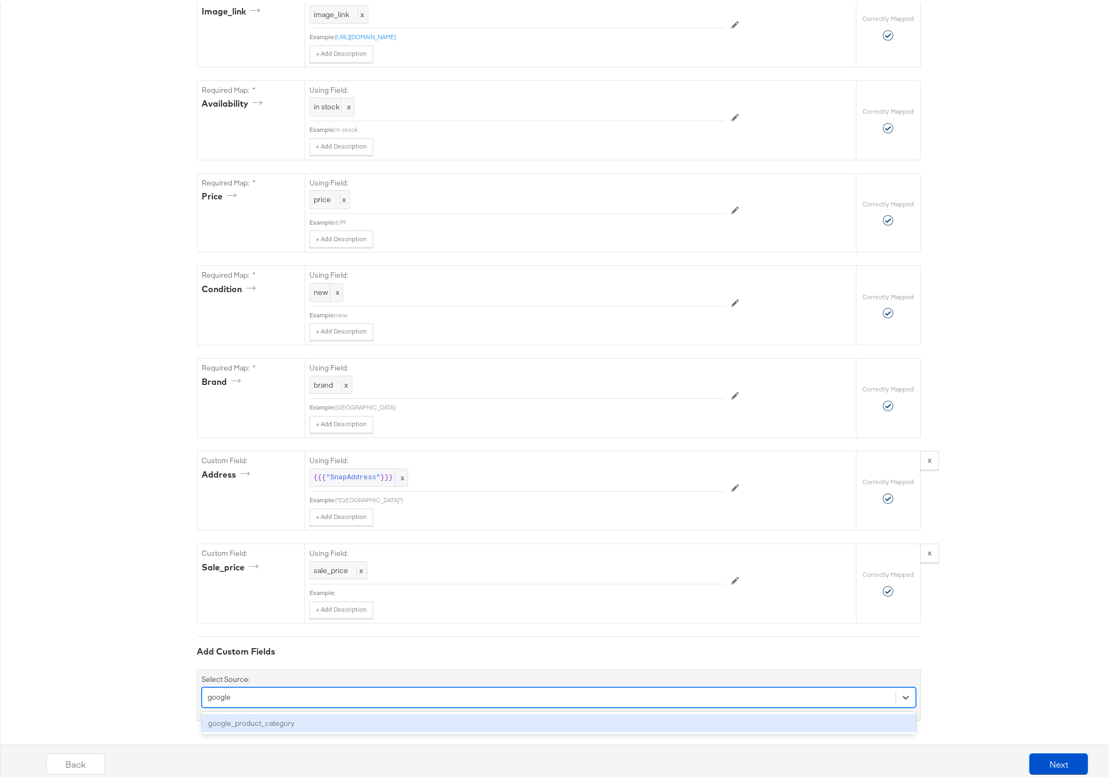
click at [285, 722] on div "google_product_category" at bounding box center [559, 720] width 714 height 19
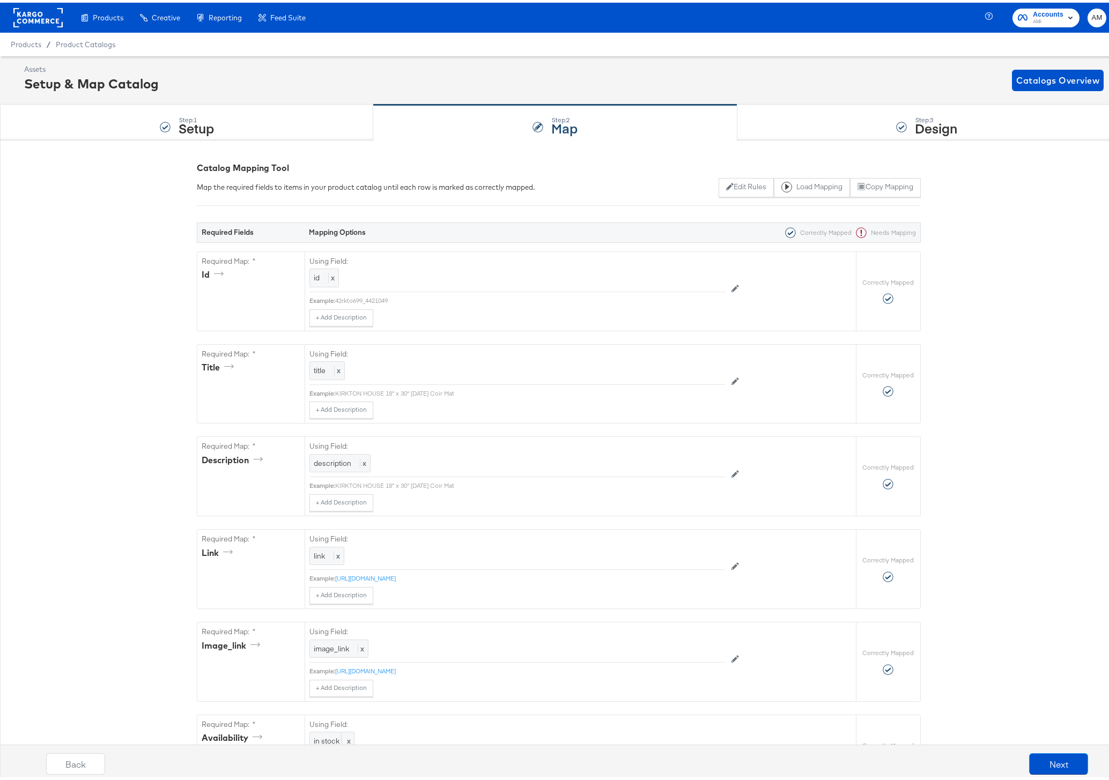
scroll to position [727, 0]
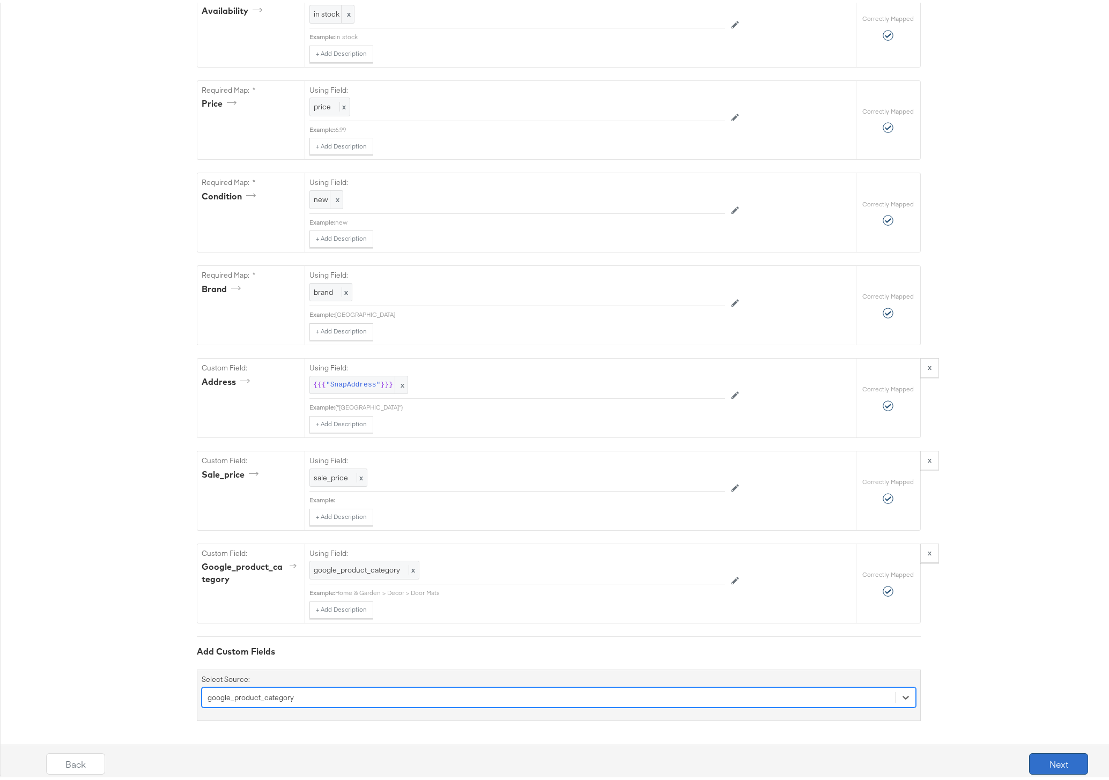
click at [1044, 755] on button "Next" at bounding box center [1058, 761] width 59 height 21
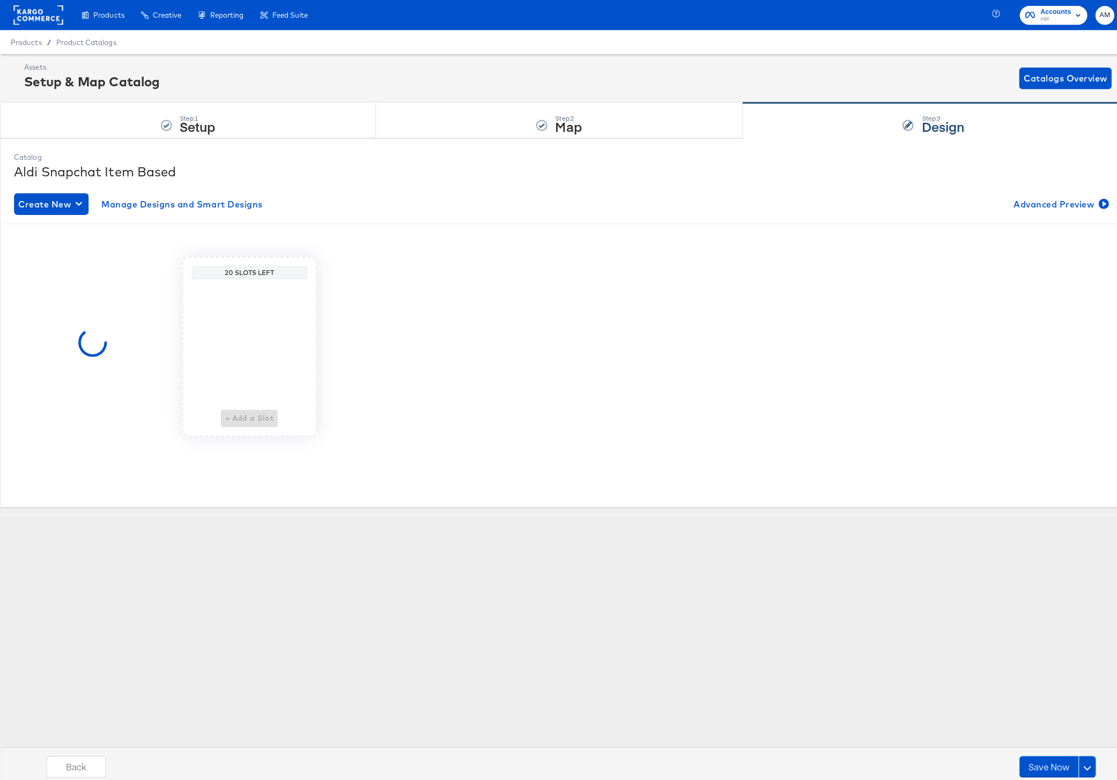
scroll to position [0, 0]
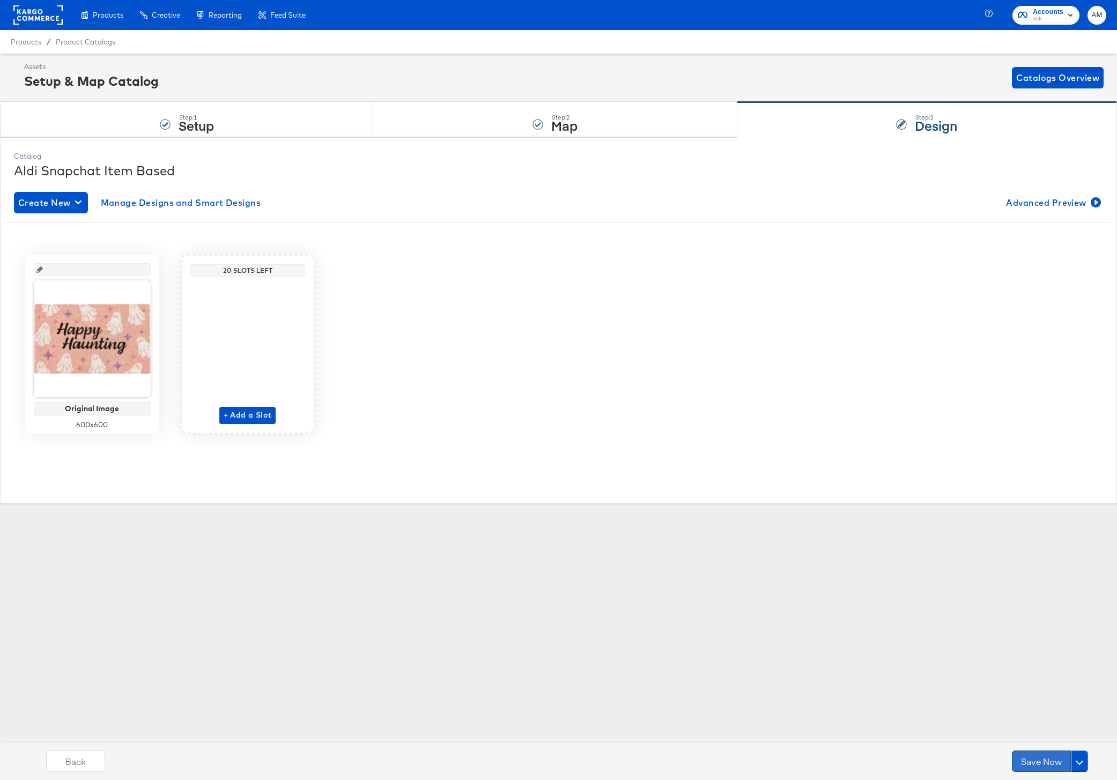
click at [1032, 759] on button "Save Now" at bounding box center [1041, 761] width 59 height 21
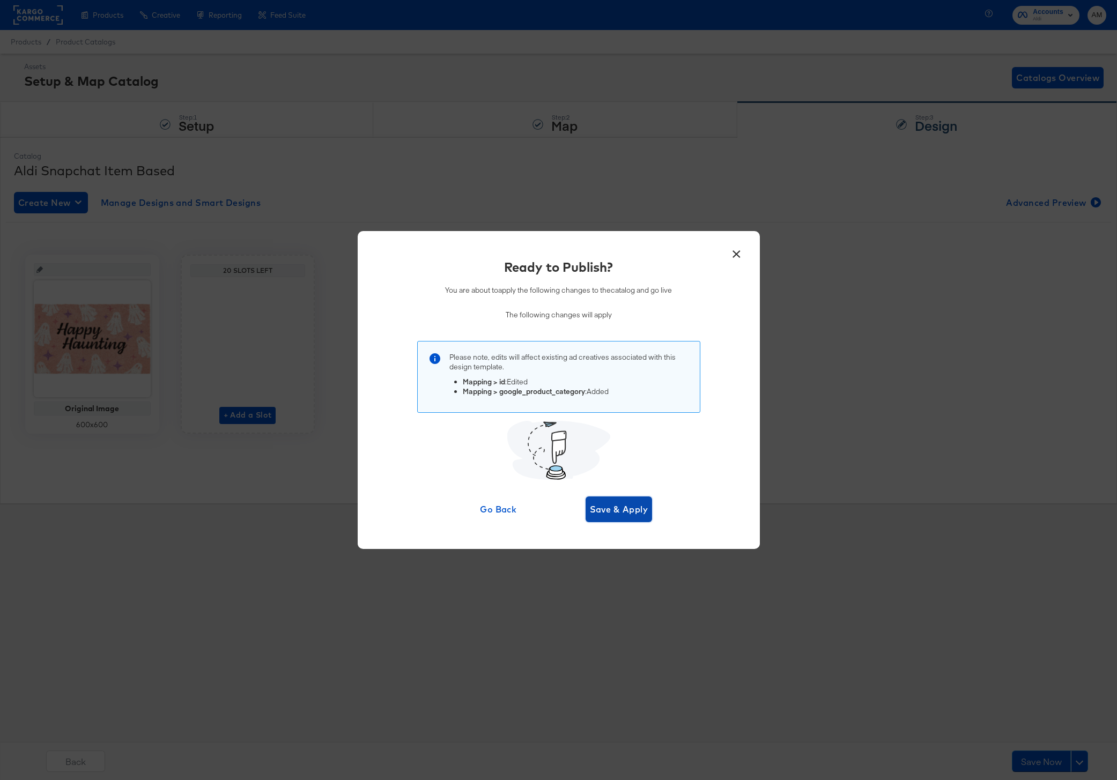
click at [625, 510] on span "Save & Apply" at bounding box center [619, 509] width 58 height 15
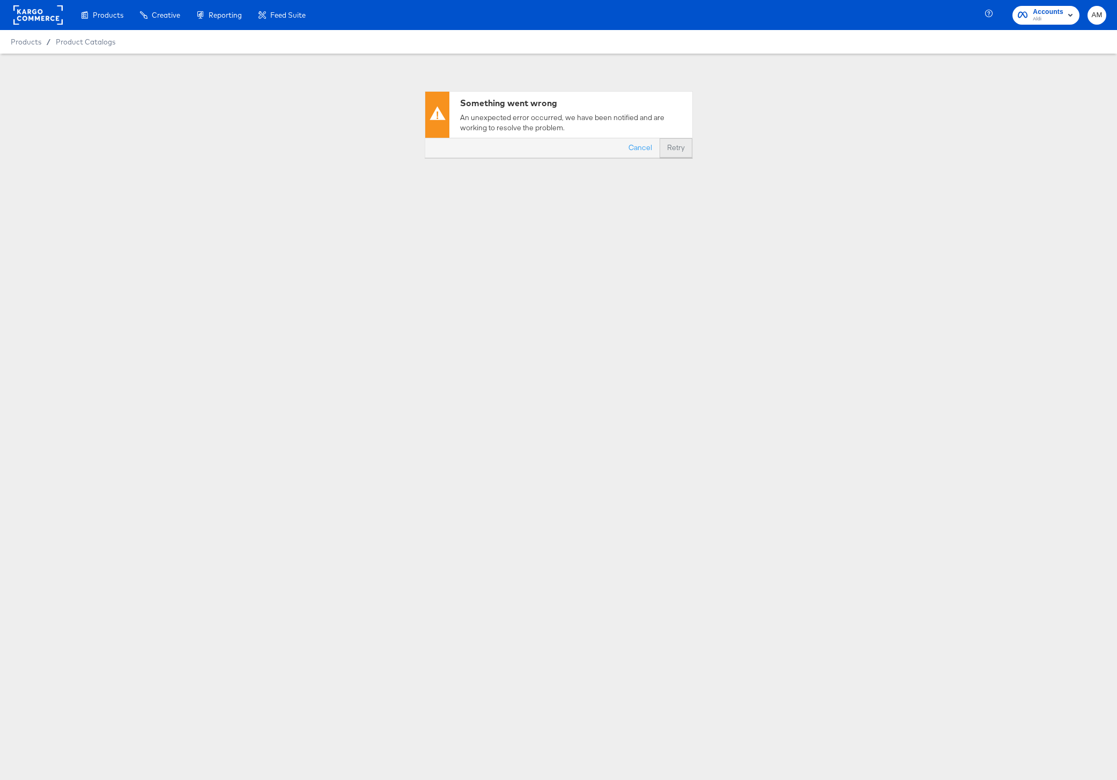
click at [679, 151] on button "Retry" at bounding box center [675, 147] width 33 height 19
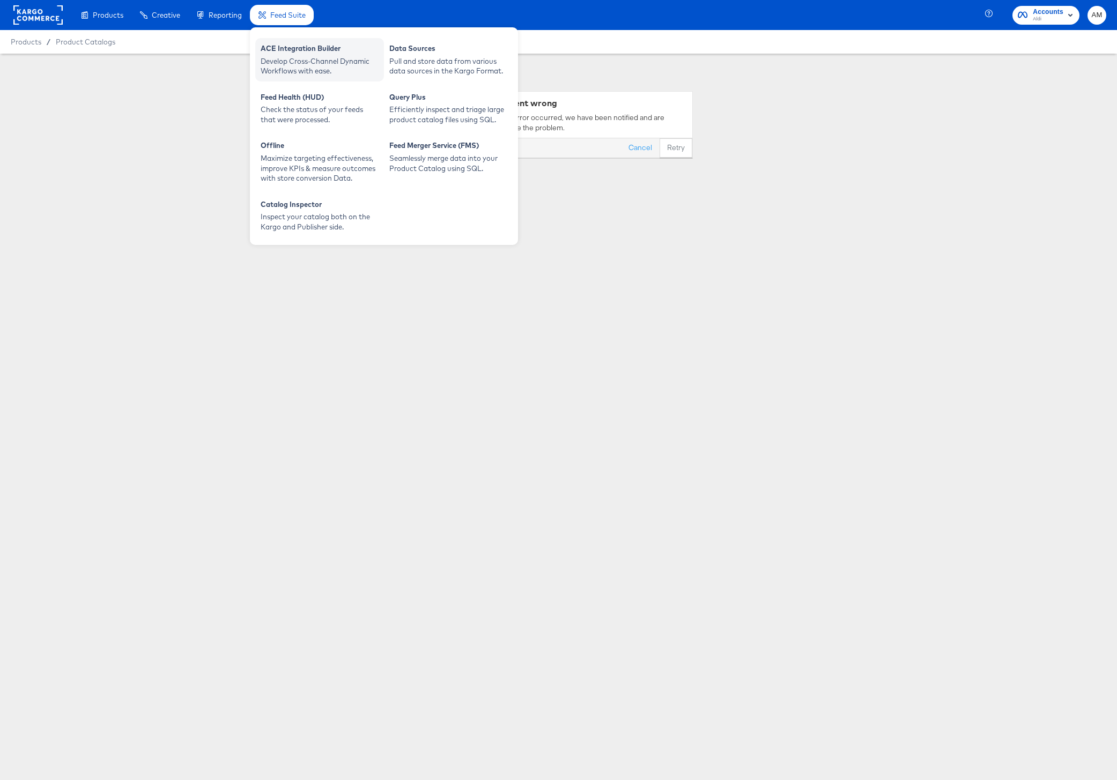
click at [292, 54] on div "ACE Integration Builder" at bounding box center [320, 49] width 118 height 13
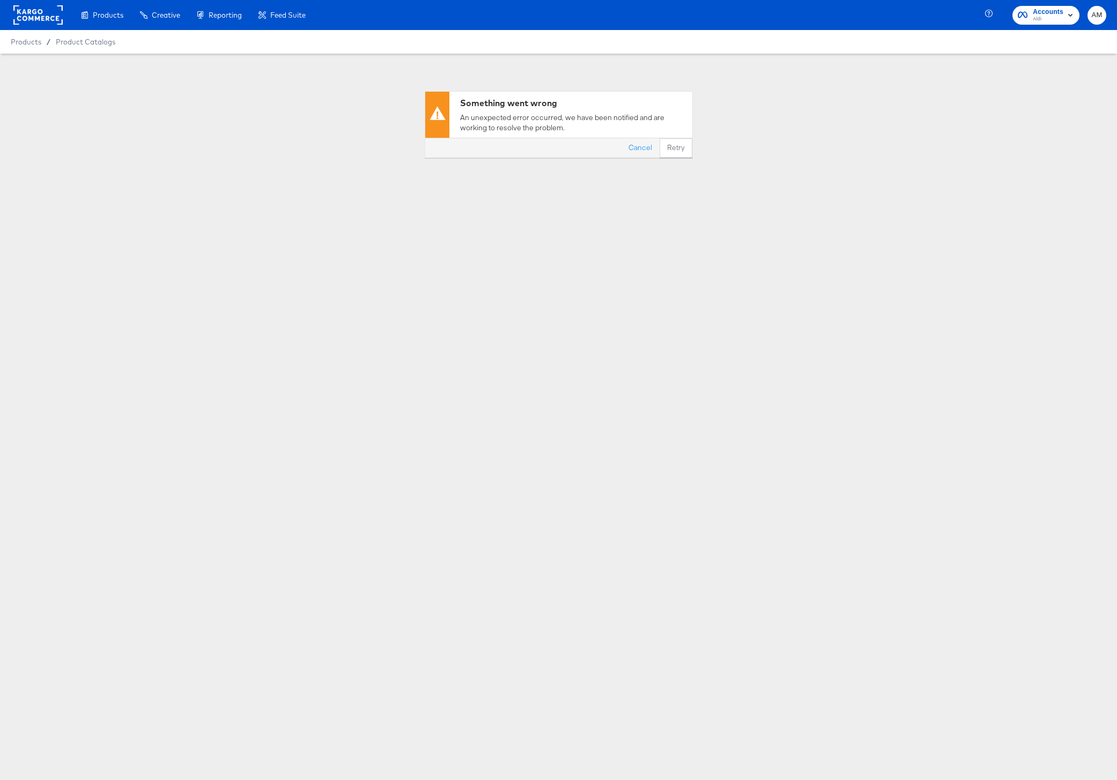
click at [116, 147] on div "Something went wrong An unexpected error occurred, we have been notified and ar…" at bounding box center [558, 106] width 1117 height 104
click at [677, 149] on button "Retry" at bounding box center [675, 147] width 33 height 19
click at [112, 56] on div "Enhance Your Product Catalog, Map Them to Publishers, and Incorporate Overlay D…" at bounding box center [142, 71] width 118 height 30
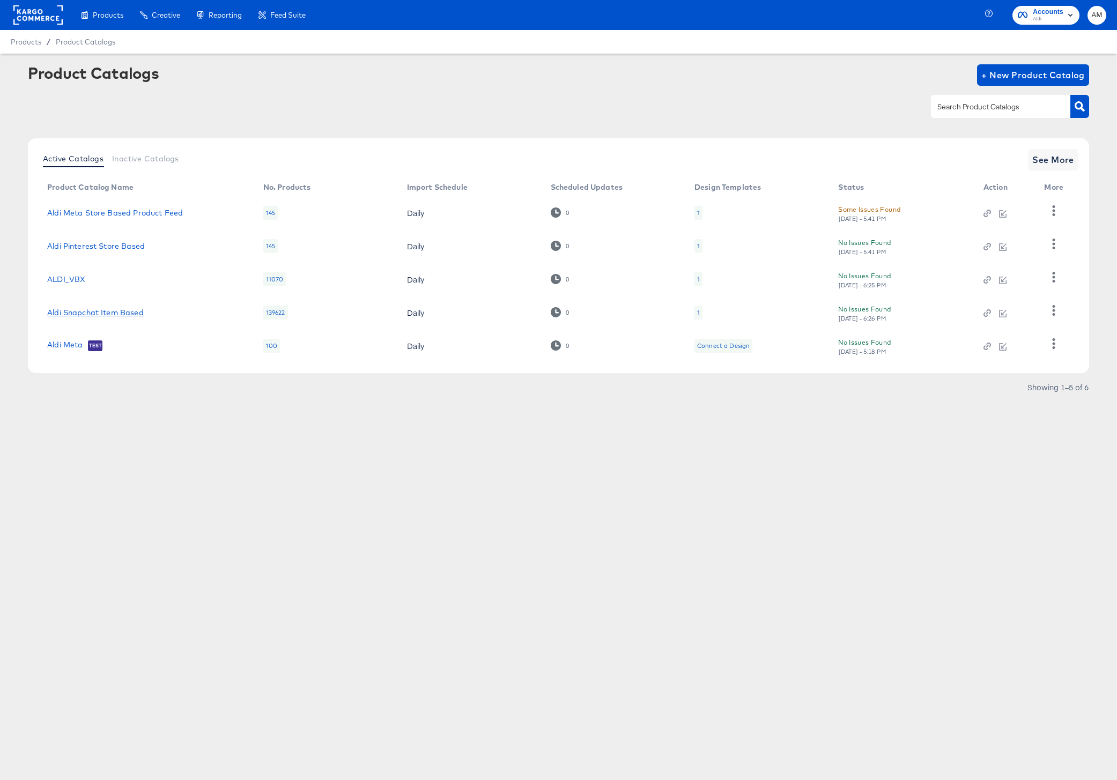
click at [127, 313] on link "Aldi Snapchat Item Based" at bounding box center [95, 312] width 97 height 9
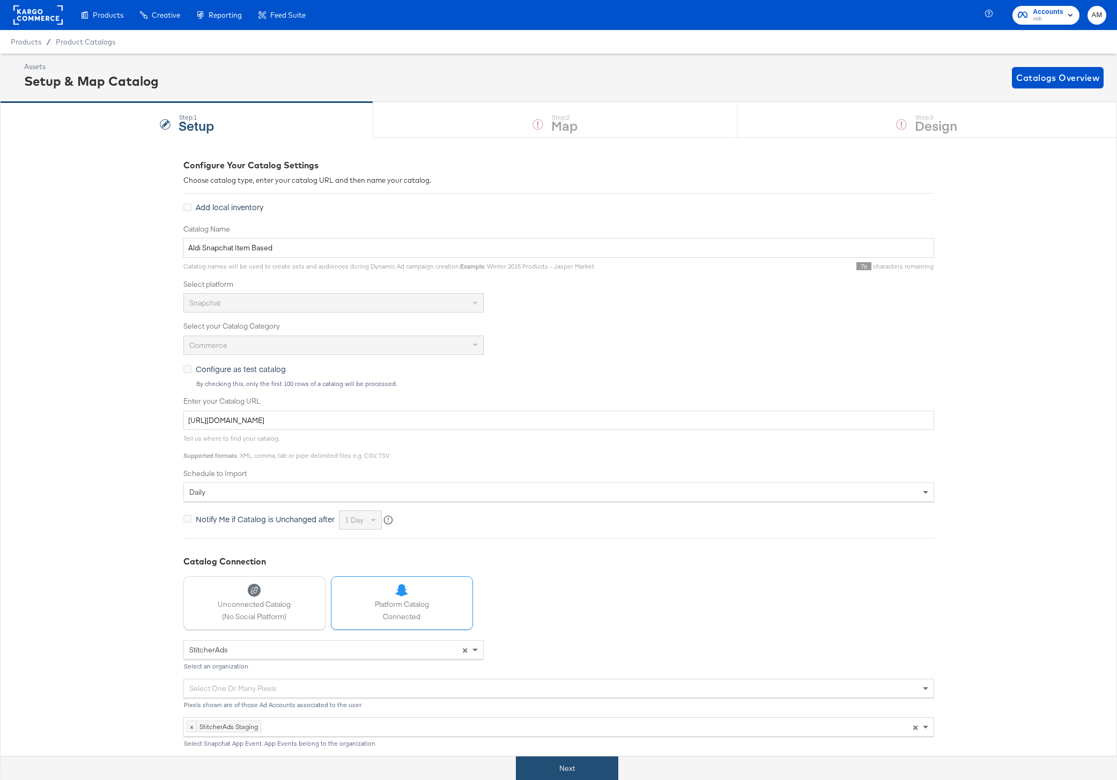
click at [536, 768] on button "Next" at bounding box center [567, 769] width 102 height 24
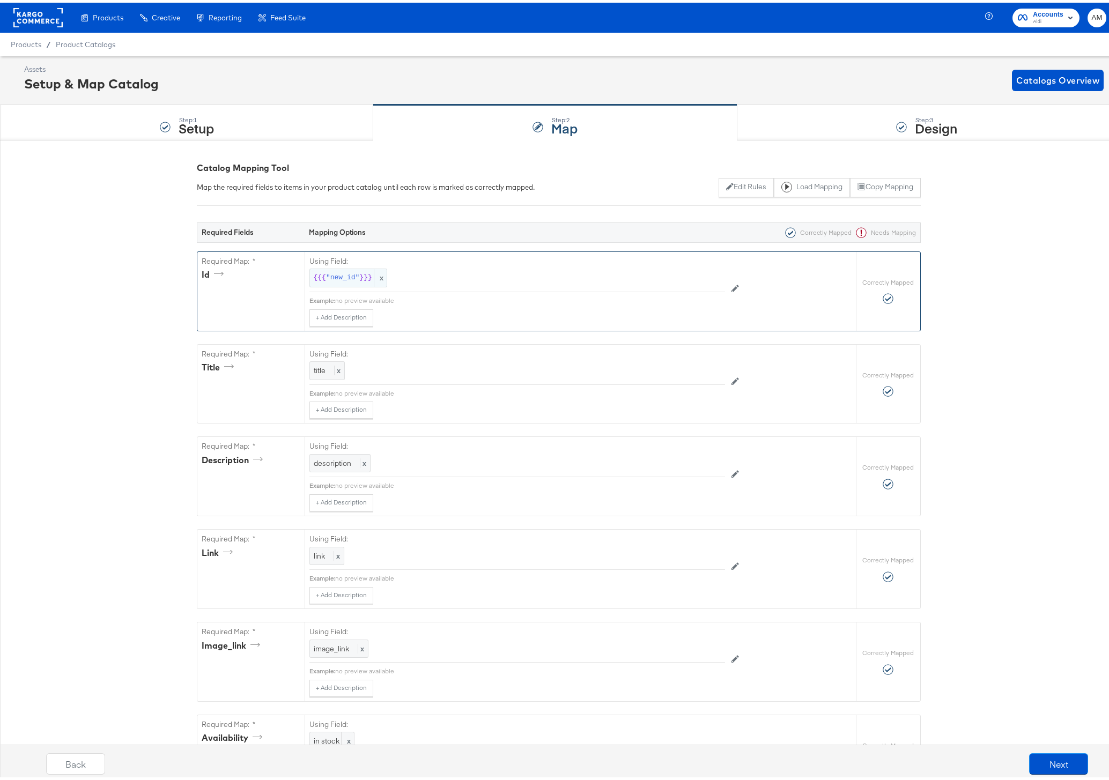
click at [342, 272] on span ""new_id"" at bounding box center [342, 275] width 33 height 10
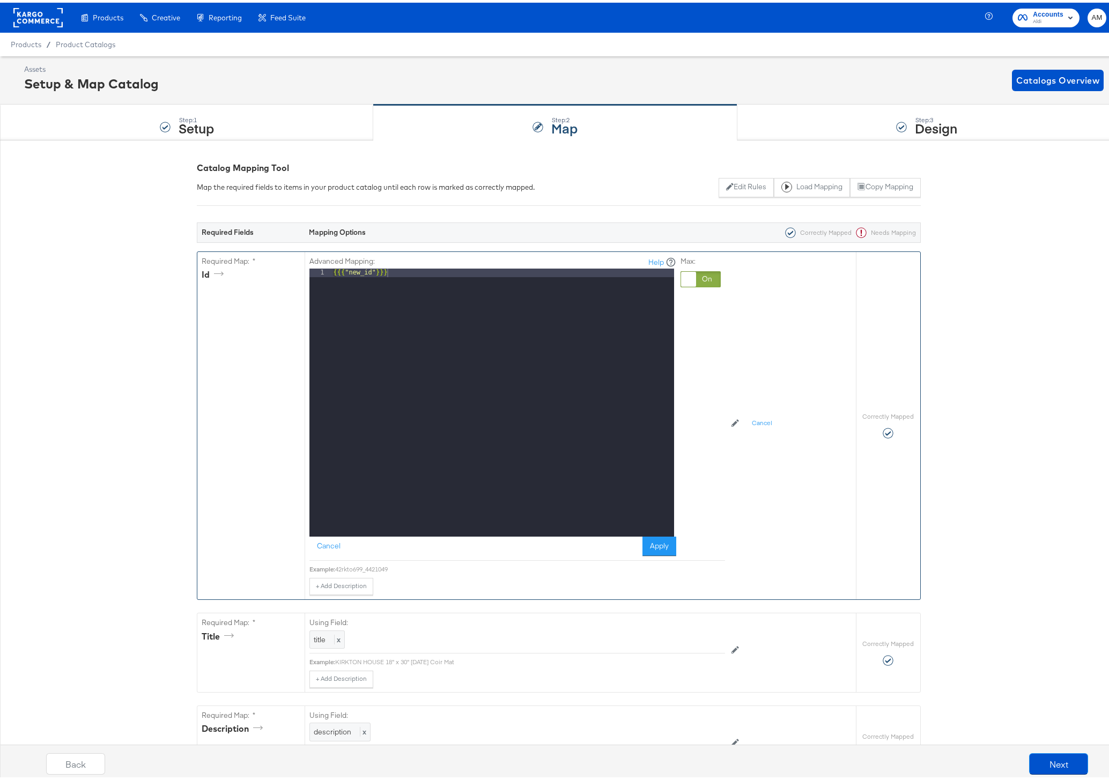
drag, startPoint x: 710, startPoint y: 276, endPoint x: 677, endPoint y: 276, distance: 33.2
click at [708, 276] on div at bounding box center [700, 277] width 40 height 16
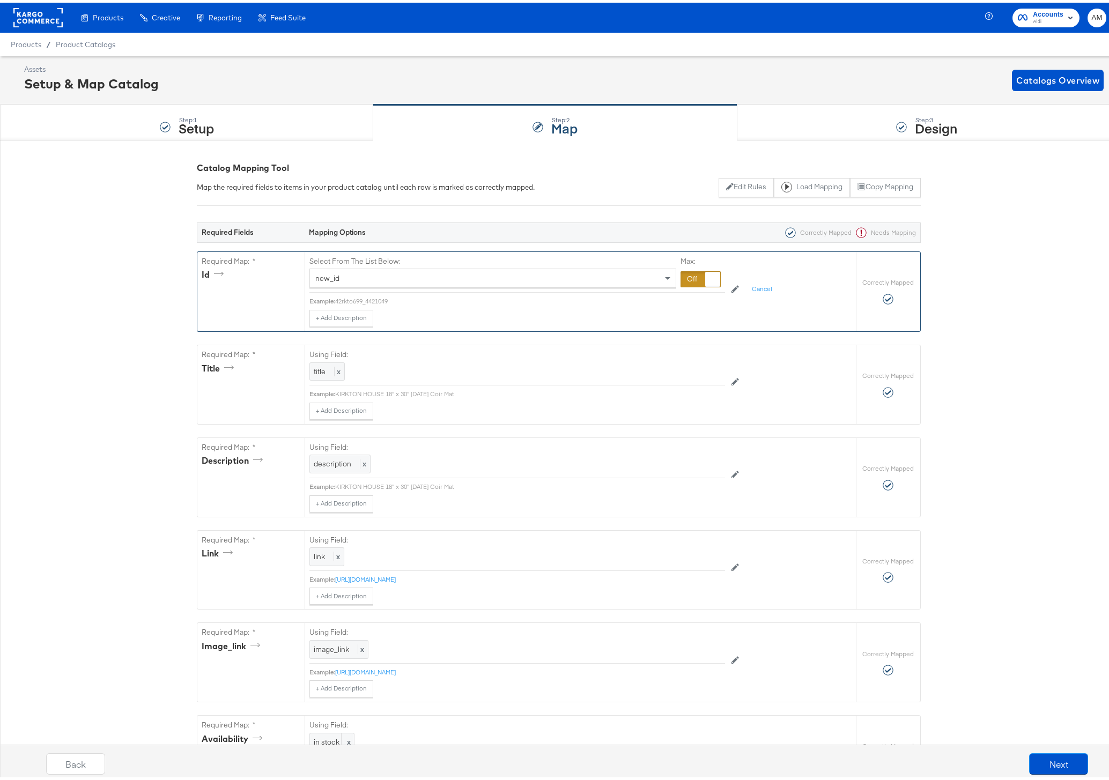
click at [424, 272] on div "new_id" at bounding box center [493, 275] width 366 height 18
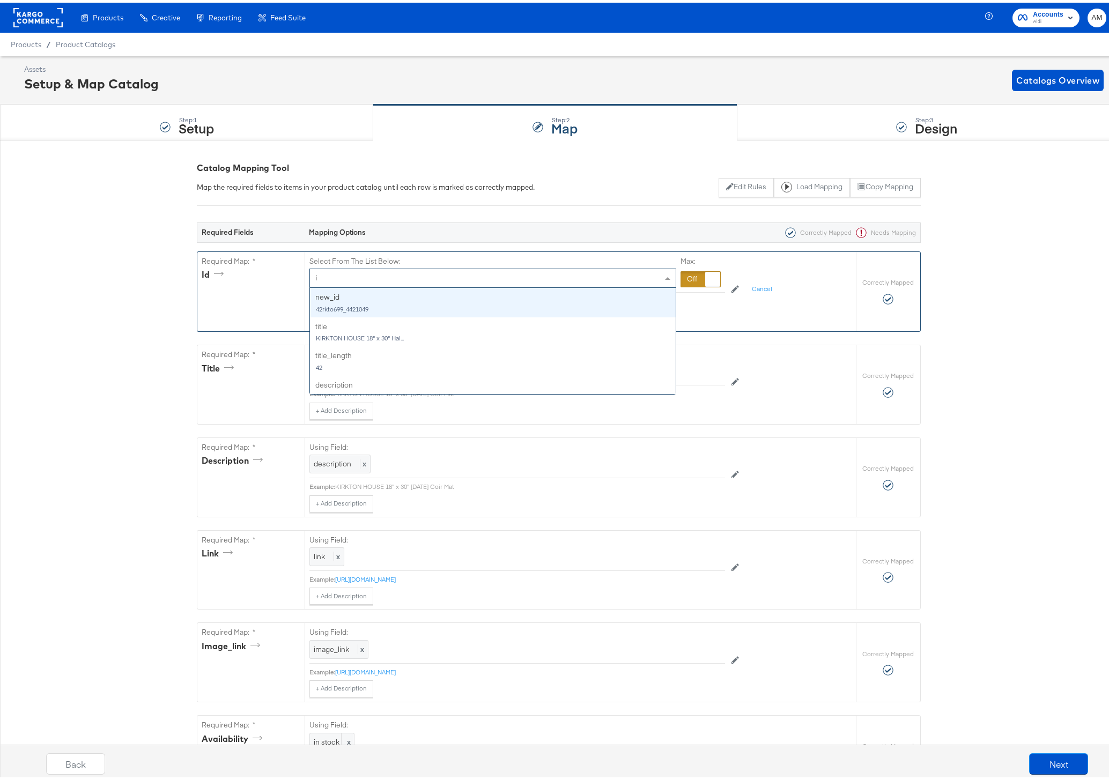
type input "id"
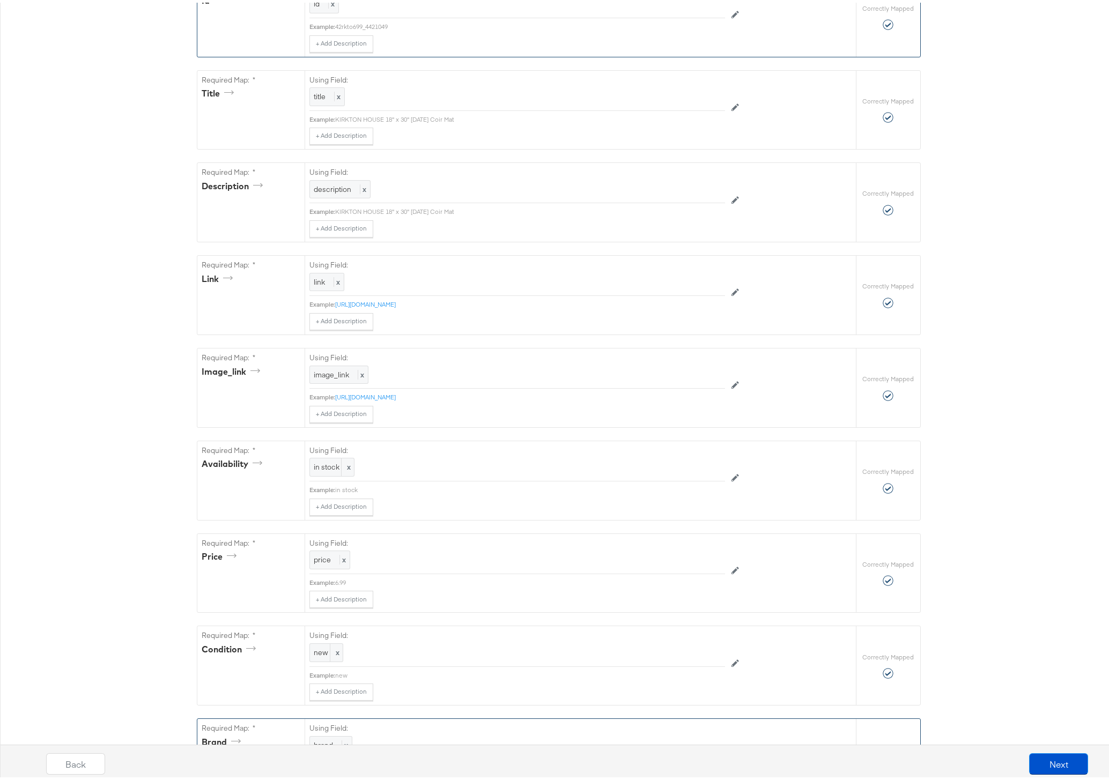
scroll to position [634, 0]
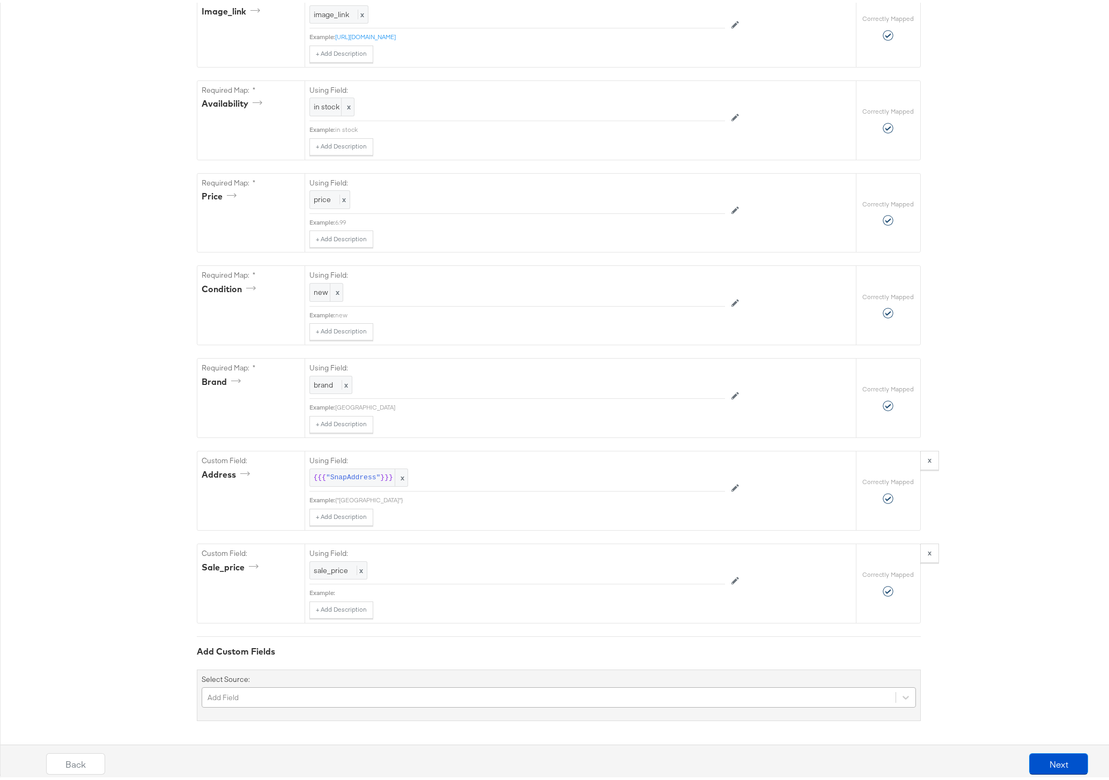
click at [262, 692] on div "Add Field" at bounding box center [559, 695] width 714 height 20
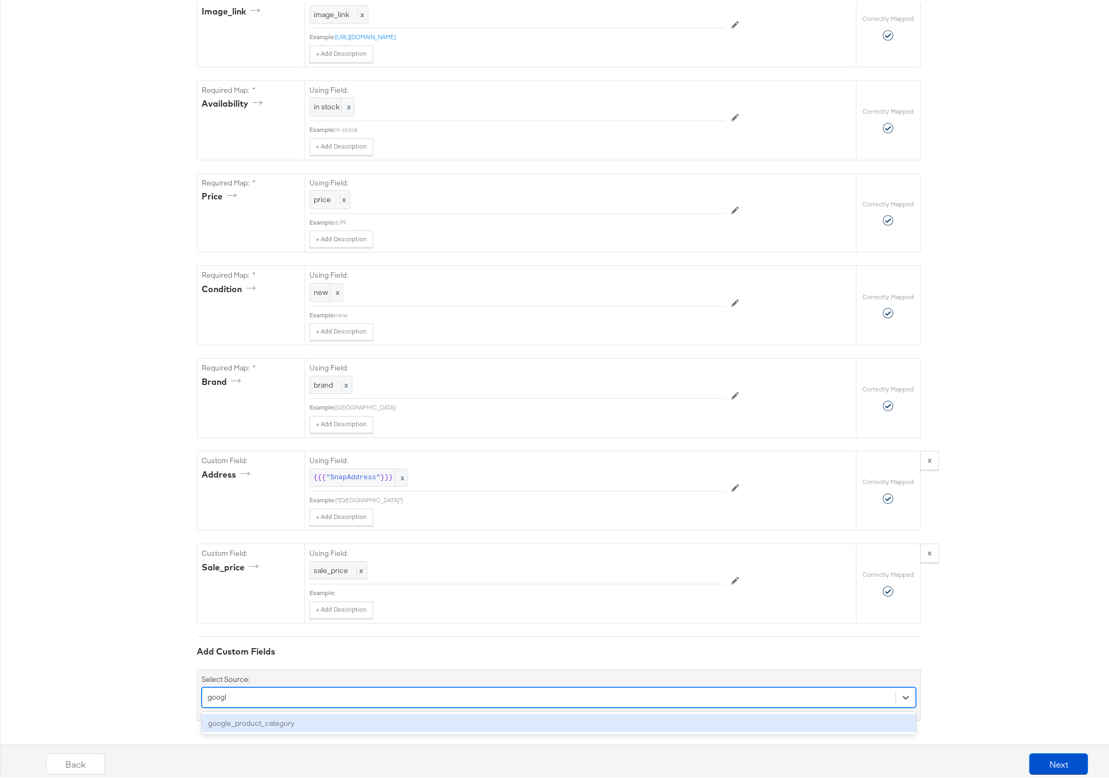
type input "google"
click at [276, 721] on div "google_product_category" at bounding box center [559, 720] width 714 height 19
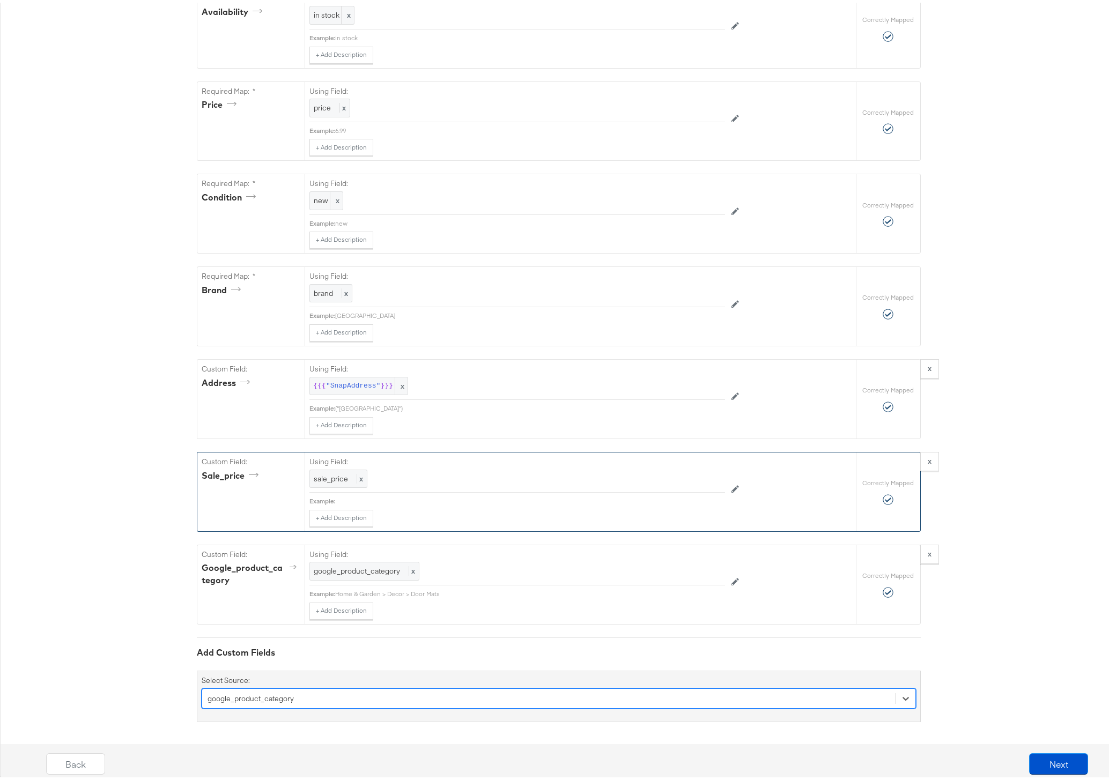
scroll to position [727, 0]
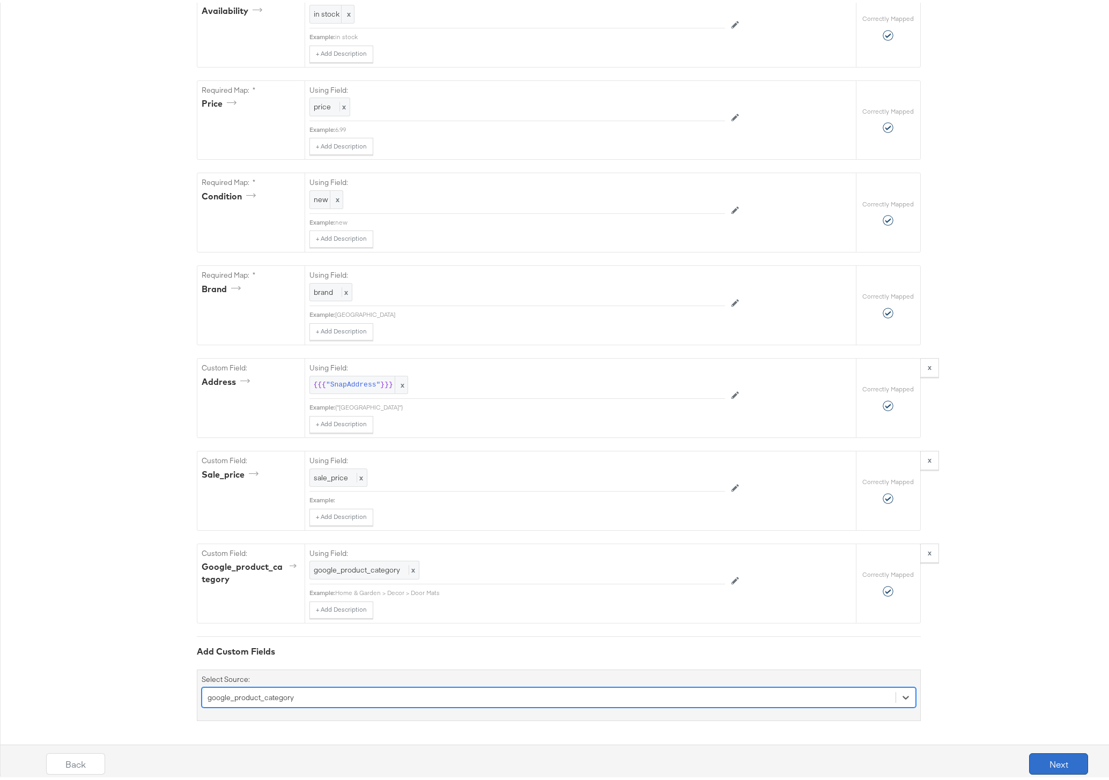
click at [1040, 763] on button "Next" at bounding box center [1058, 761] width 59 height 21
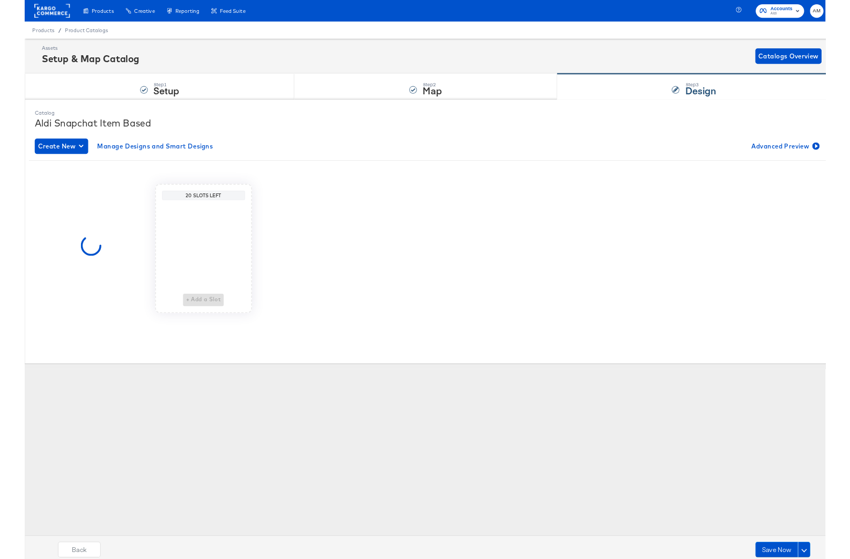
scroll to position [0, 0]
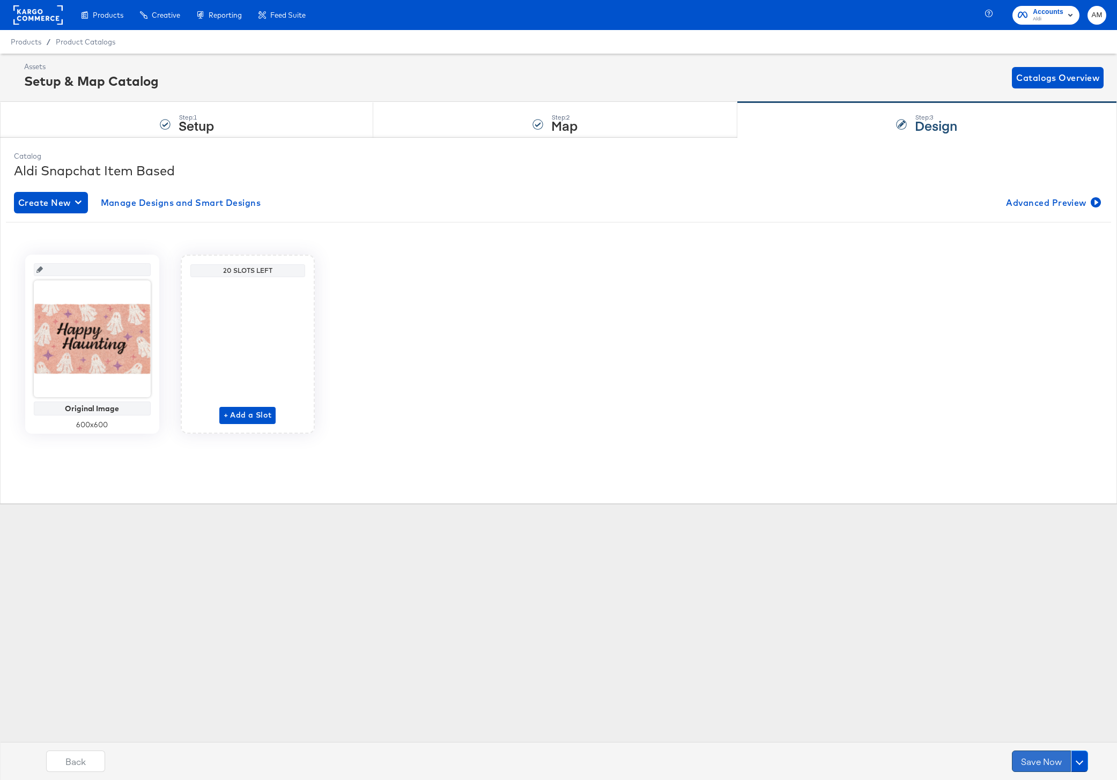
click at [1040, 761] on button "Save Now" at bounding box center [1041, 761] width 59 height 21
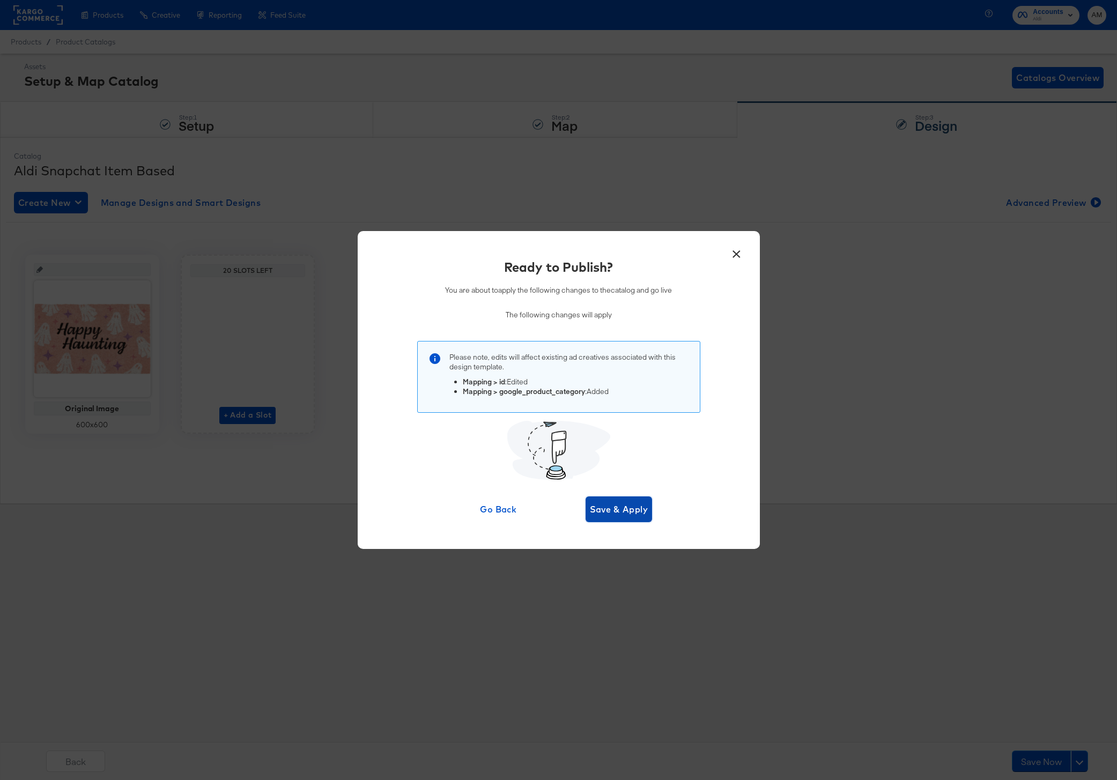
click at [628, 508] on span "Save & Apply" at bounding box center [619, 509] width 58 height 15
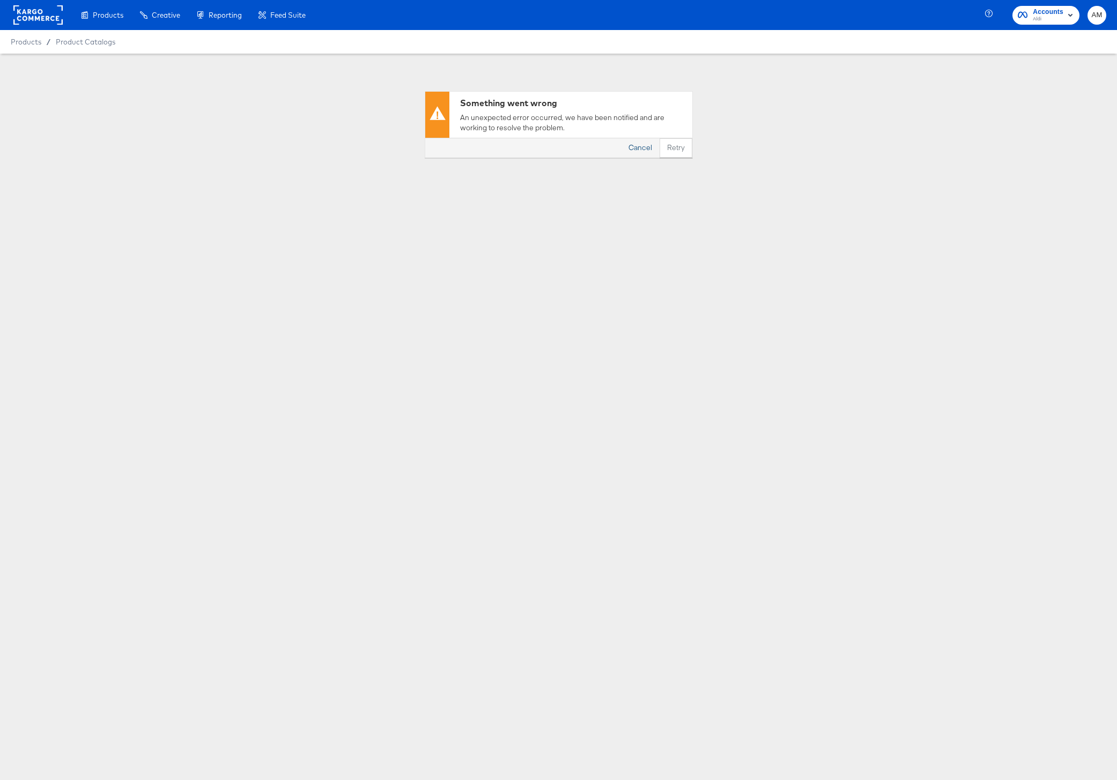
click at [642, 146] on button "Cancel" at bounding box center [640, 147] width 39 height 19
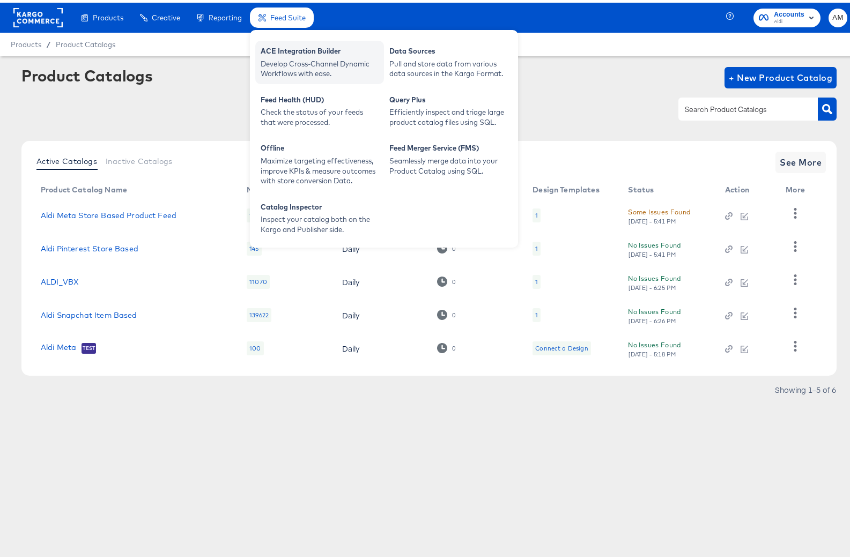
click at [291, 52] on div "ACE Integration Builder" at bounding box center [320, 49] width 118 height 13
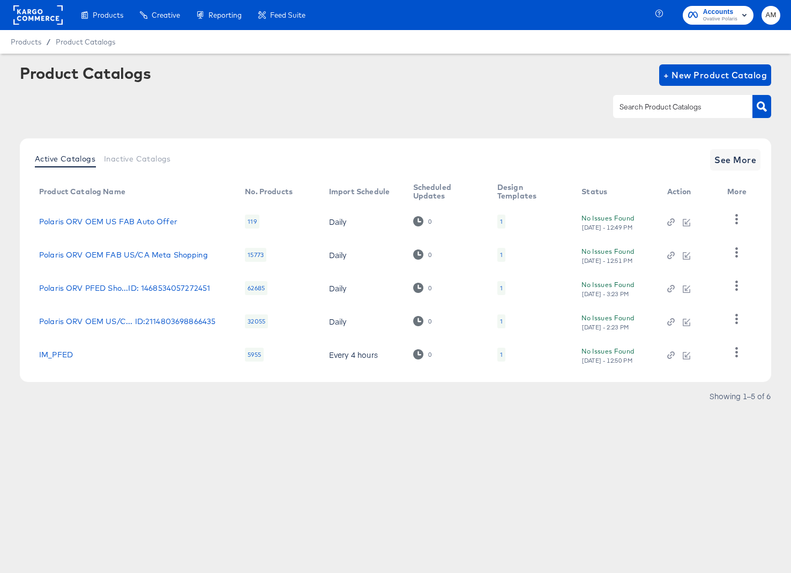
click at [28, 16] on rect at bounding box center [37, 14] width 49 height 19
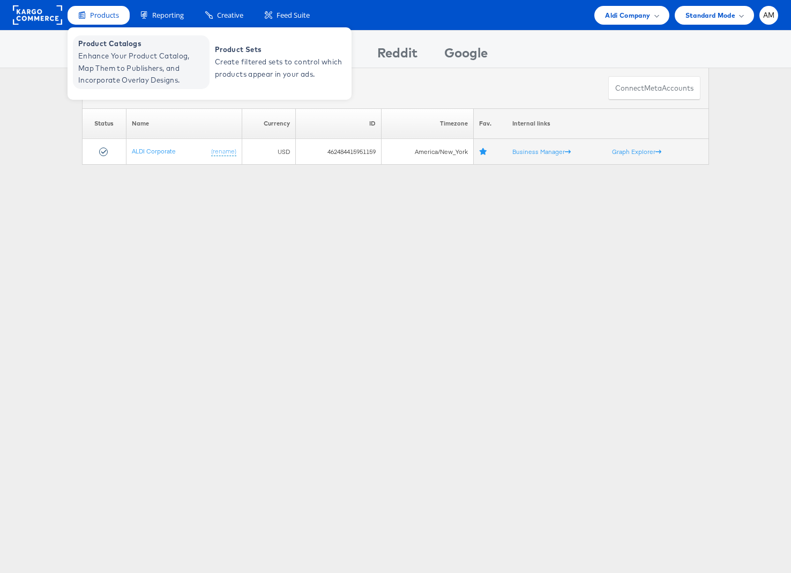
click at [112, 66] on span "Enhance Your Product Catalog, Map Them to Publishers, and Incorporate Overlay D…" at bounding box center [142, 68] width 129 height 36
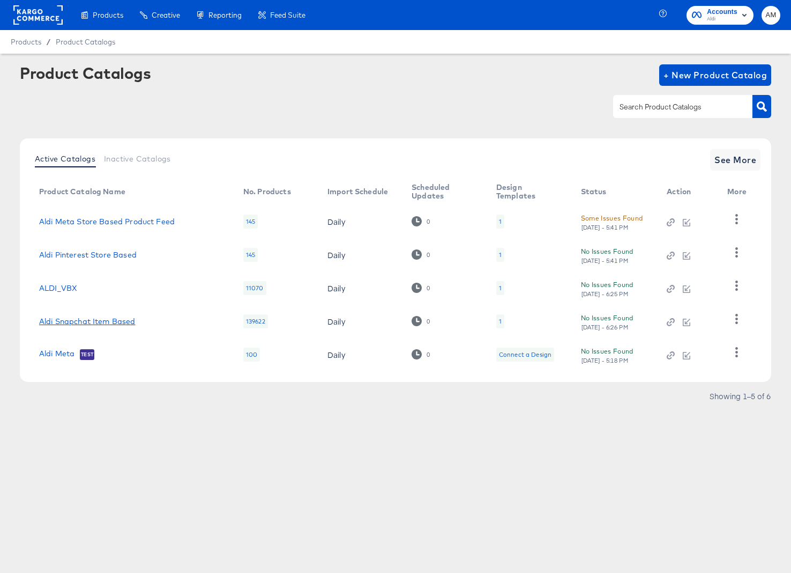
click at [110, 320] on link "Aldi Snapchat Item Based" at bounding box center [87, 321] width 97 height 9
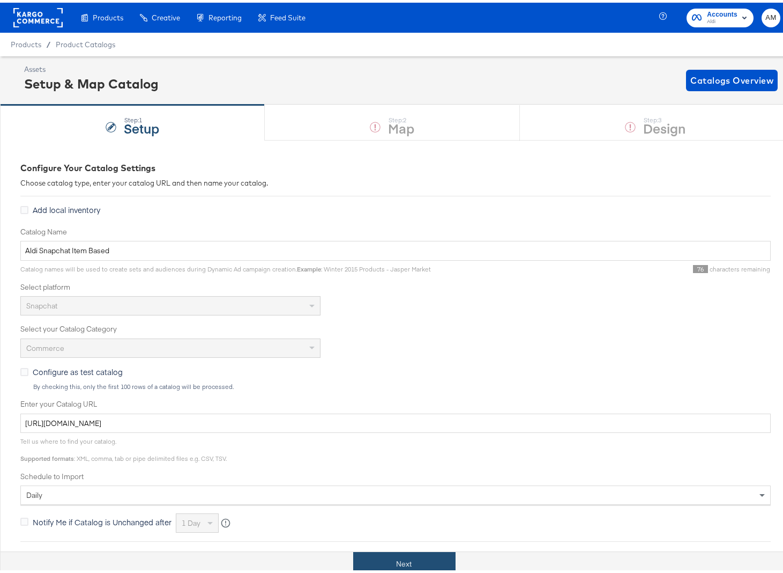
click at [370, 563] on button "Next" at bounding box center [404, 561] width 102 height 24
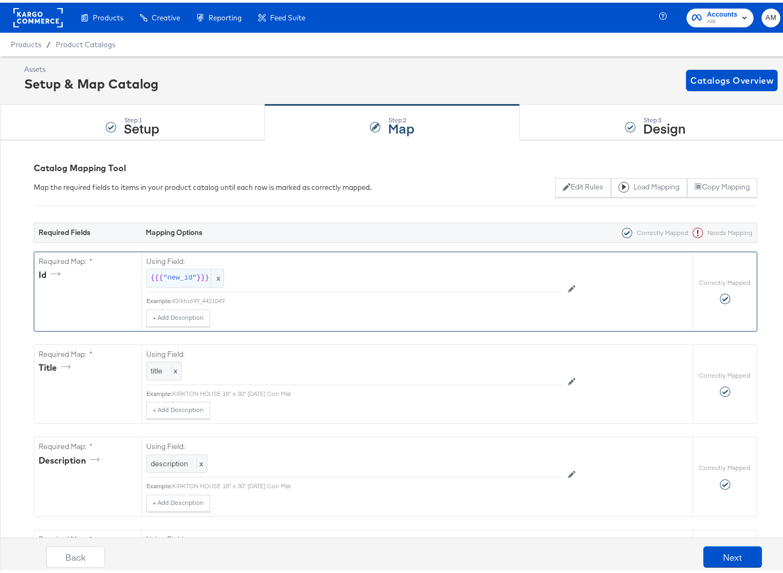
click at [168, 272] on span ""new_id"" at bounding box center [179, 275] width 33 height 10
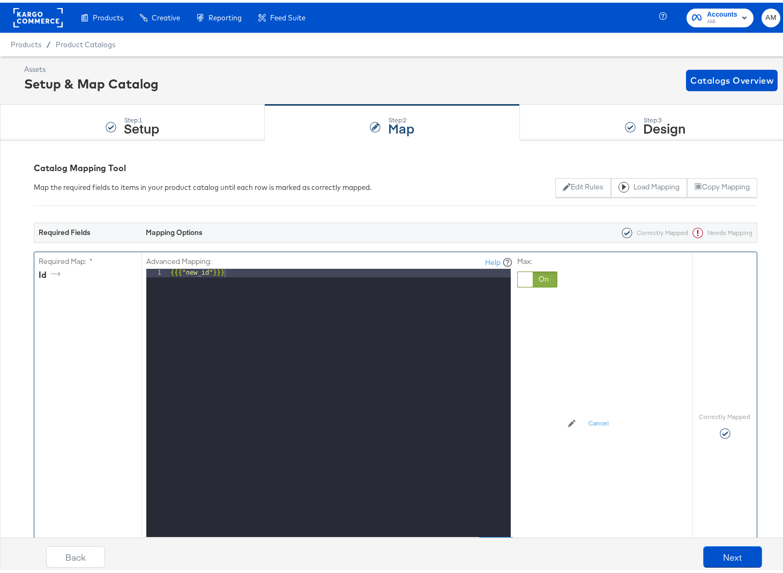
drag, startPoint x: 544, startPoint y: 277, endPoint x: 520, endPoint y: 278, distance: 23.6
click at [540, 277] on div at bounding box center [537, 277] width 40 height 16
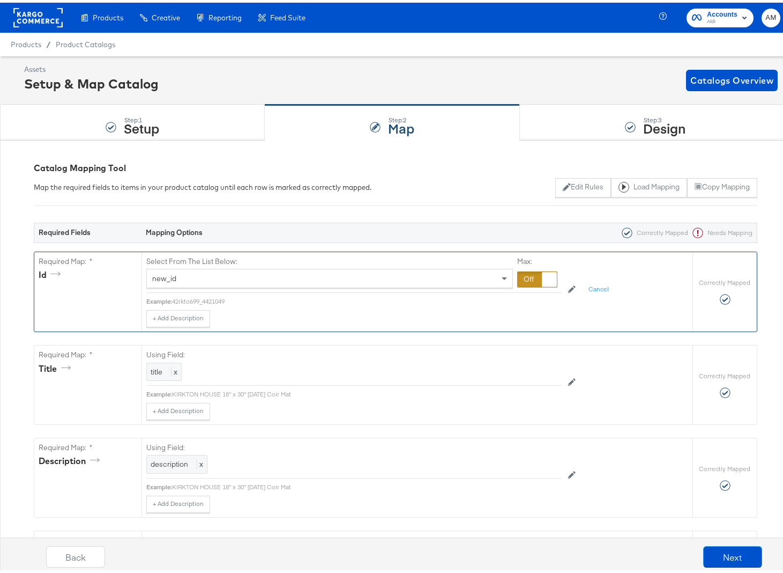
click at [215, 274] on div "new_id" at bounding box center [330, 275] width 366 height 18
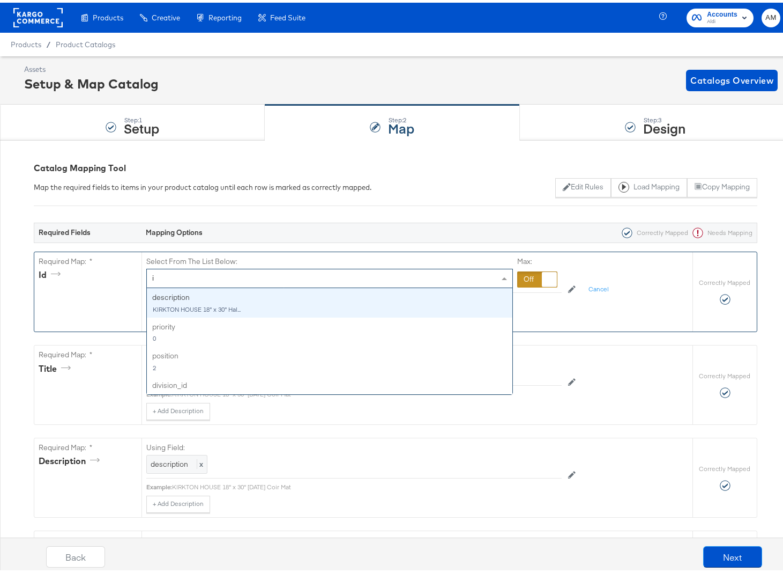
type input "id"
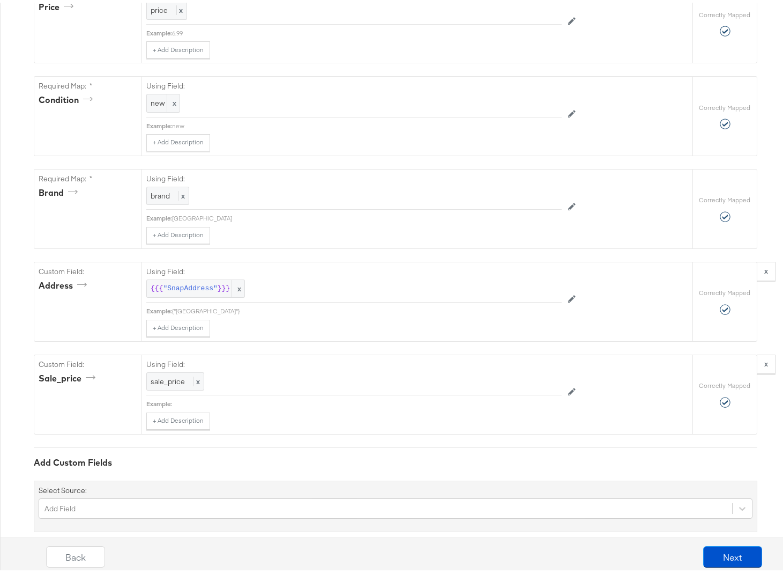
scroll to position [842, 0]
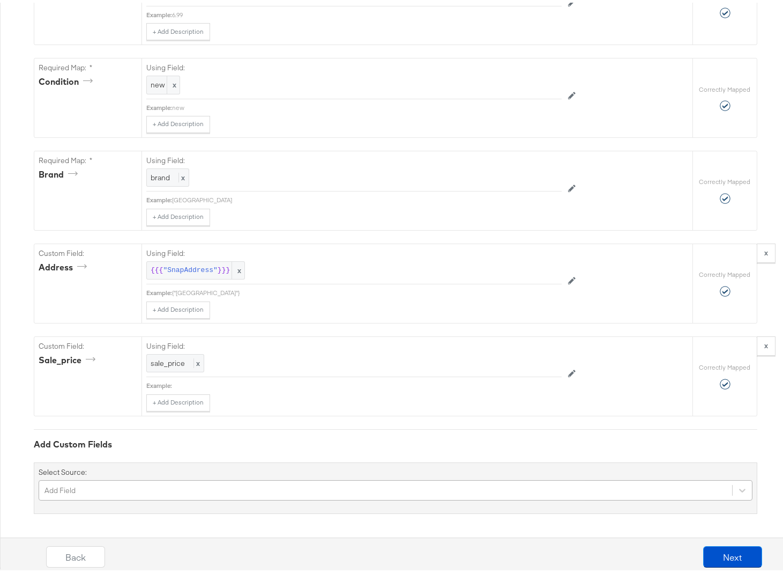
click at [144, 484] on div "Add Field" at bounding box center [396, 487] width 714 height 20
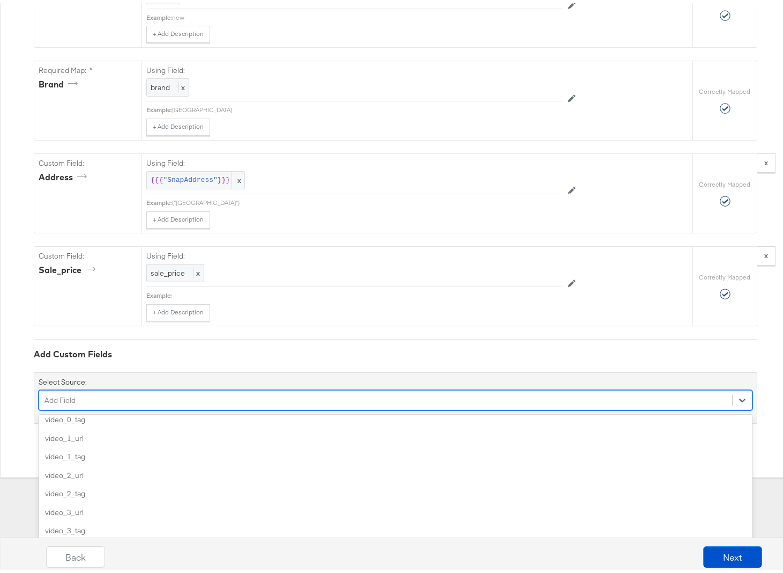
scroll to position [1827, 0]
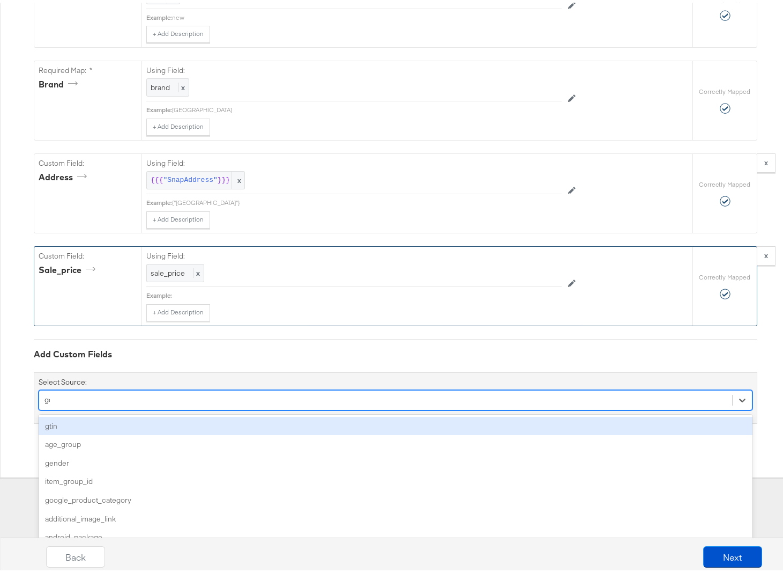
scroll to position [842, 0]
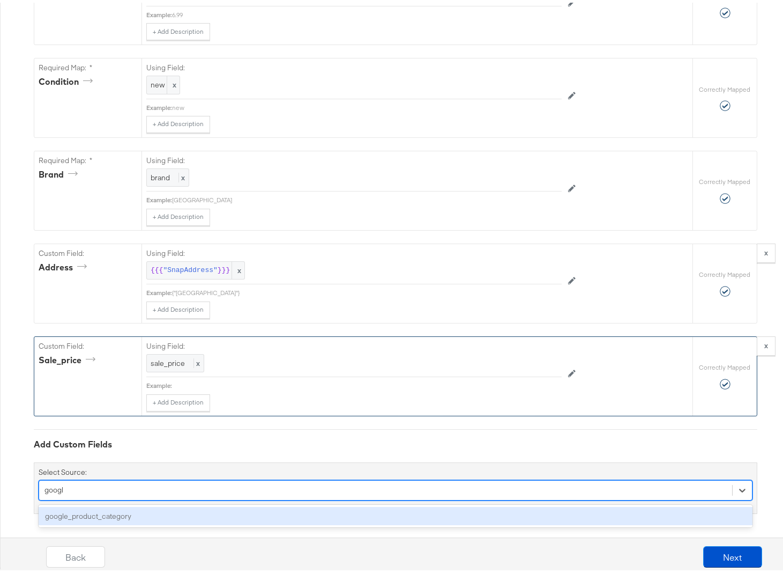
type input "google"
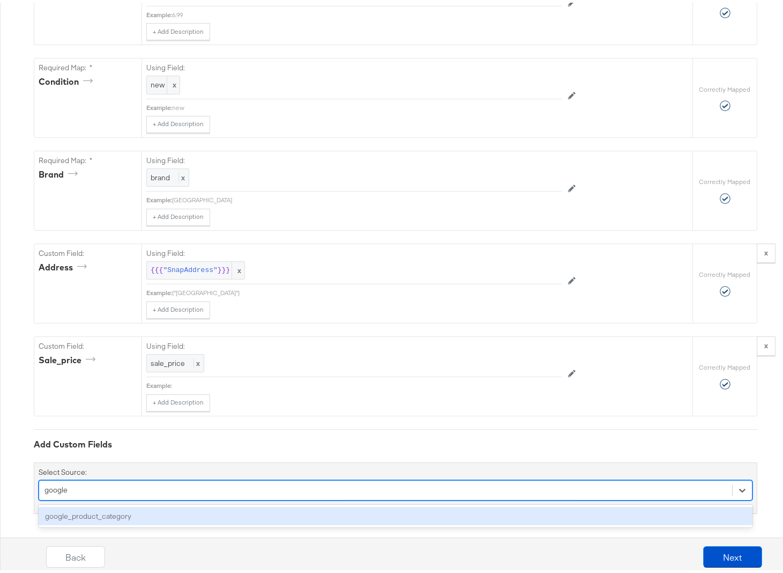
click at [88, 510] on div "google_product_category" at bounding box center [396, 513] width 714 height 19
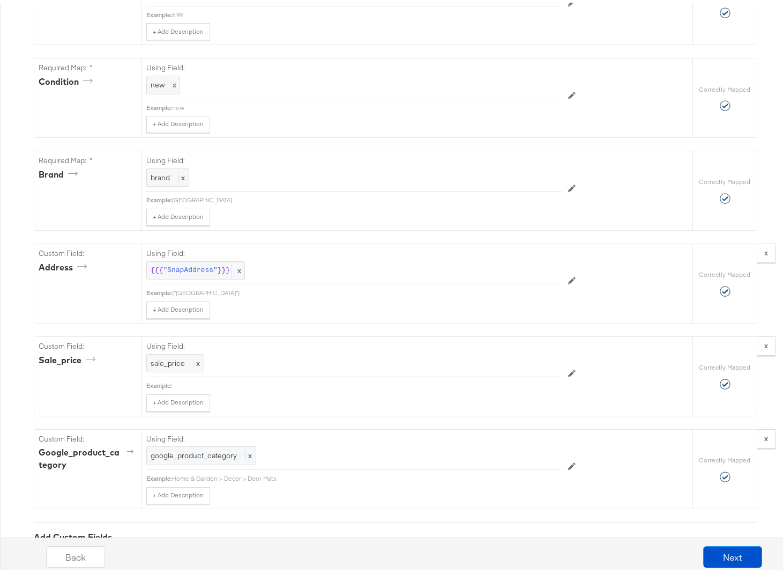
scroll to position [932, 0]
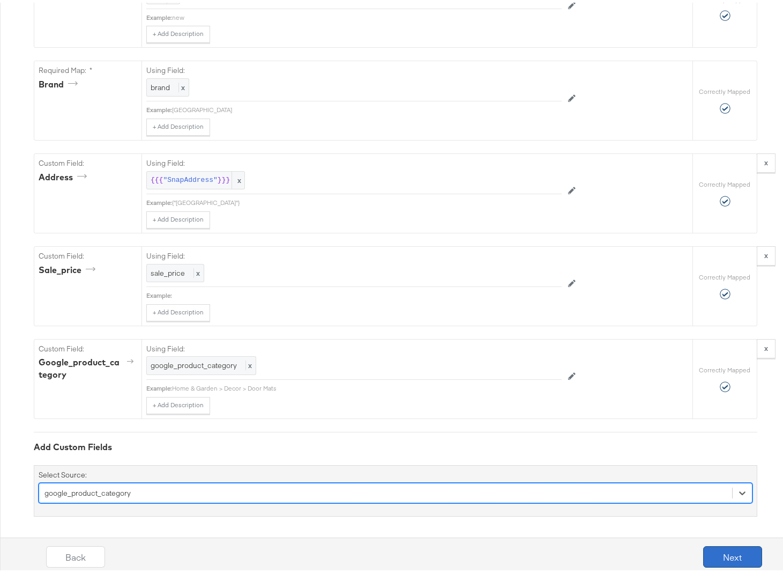
click at [712, 552] on button "Next" at bounding box center [732, 553] width 59 height 21
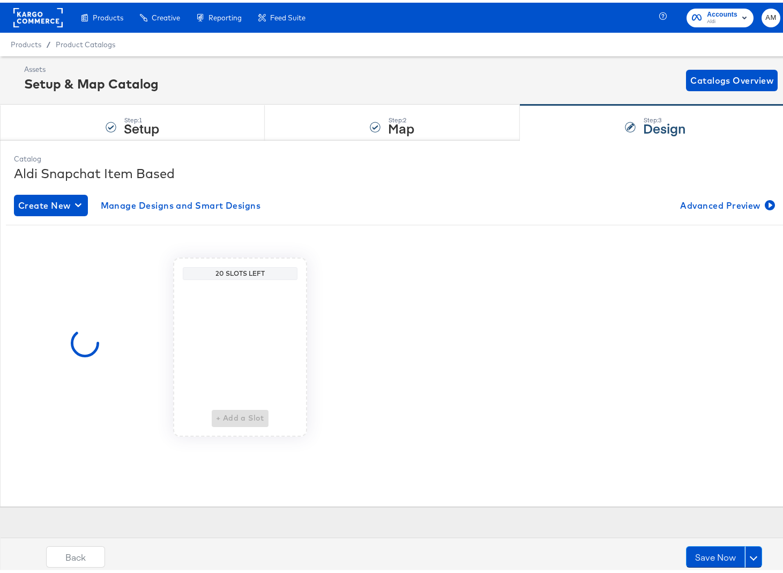
scroll to position [0, 0]
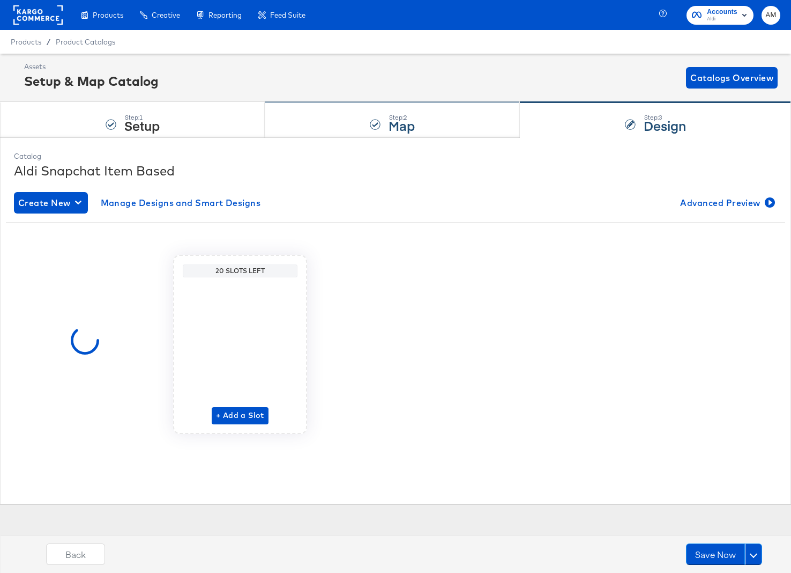
click at [345, 118] on div "Step: 2 Map" at bounding box center [392, 119] width 255 height 35
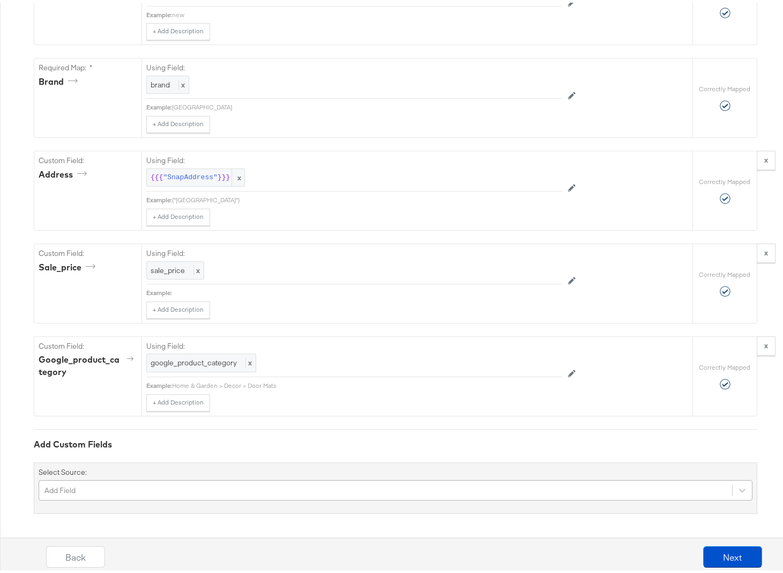
click at [97, 486] on div "Add Field" at bounding box center [396, 487] width 714 height 20
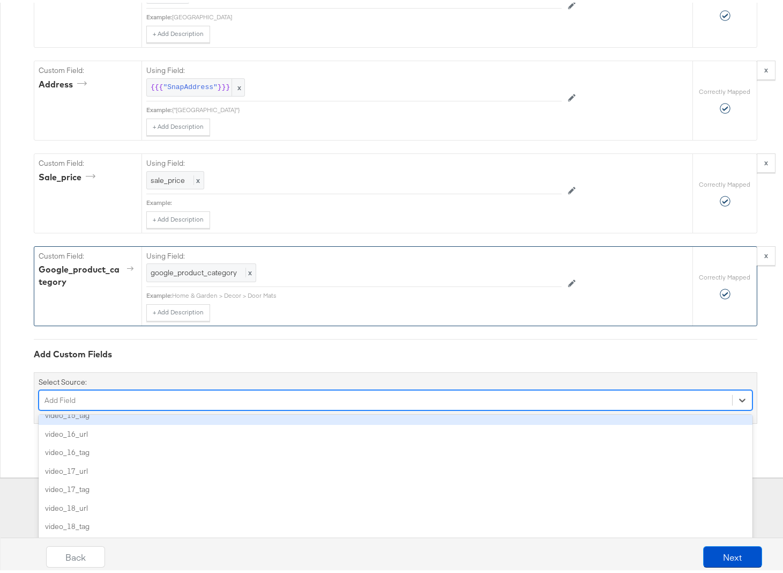
scroll to position [935, 0]
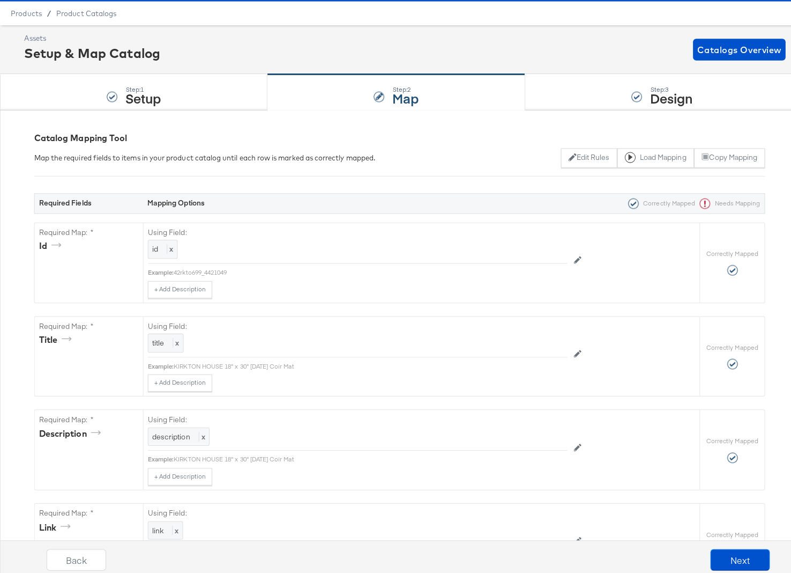
scroll to position [0, 0]
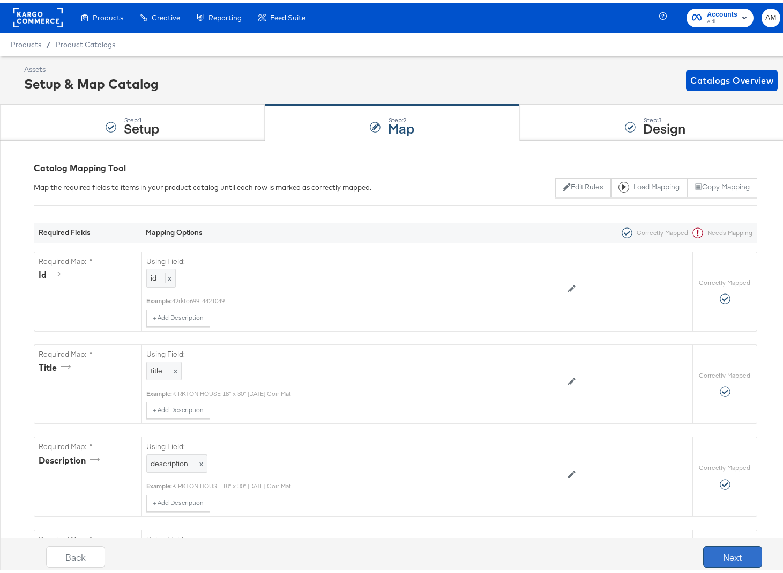
click at [714, 553] on button "Next" at bounding box center [732, 553] width 59 height 21
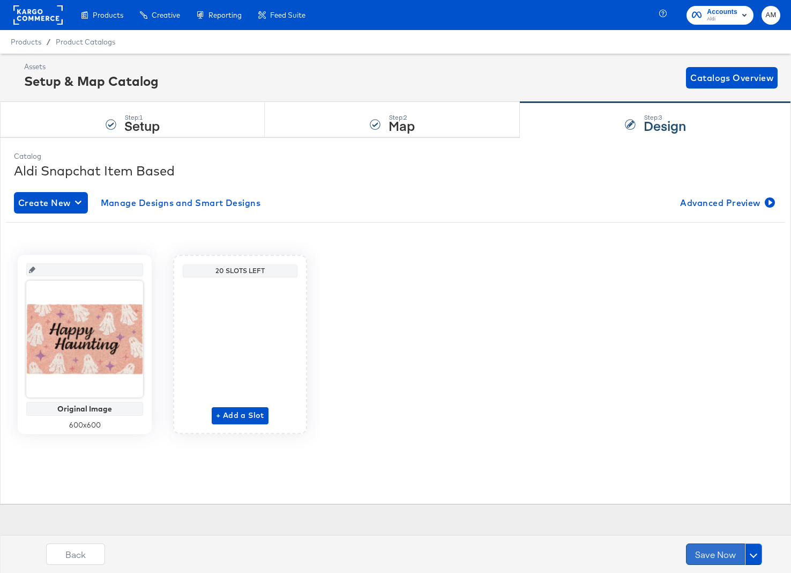
click at [708, 554] on button "Save Now" at bounding box center [715, 553] width 59 height 21
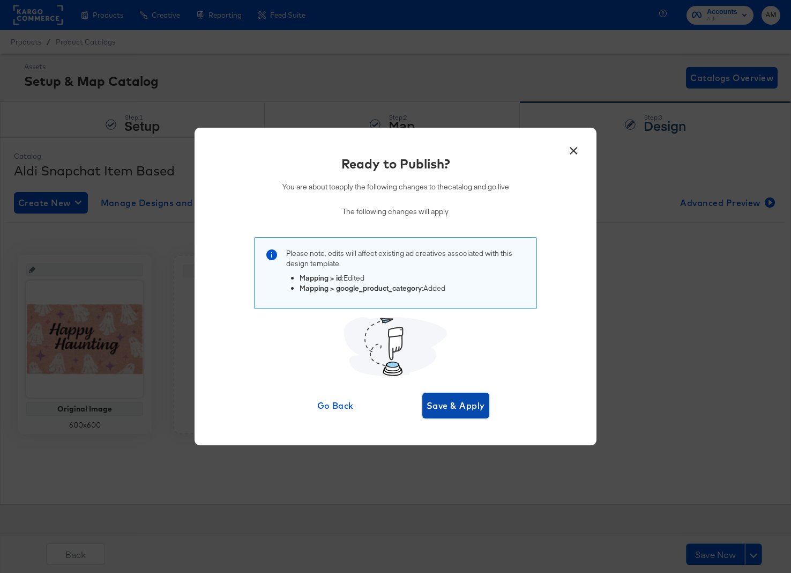
click at [446, 409] on span "Save & Apply" at bounding box center [456, 405] width 58 height 15
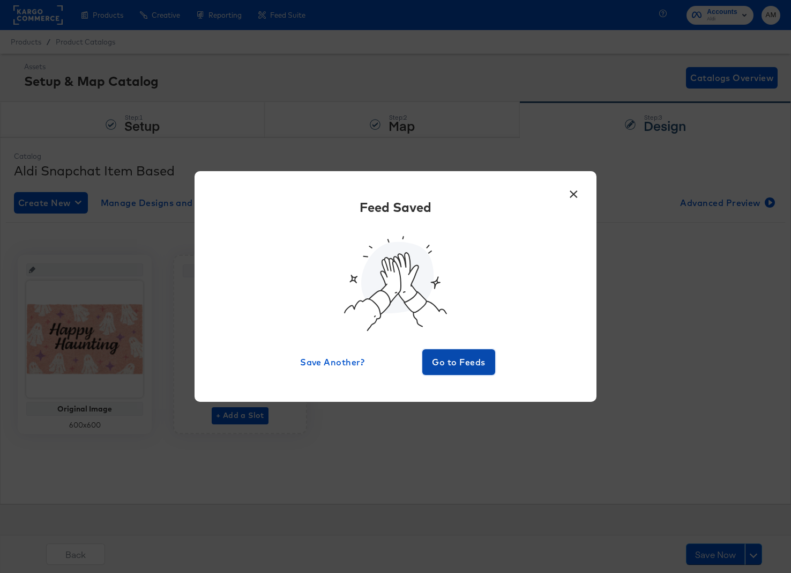
click at [461, 364] on span "Go to Feeds" at bounding box center [459, 361] width 64 height 15
